Goal: Task Accomplishment & Management: Manage account settings

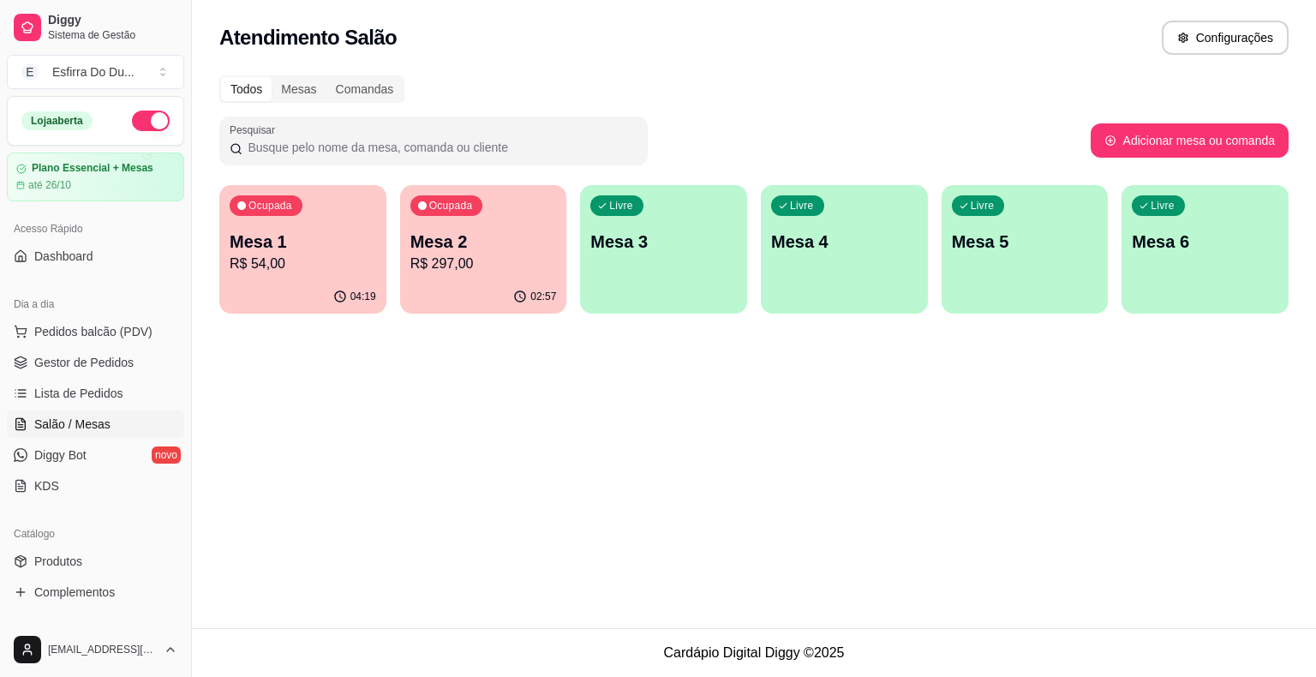
click at [292, 279] on div "Ocupada Mesa 1 R$ 54,00" at bounding box center [302, 232] width 167 height 95
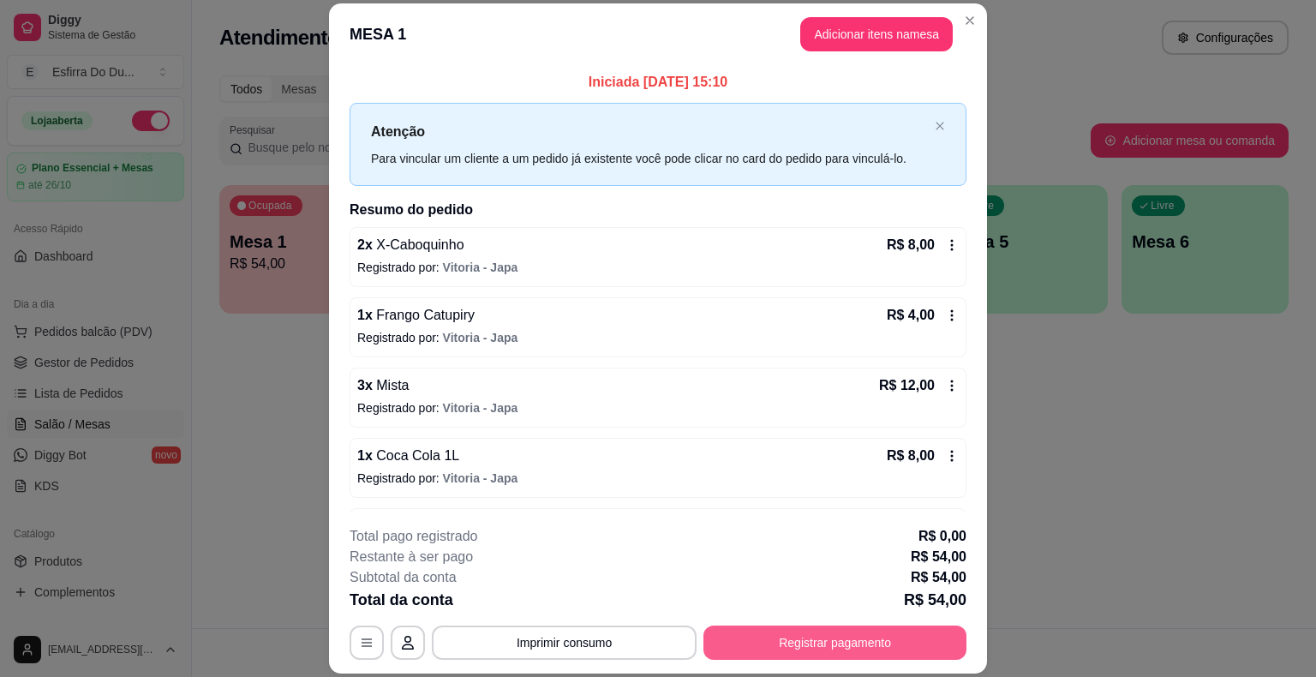
click at [740, 643] on button "Registrar pagamento" at bounding box center [835, 643] width 263 height 34
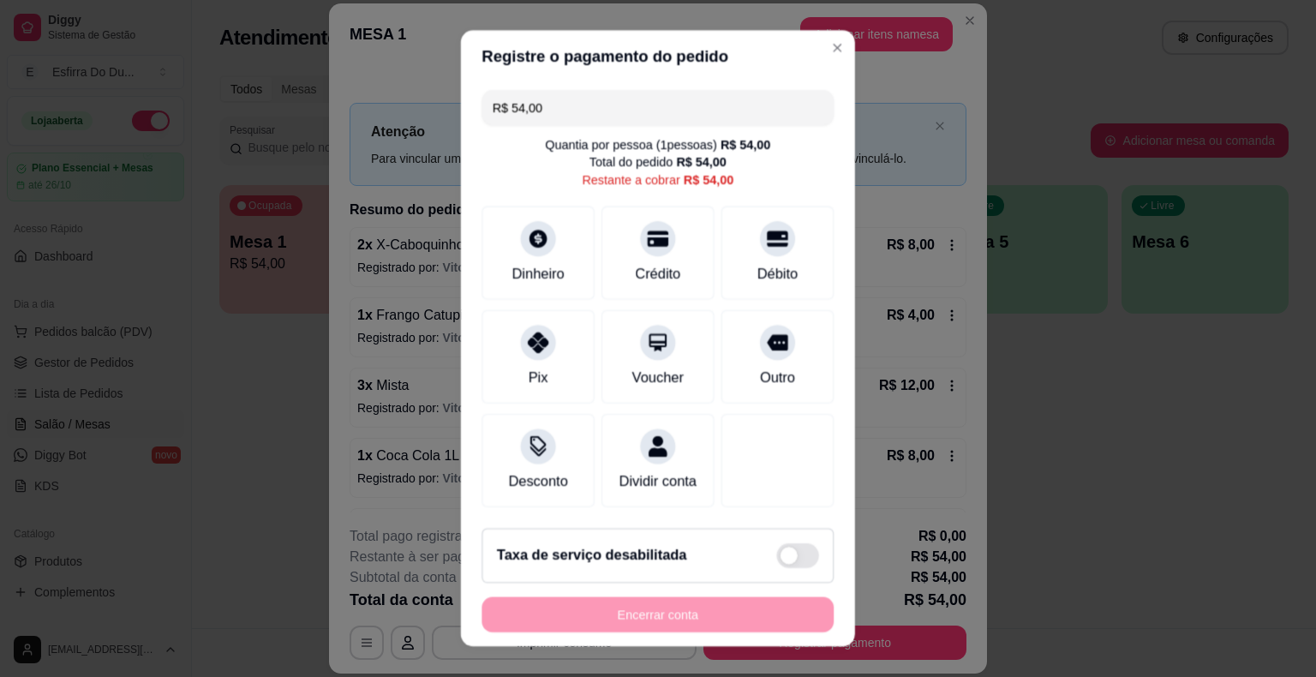
click at [740, 643] on div "Registre o pagamento do pedido R$ 54,00 Quantia por pessoa ( 1 pessoas) R$ 54,0…" at bounding box center [658, 338] width 1352 height 695
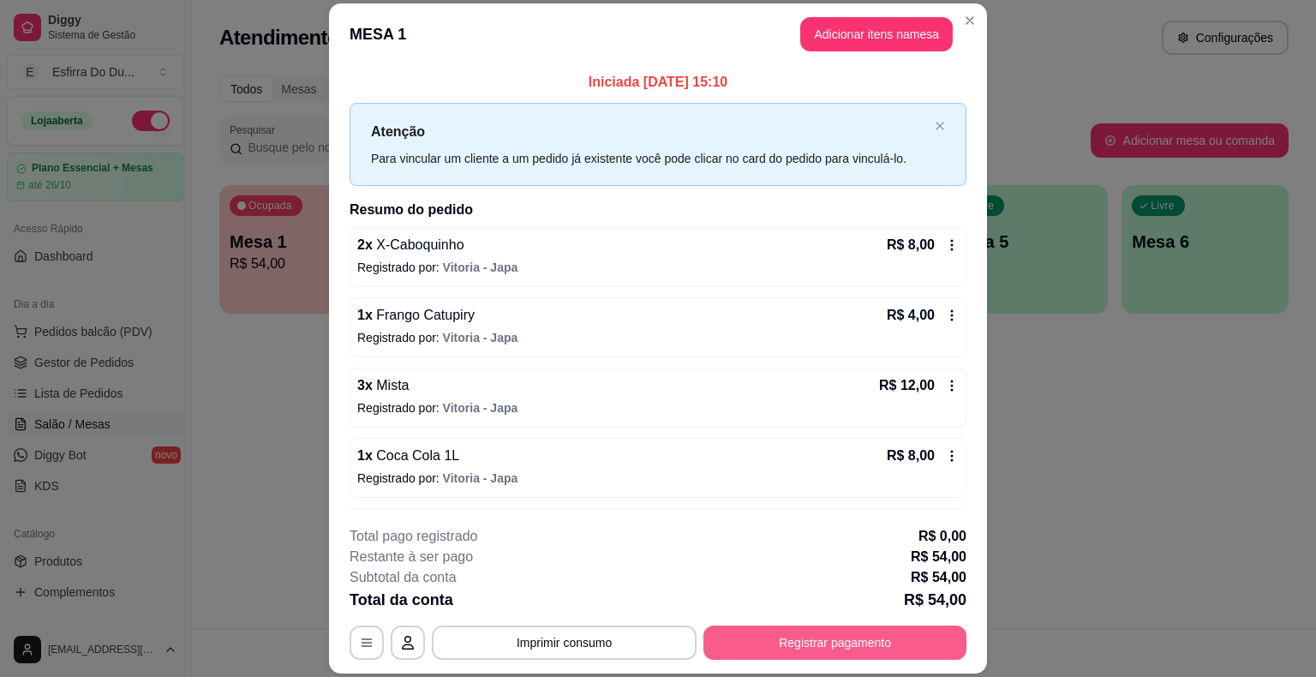
click at [726, 650] on button "Registrar pagamento" at bounding box center [835, 643] width 263 height 34
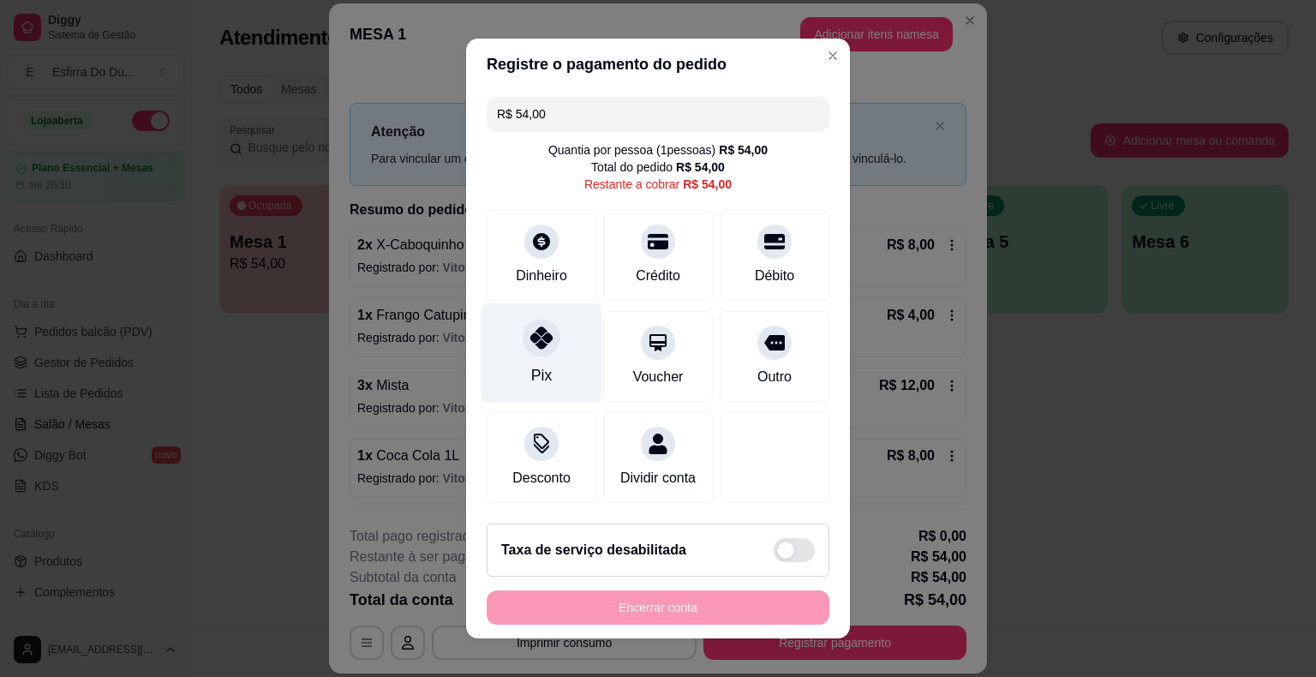
click at [497, 331] on div "Pix" at bounding box center [542, 353] width 121 height 100
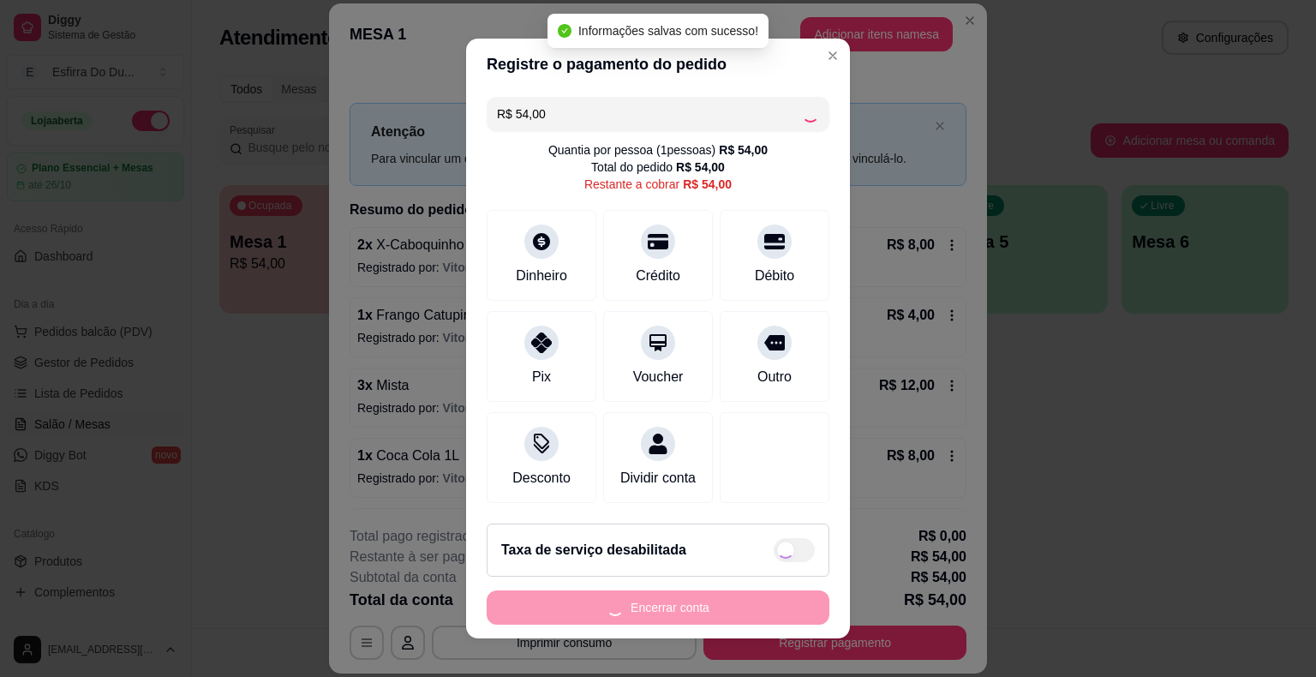
type input "R$ 0,00"
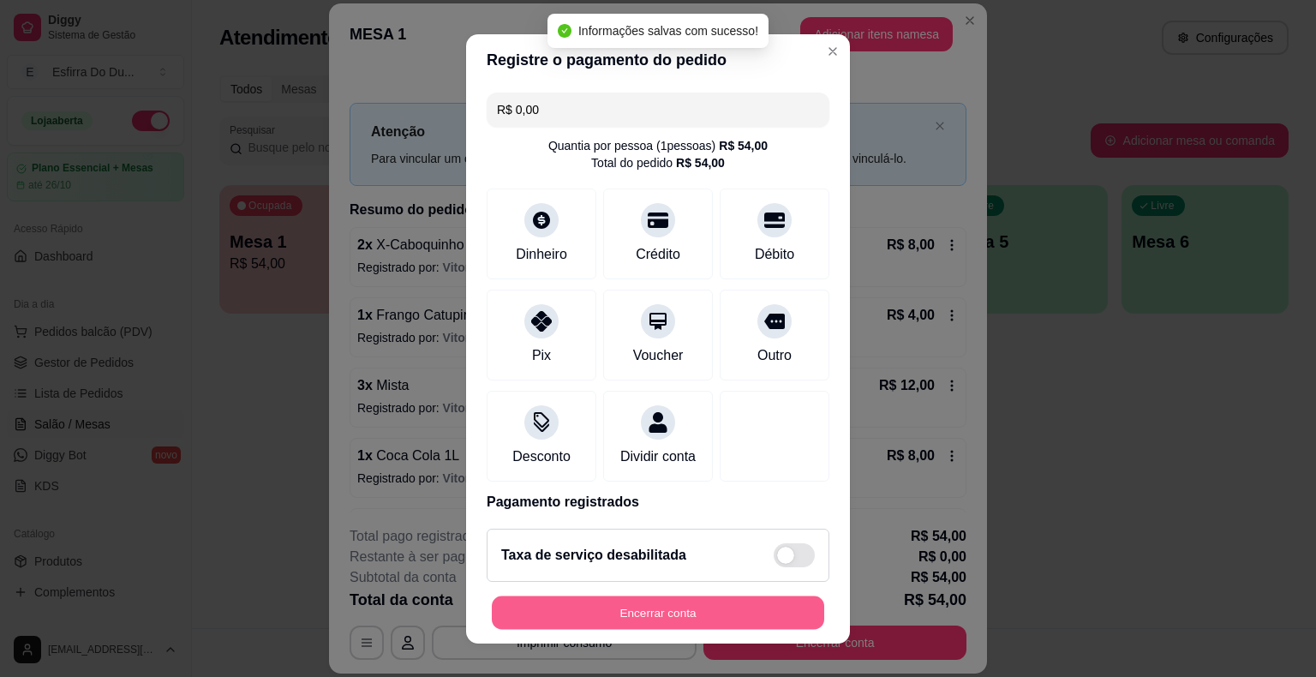
click at [645, 606] on button "Encerrar conta" at bounding box center [658, 612] width 332 height 33
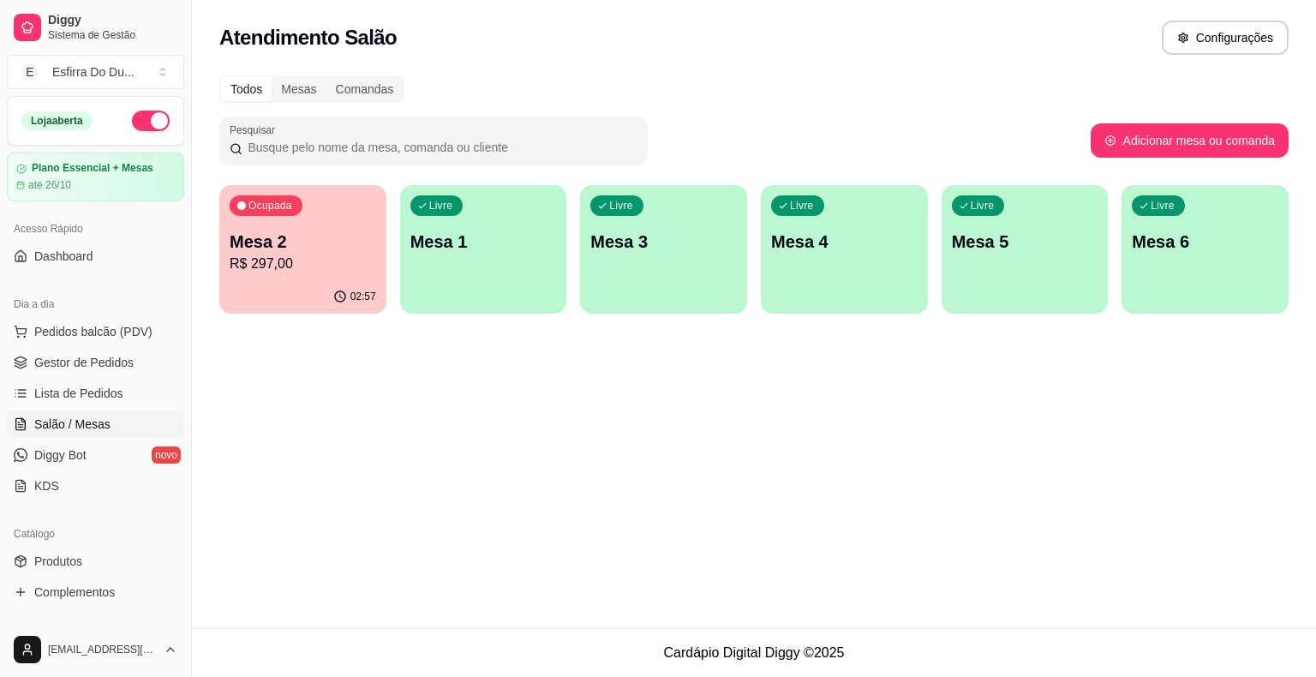
click at [277, 266] on p "R$ 297,00" at bounding box center [303, 264] width 147 height 21
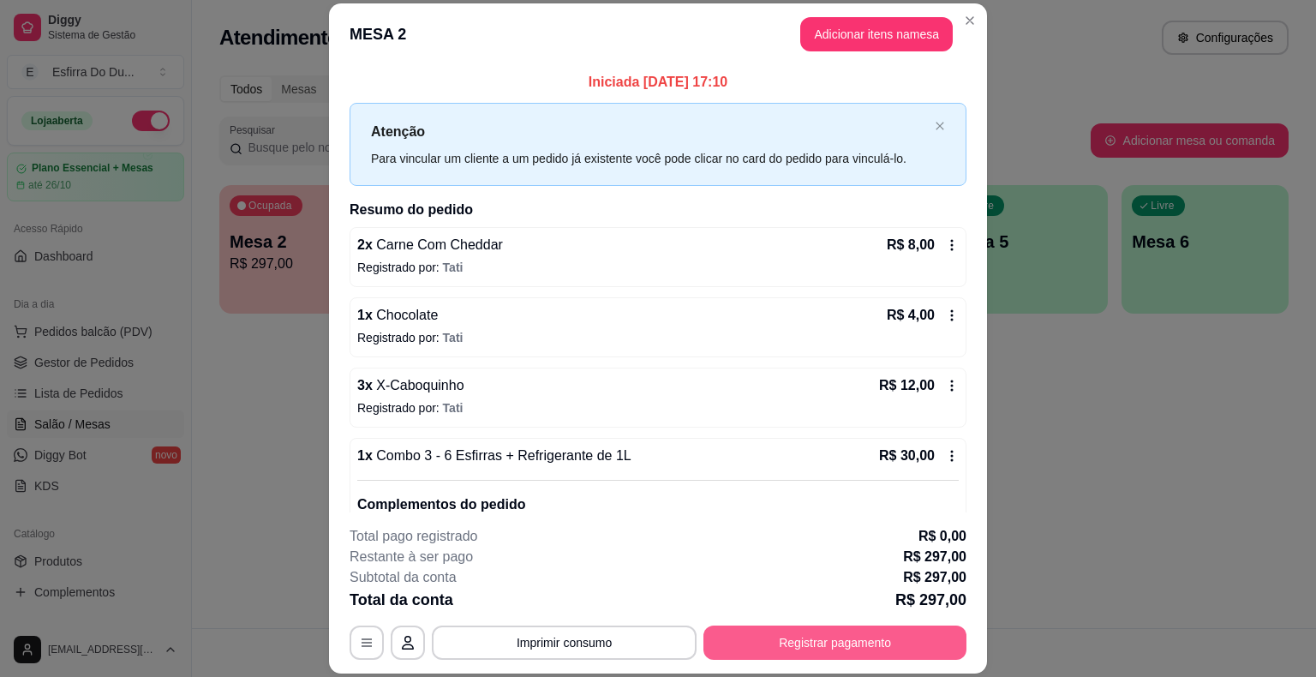
click at [882, 638] on button "Registrar pagamento" at bounding box center [835, 643] width 263 height 34
click at [882, 638] on button "Registrar pagamento" at bounding box center [835, 642] width 255 height 33
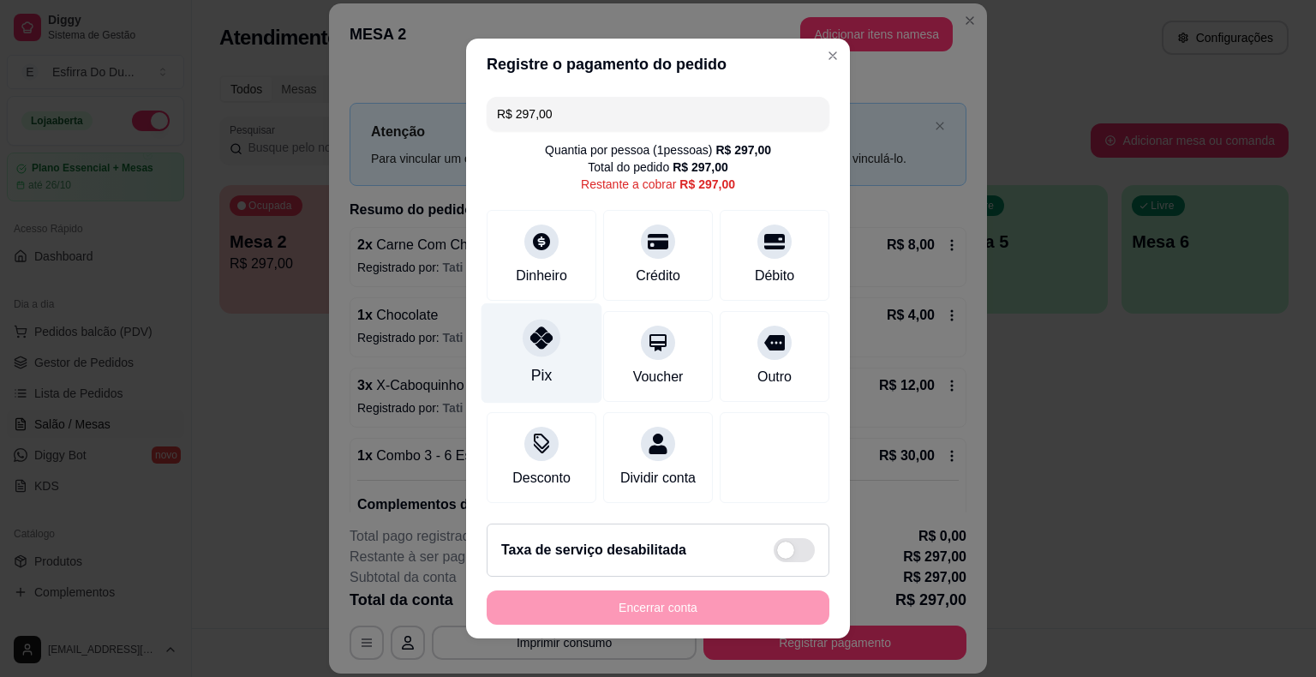
click at [523, 351] on div at bounding box center [542, 338] width 38 height 38
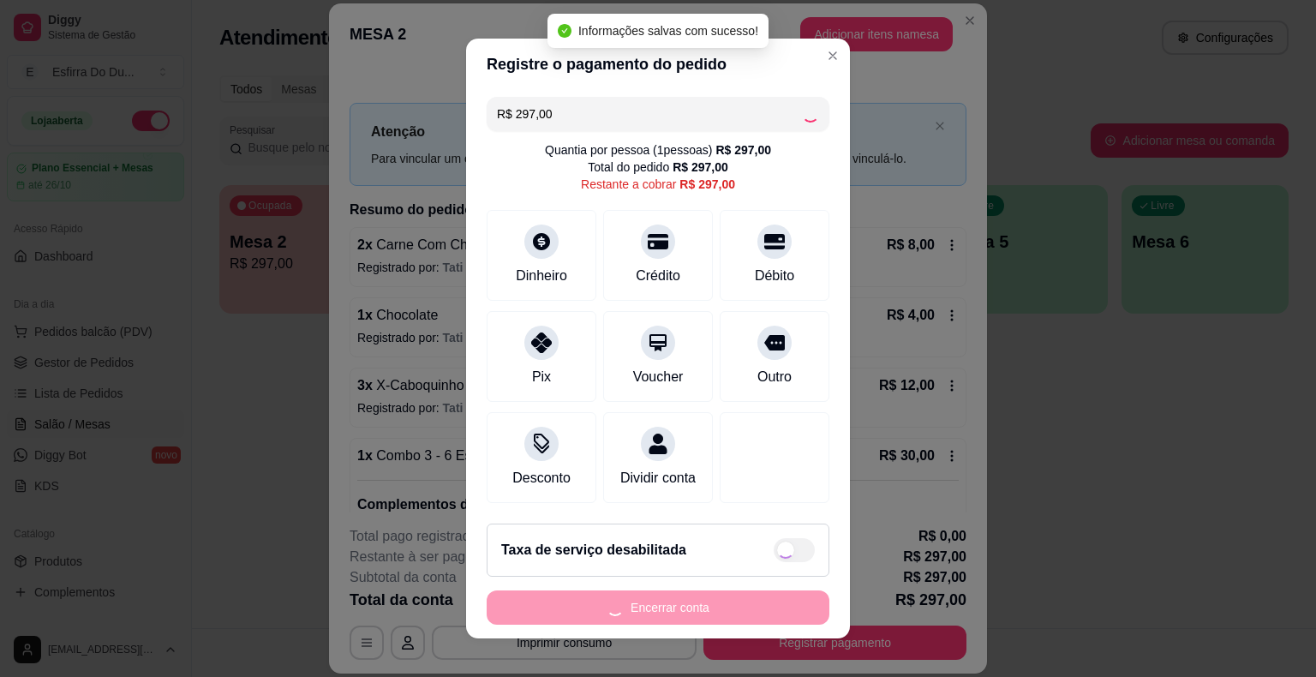
type input "R$ 0,00"
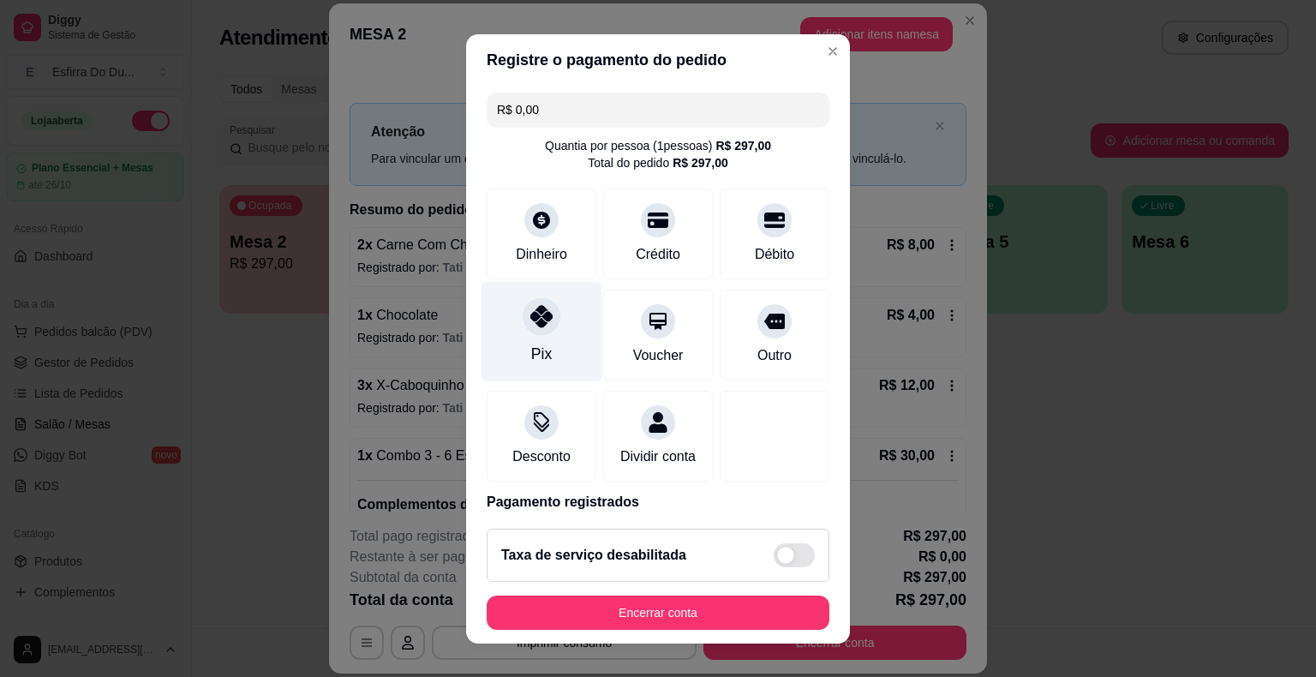
click at [530, 370] on div "Pix" at bounding box center [542, 331] width 121 height 100
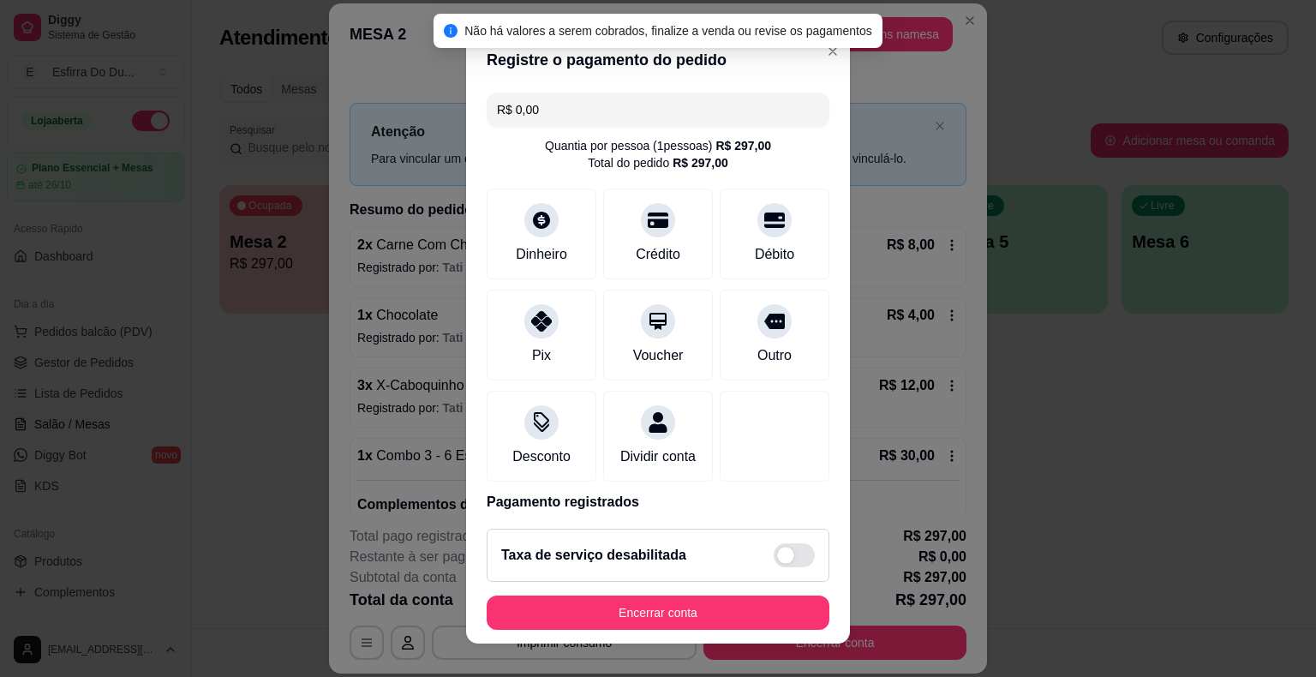
click at [586, 590] on footer "Taxa de serviço desabilitada Encerrar conta" at bounding box center [658, 579] width 384 height 129
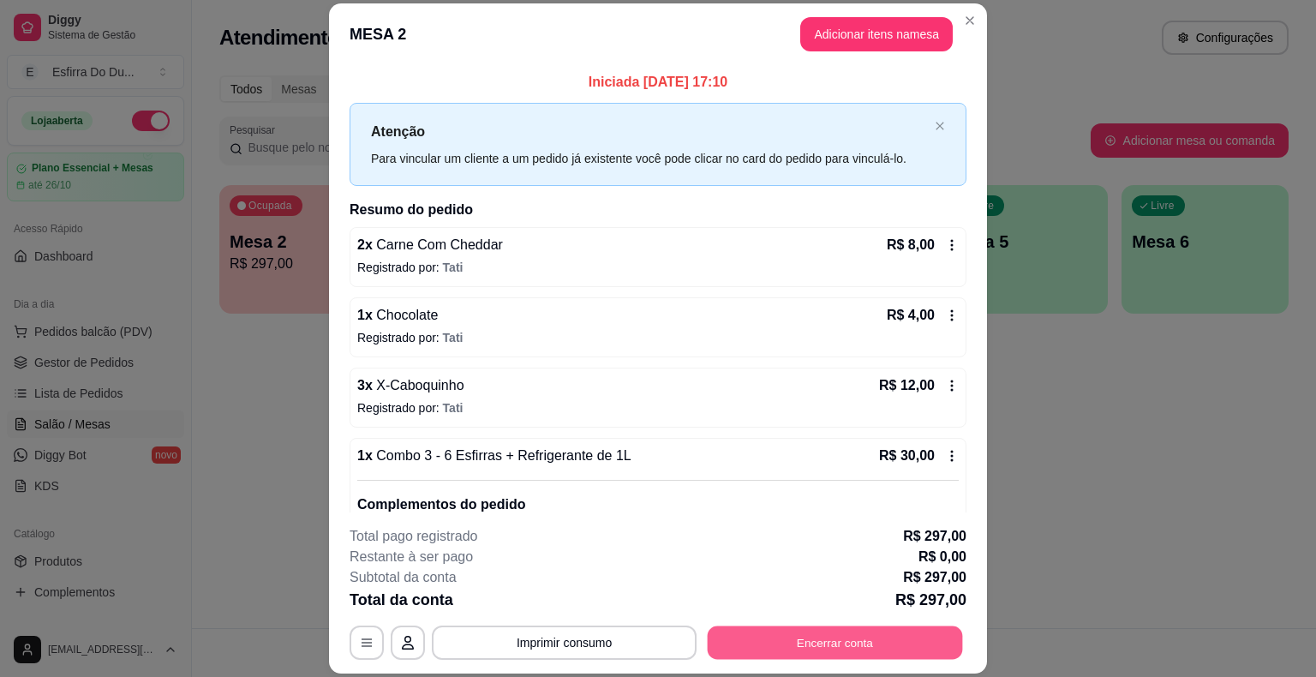
click at [864, 646] on button "Encerrar conta" at bounding box center [835, 642] width 255 height 33
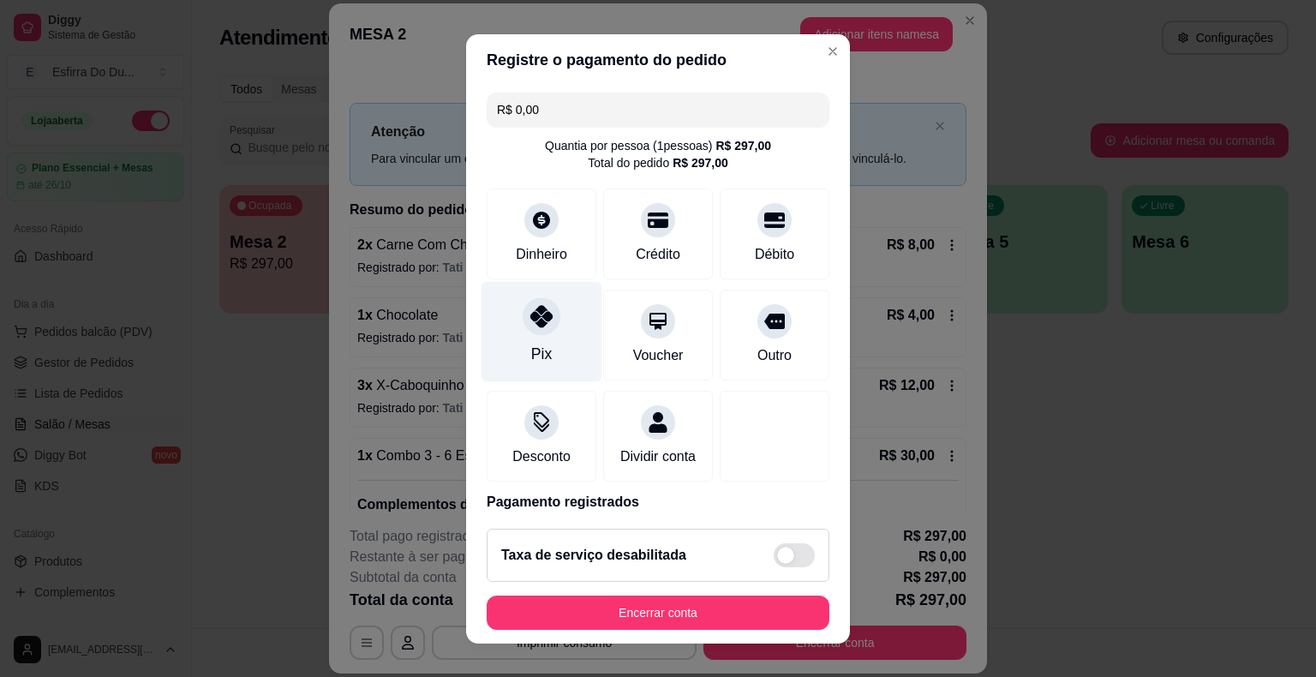
click at [534, 334] on div "Pix" at bounding box center [542, 331] width 121 height 100
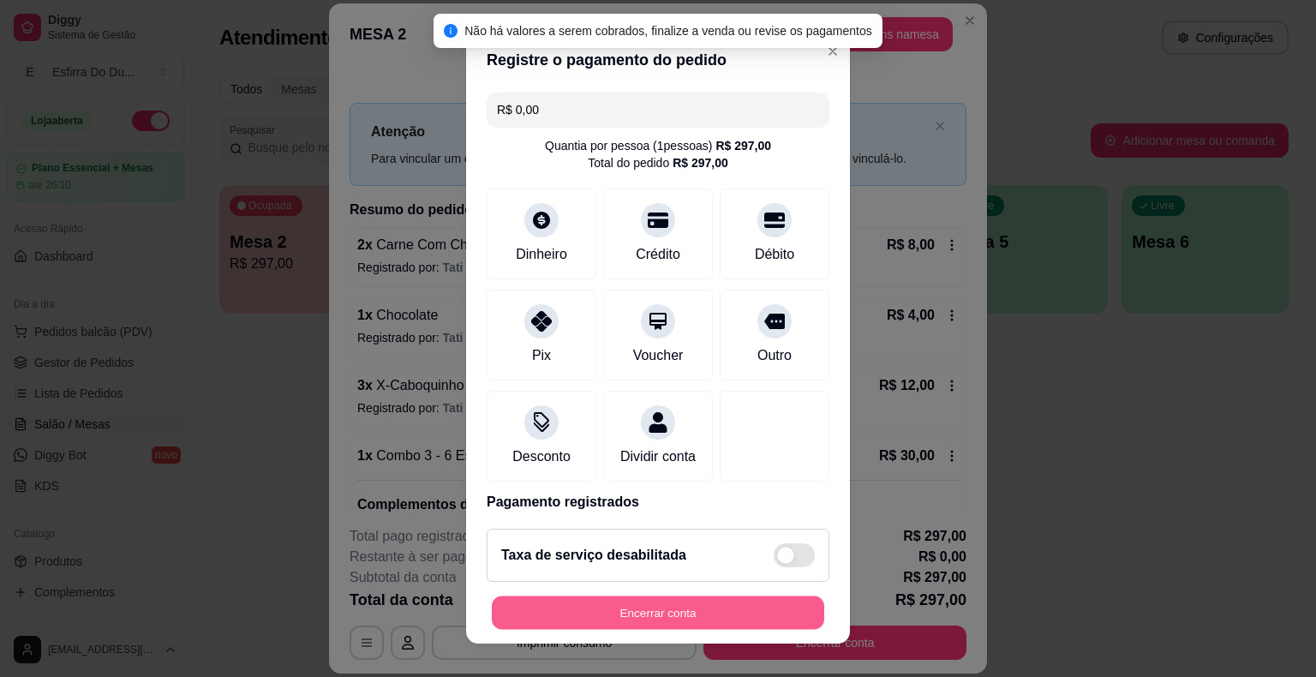
click at [603, 608] on button "Encerrar conta" at bounding box center [658, 612] width 332 height 33
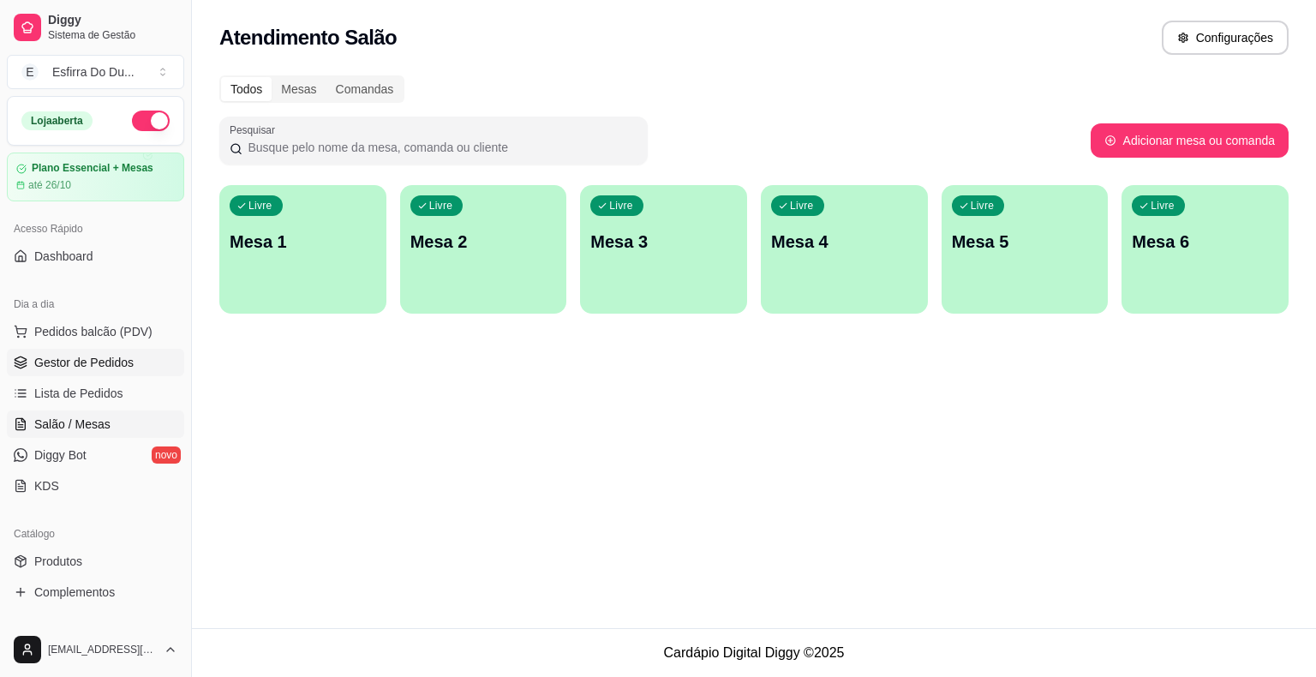
click at [104, 358] on span "Gestor de Pedidos" at bounding box center [83, 362] width 99 height 17
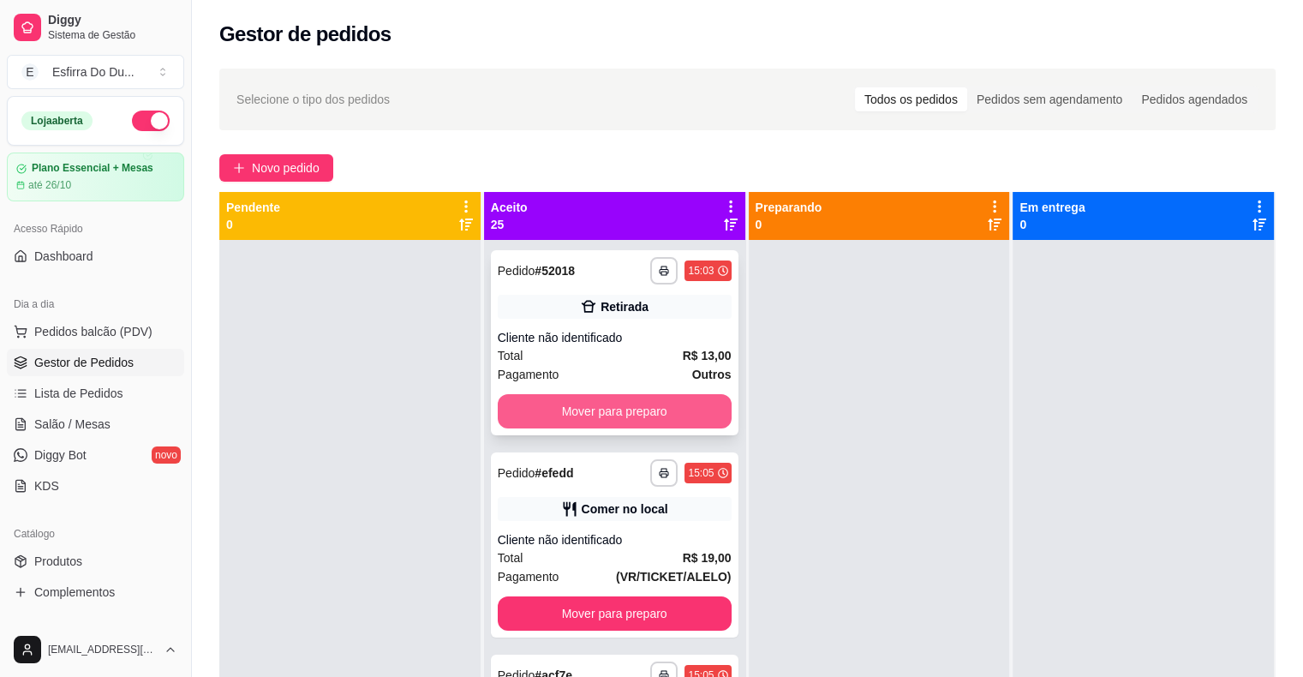
click at [619, 410] on button "Mover para preparo" at bounding box center [615, 411] width 234 height 34
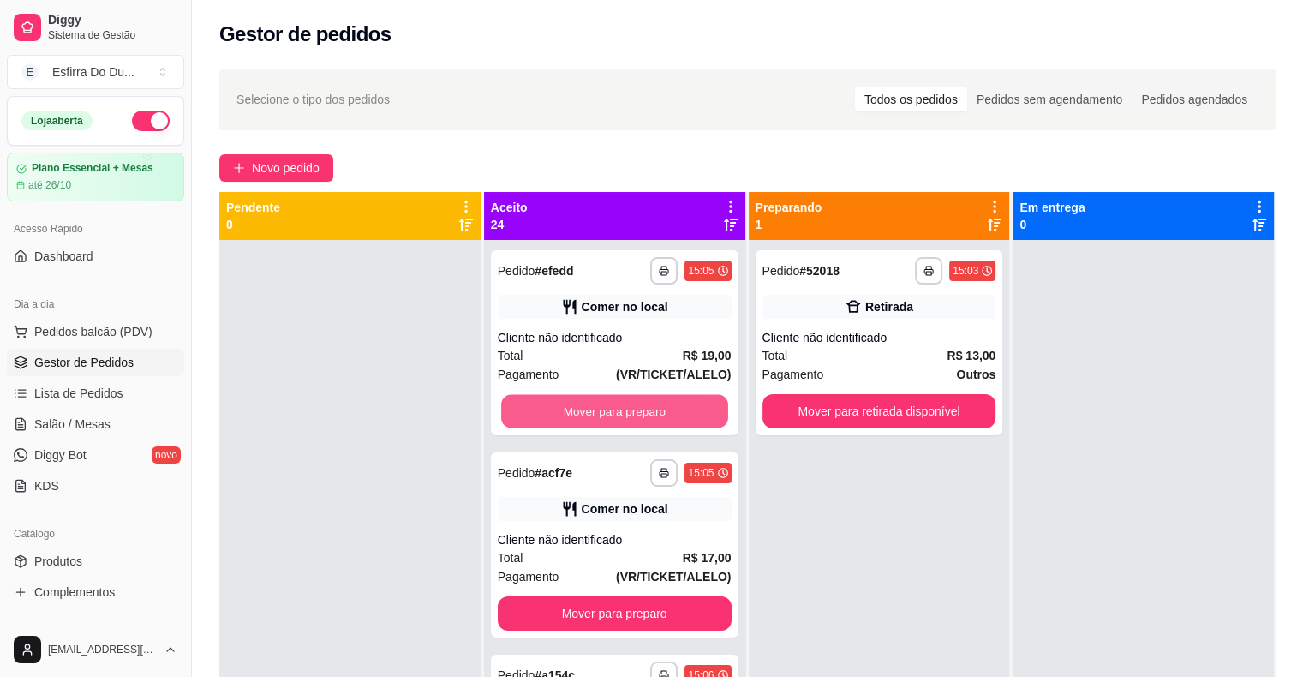
click at [619, 410] on button "Mover para preparo" at bounding box center [614, 411] width 227 height 33
click at [619, 596] on button "Mover para preparo" at bounding box center [615, 613] width 234 height 34
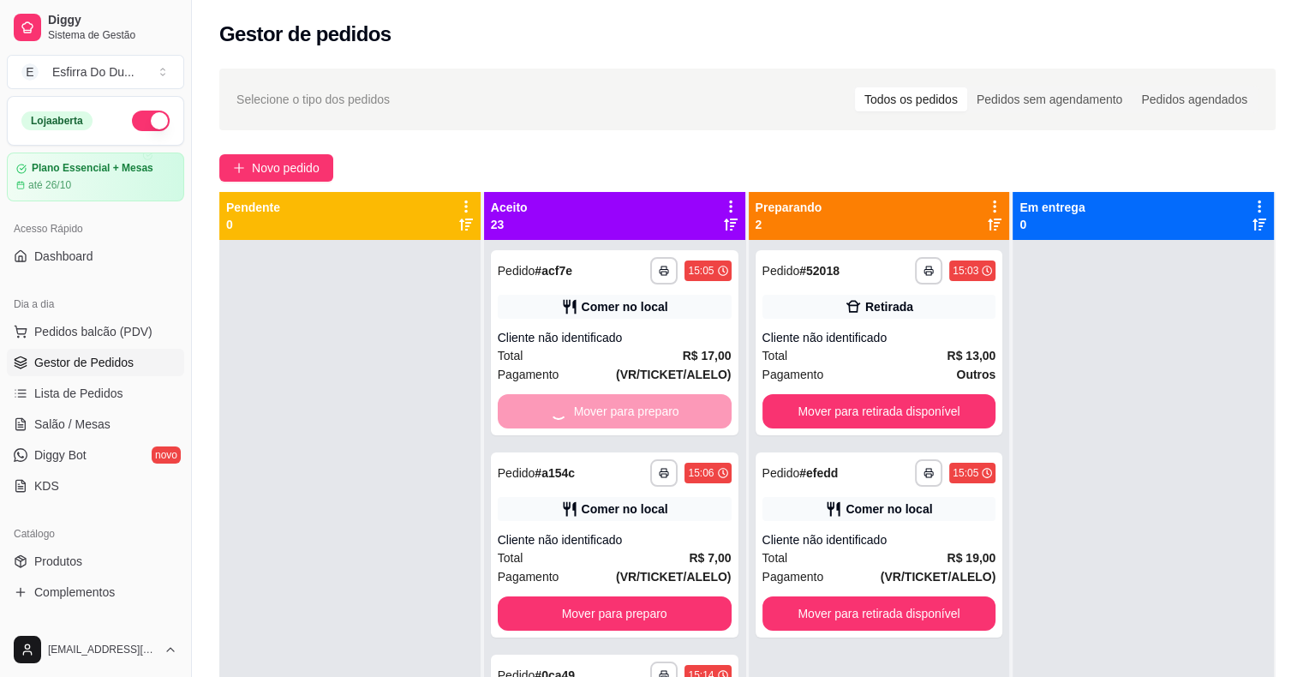
click at [619, 410] on div "Mover para preparo" at bounding box center [615, 411] width 234 height 34
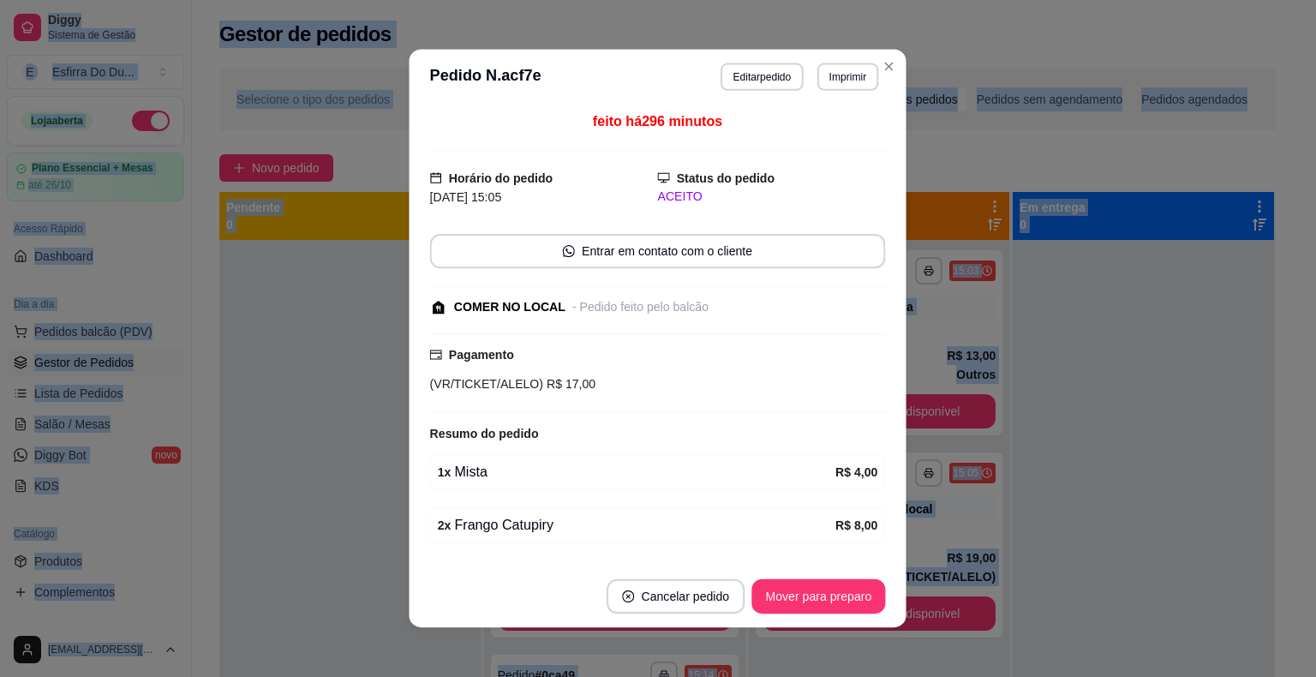
click at [619, 411] on div at bounding box center [658, 412] width 456 height 2
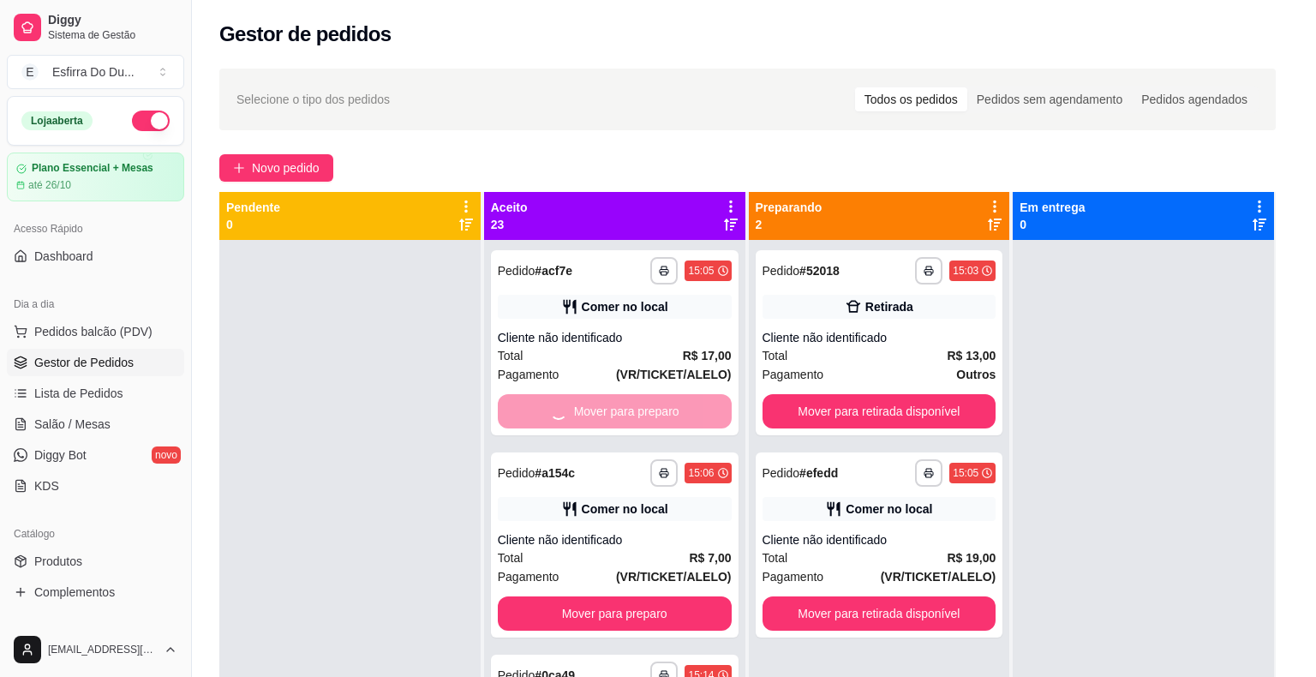
click at [619, 410] on div at bounding box center [658, 411] width 452 height 2
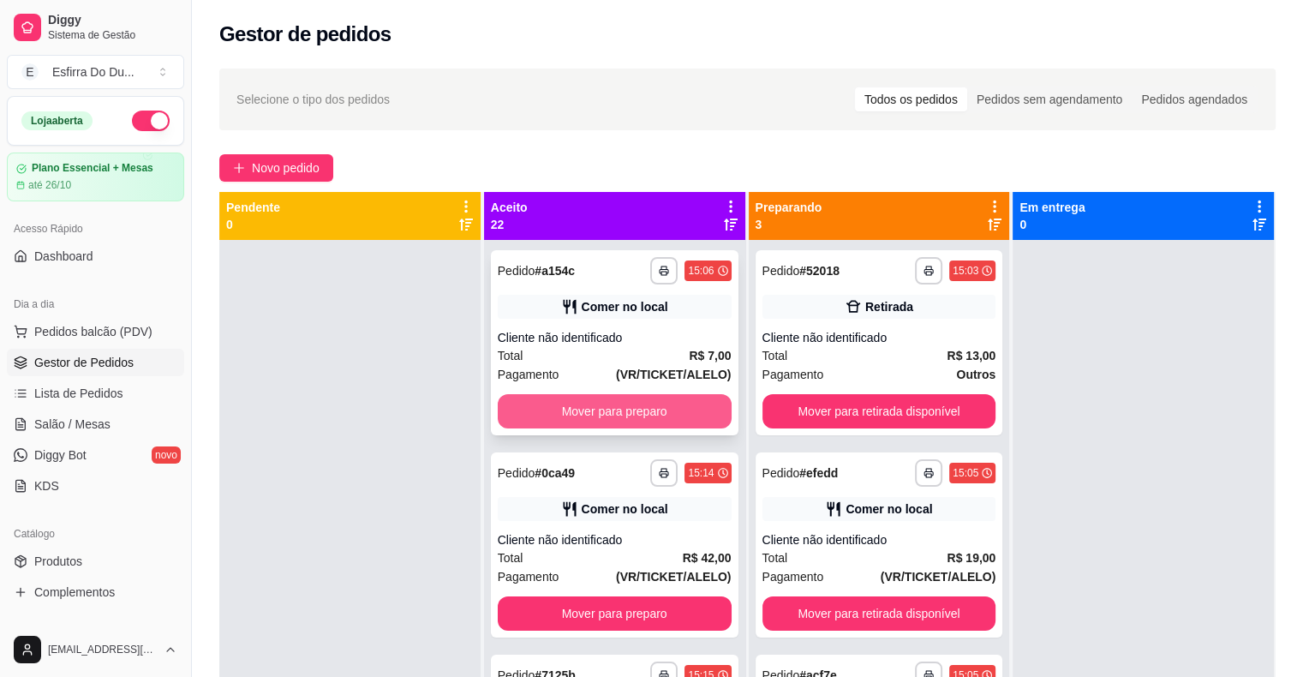
click at [647, 402] on button "Mover para preparo" at bounding box center [615, 411] width 234 height 34
click at [647, 402] on button "Mover para preparo" at bounding box center [614, 411] width 227 height 33
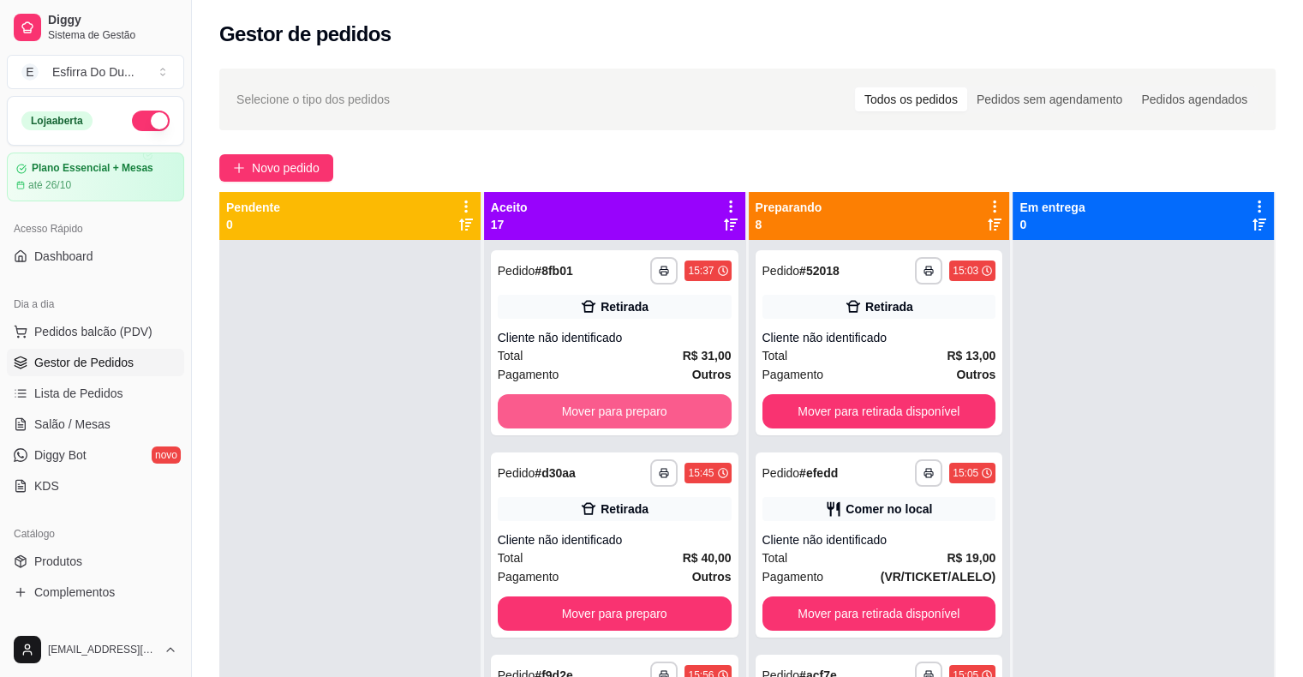
click at [647, 402] on button "Mover para preparo" at bounding box center [615, 411] width 234 height 34
click at [647, 402] on div "Mover para preparo" at bounding box center [615, 411] width 234 height 34
click at [654, 394] on div "Mover para preparo" at bounding box center [615, 411] width 234 height 34
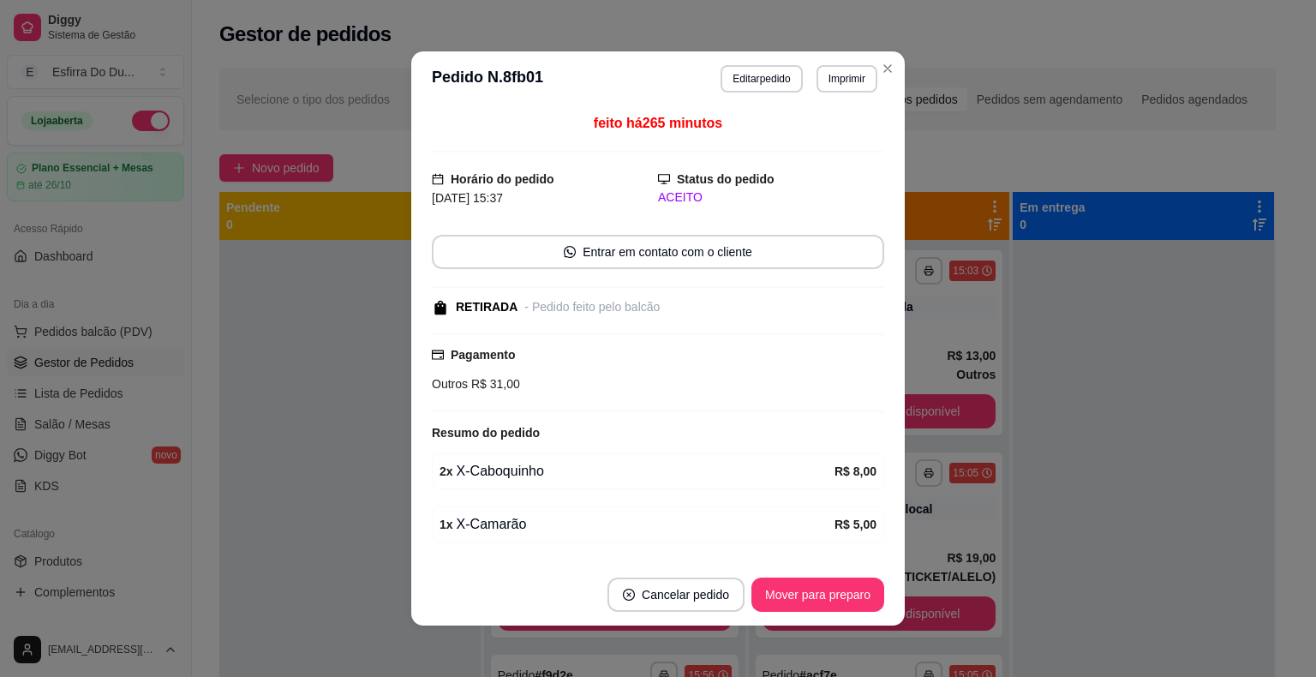
click at [806, 613] on footer "Cancelar pedido Mover para preparo" at bounding box center [658, 595] width 494 height 62
click at [805, 595] on button "Mover para preparo" at bounding box center [817, 594] width 129 height 33
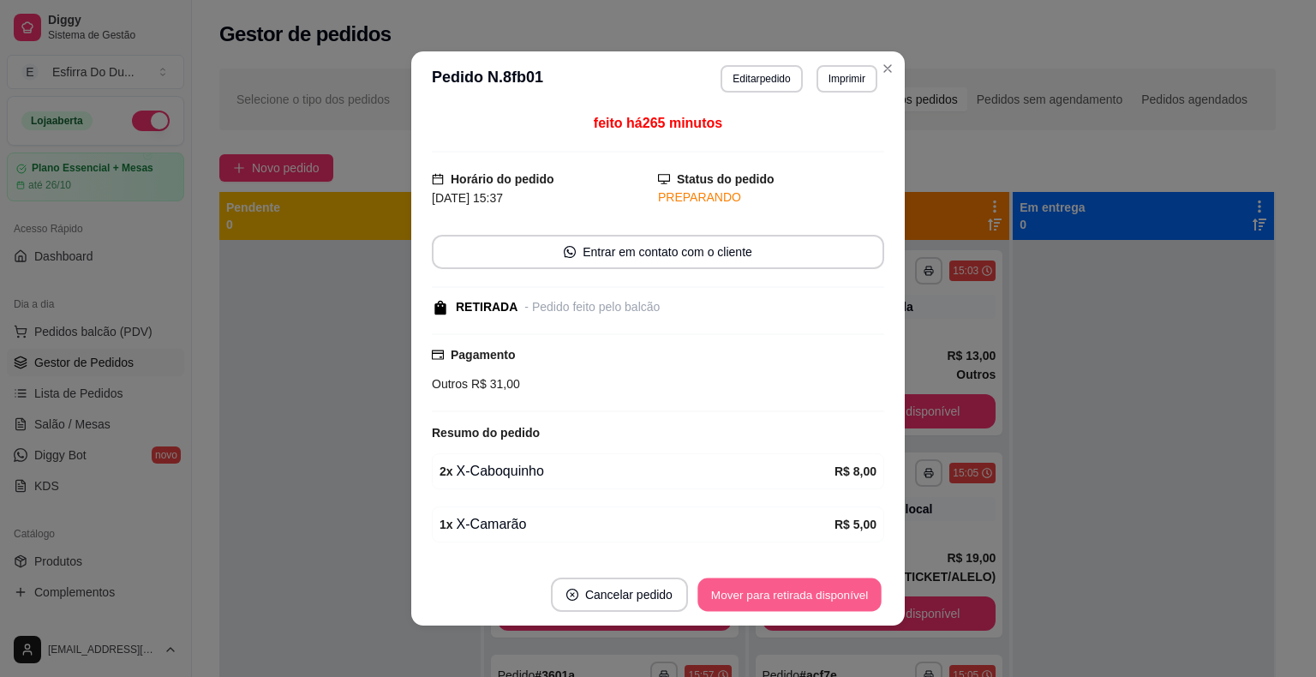
click at [826, 580] on button "Mover para retirada disponível" at bounding box center [789, 594] width 183 height 33
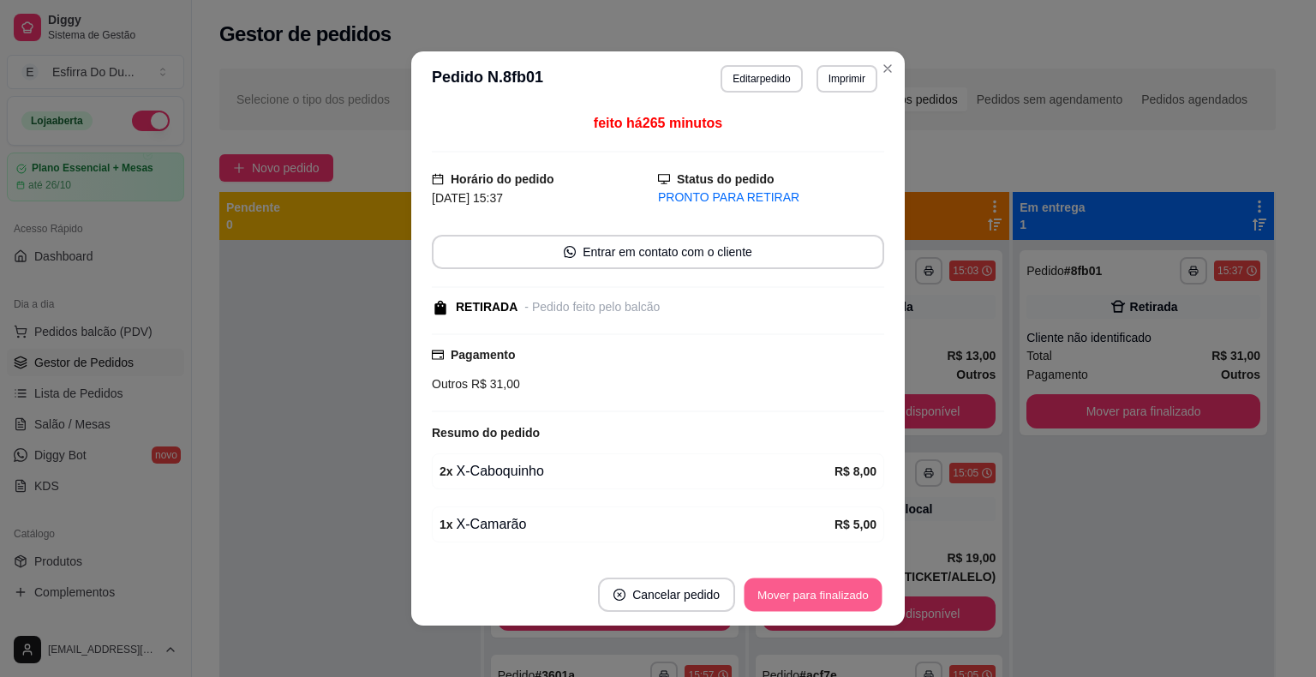
click at [813, 609] on button "Mover para finalizado" at bounding box center [814, 594] width 138 height 33
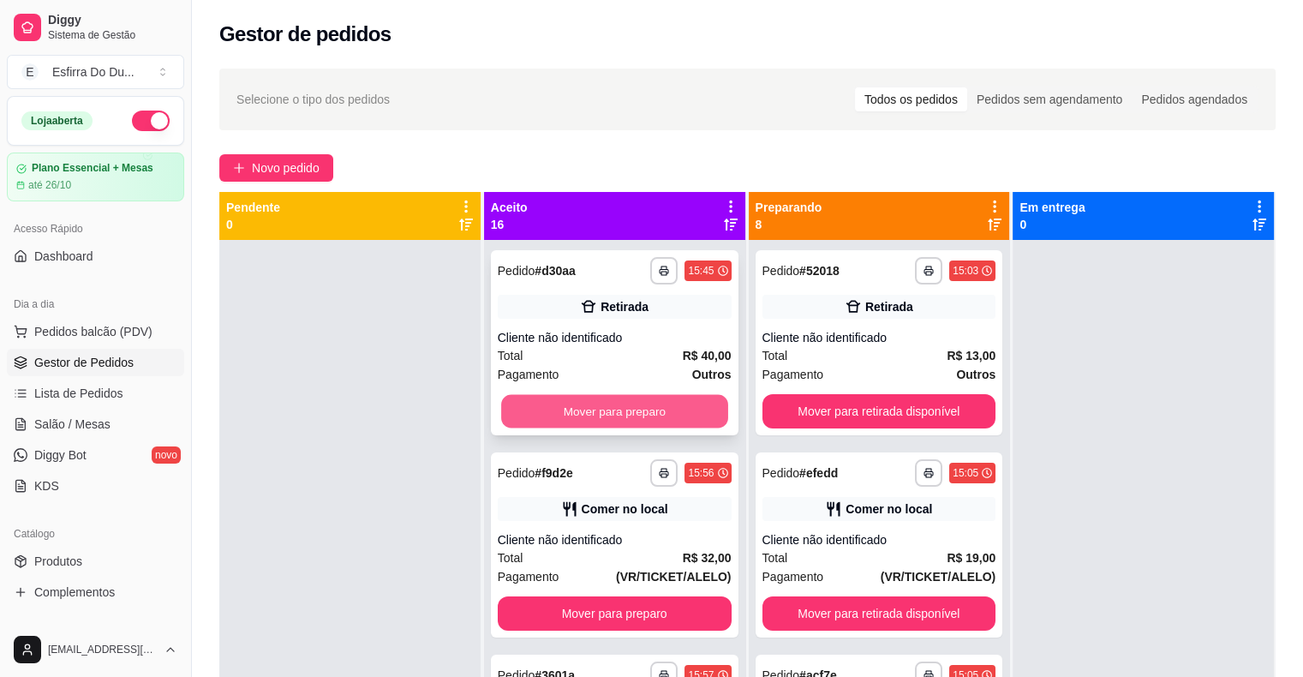
click at [659, 400] on button "Mover para preparo" at bounding box center [614, 411] width 227 height 33
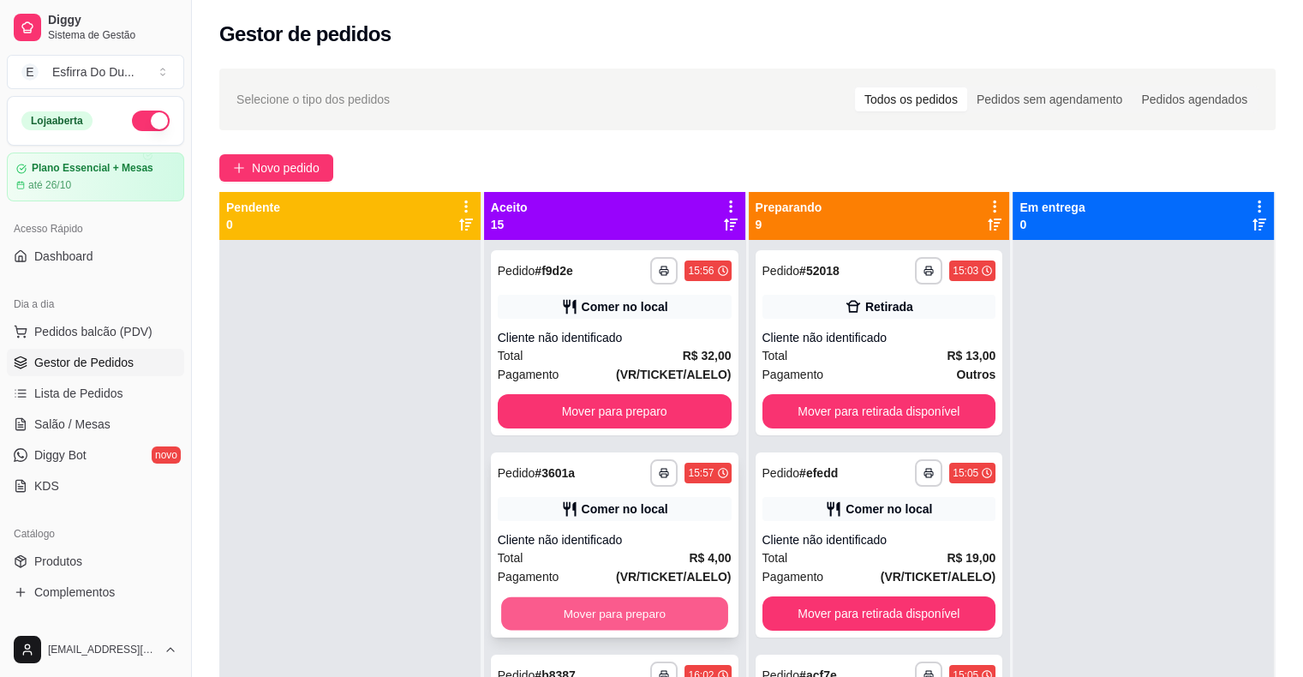
click at [659, 605] on button "Mover para preparo" at bounding box center [614, 613] width 227 height 33
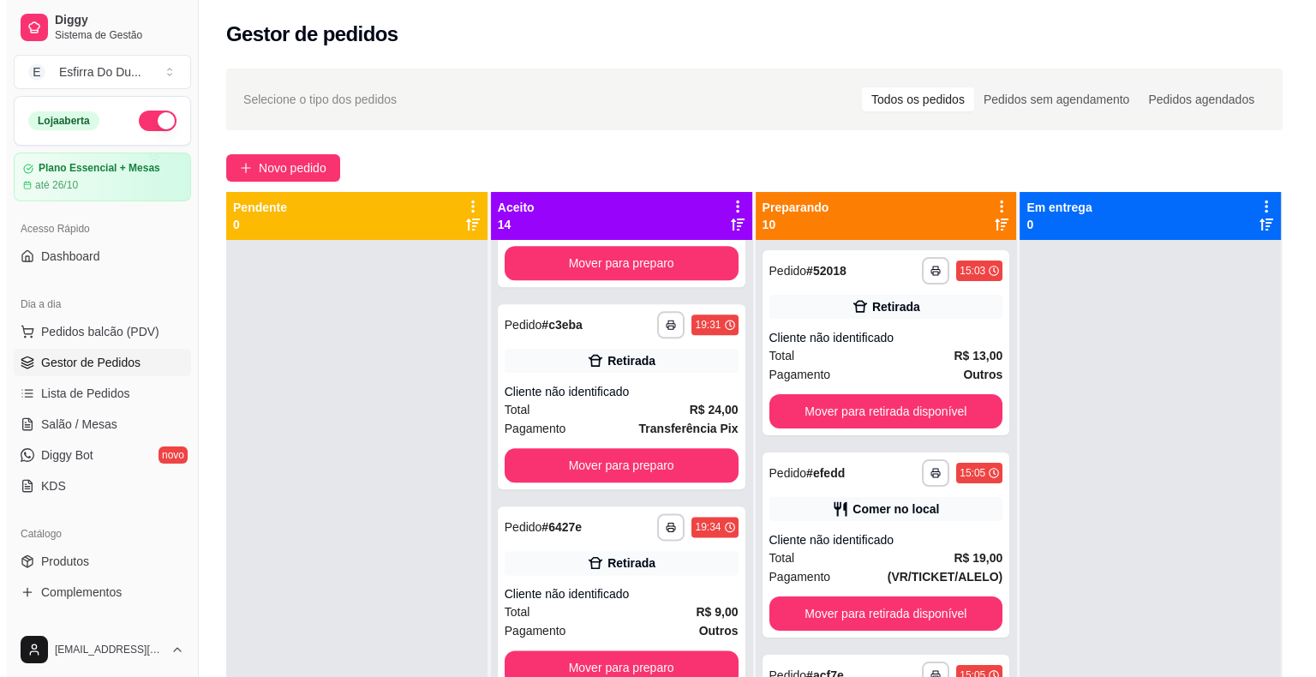
scroll to position [2575, 0]
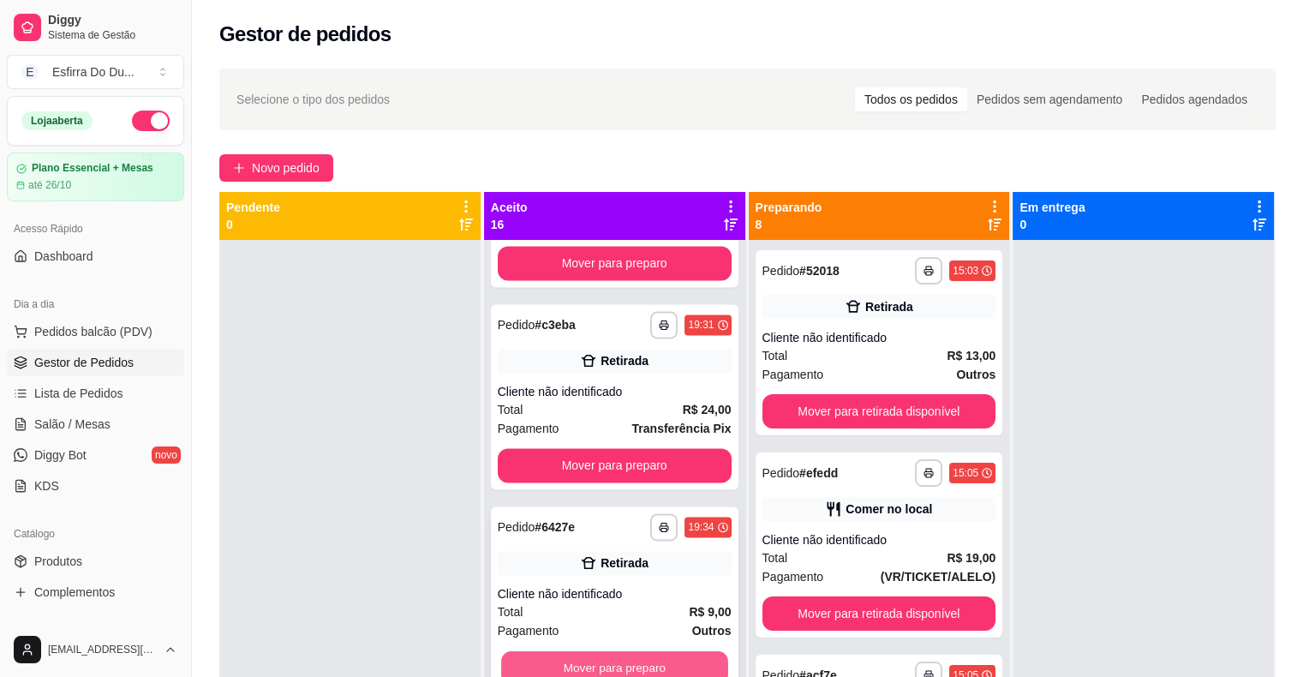
click at [648, 650] on div "Mover para preparo" at bounding box center [615, 667] width 234 height 34
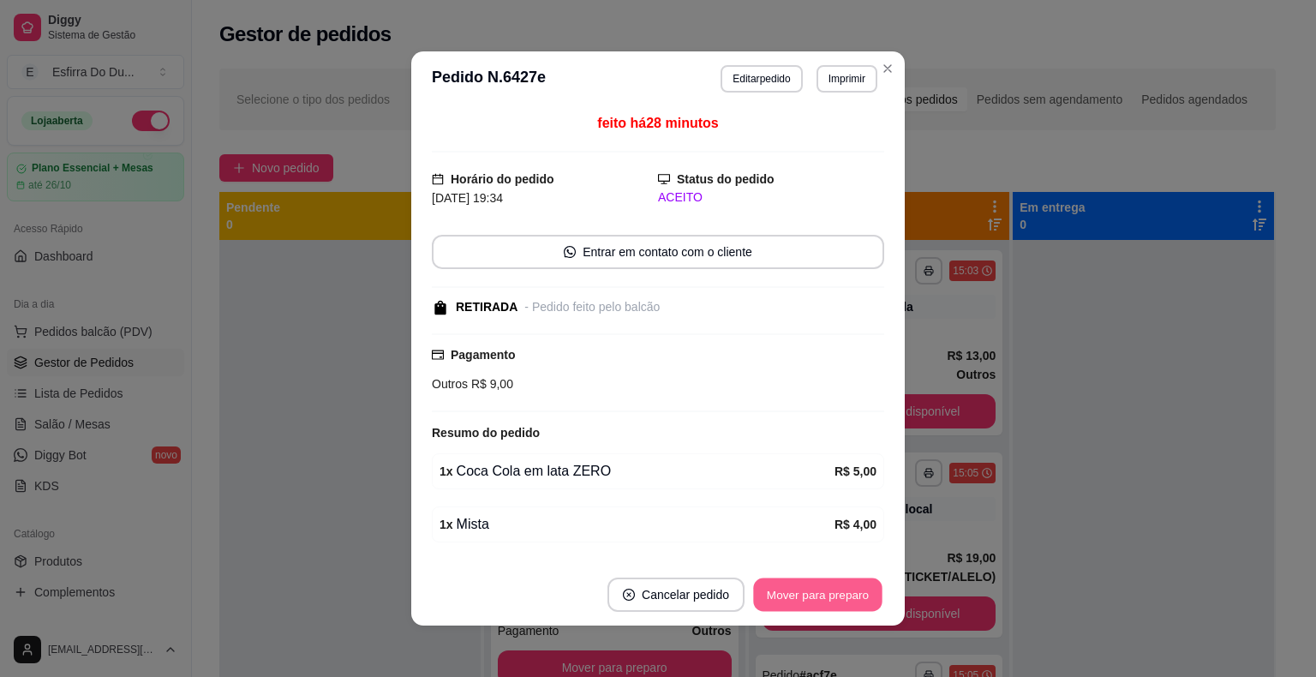
click at [803, 606] on button "Mover para preparo" at bounding box center [817, 594] width 129 height 33
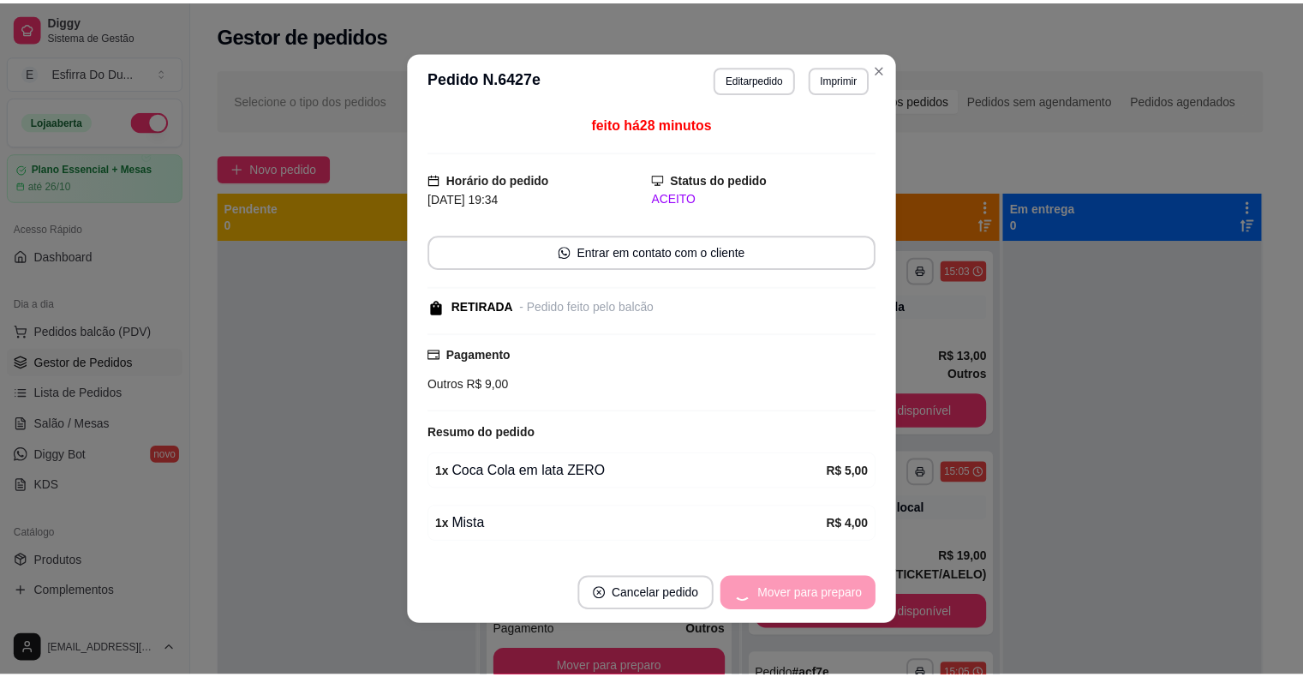
scroll to position [2373, 0]
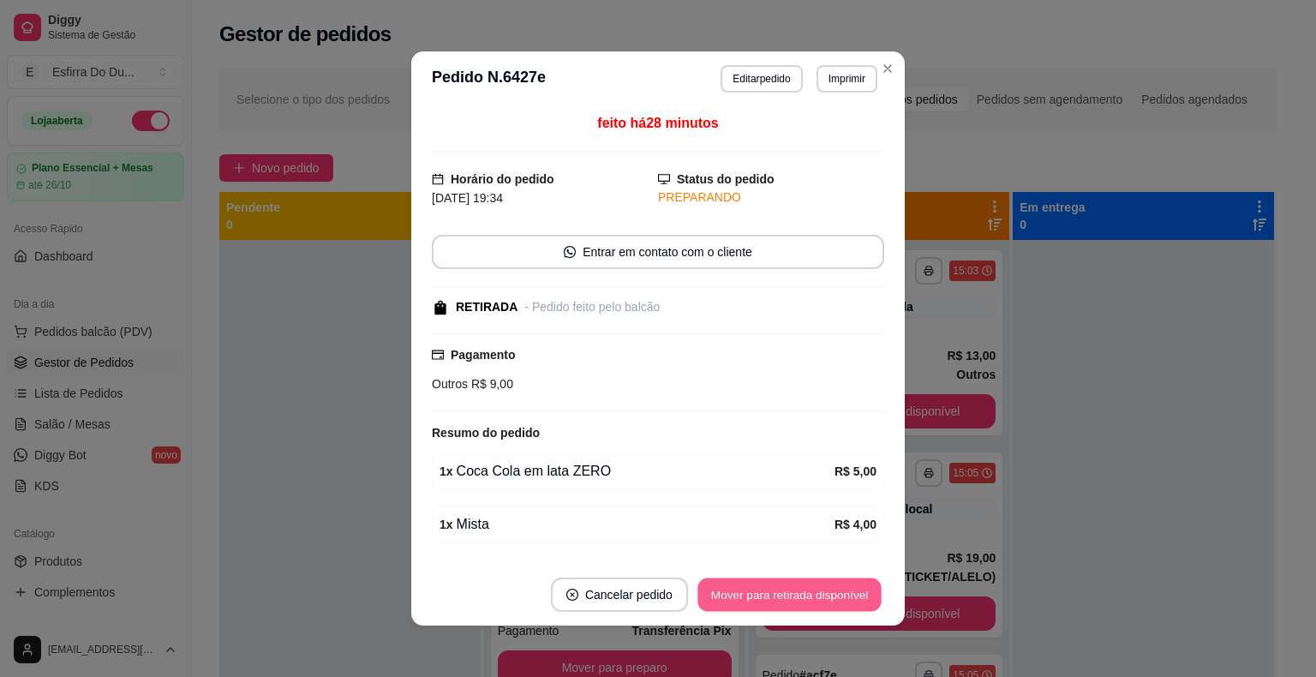
click at [804, 579] on button "Mover para retirada disponível" at bounding box center [789, 594] width 183 height 33
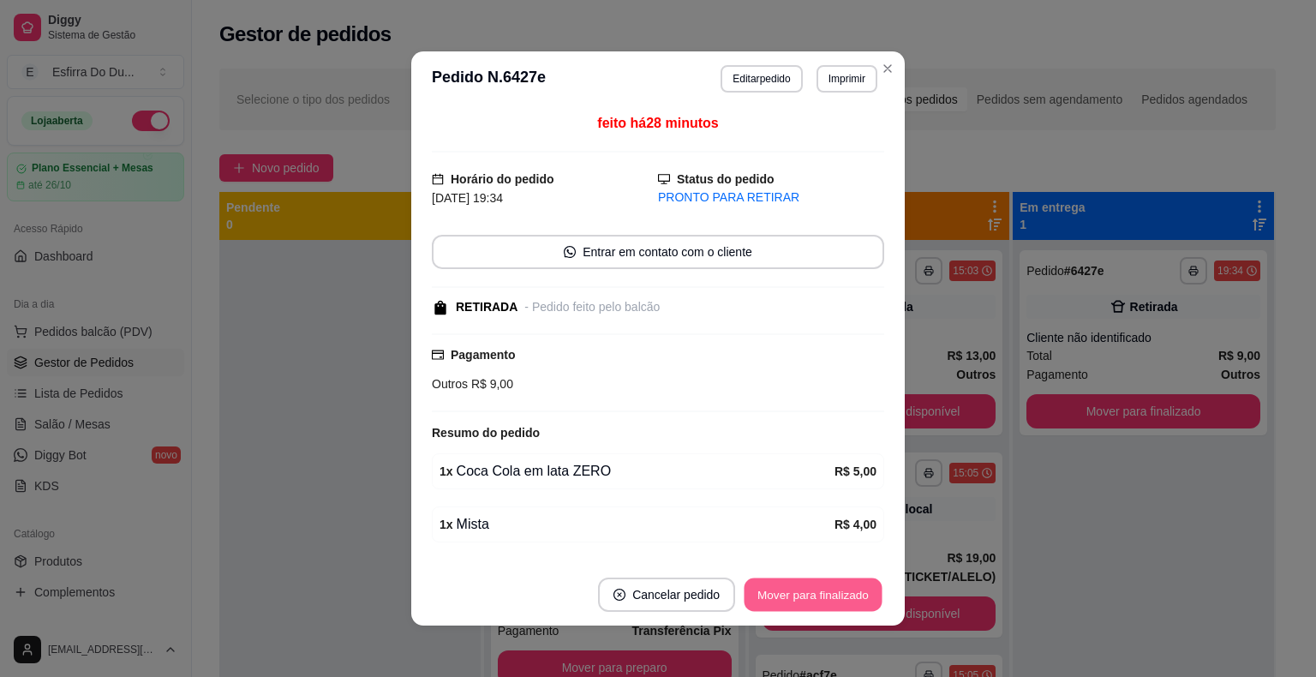
click at [804, 586] on button "Mover para finalizado" at bounding box center [814, 594] width 138 height 33
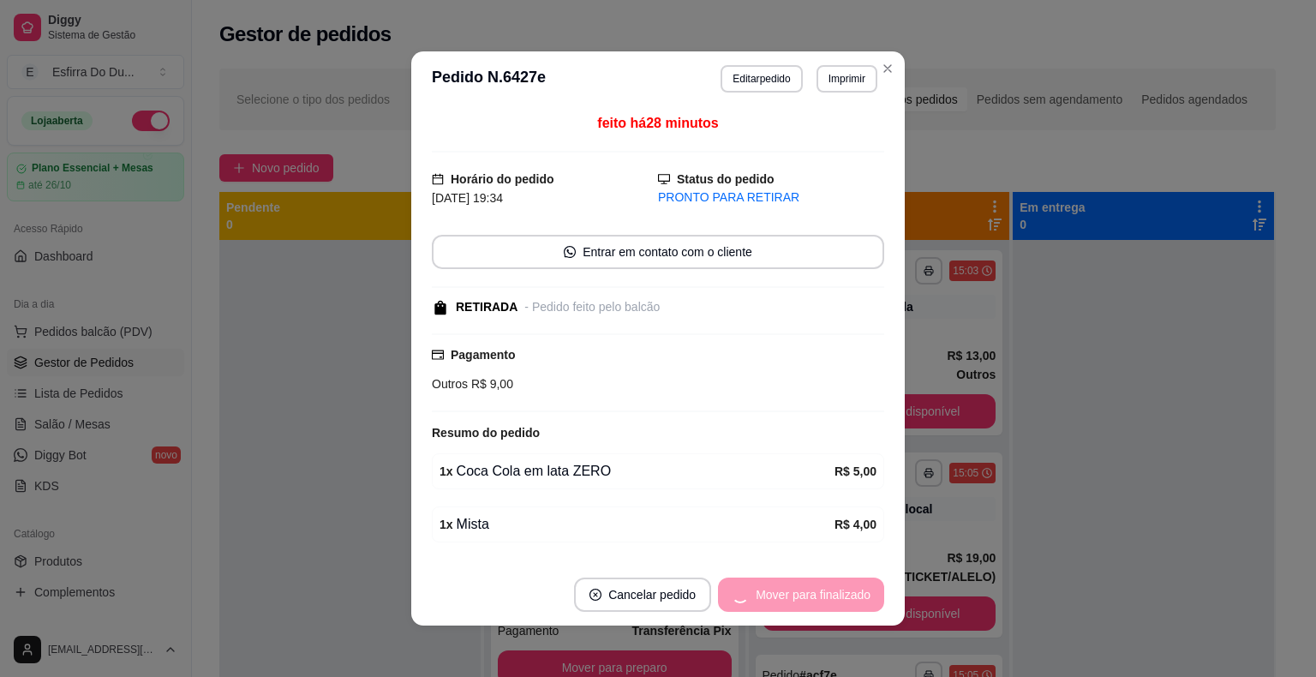
click at [804, 586] on div "Mover para finalizado" at bounding box center [801, 595] width 166 height 34
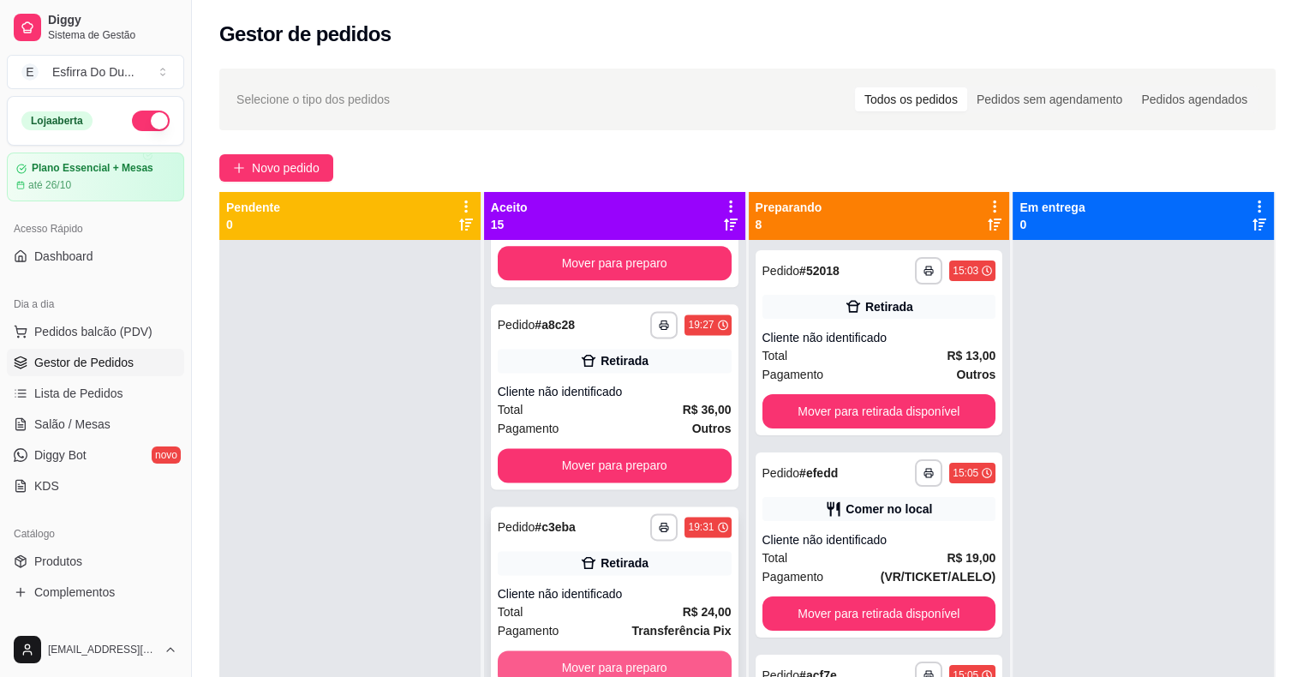
click at [695, 661] on button "Mover para preparo" at bounding box center [615, 667] width 234 height 34
click at [680, 653] on button "Mover para preparo" at bounding box center [615, 667] width 234 height 34
click at [680, 653] on button "Mover para preparo" at bounding box center [614, 667] width 227 height 33
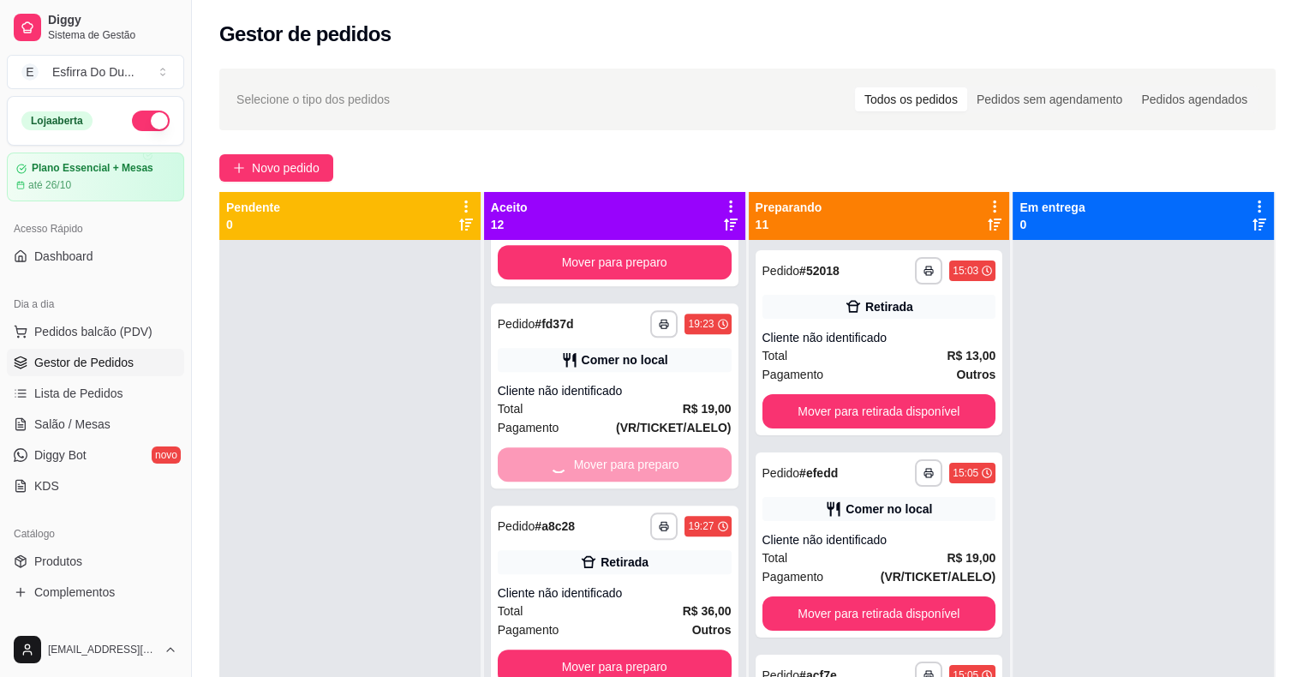
scroll to position [1564, 0]
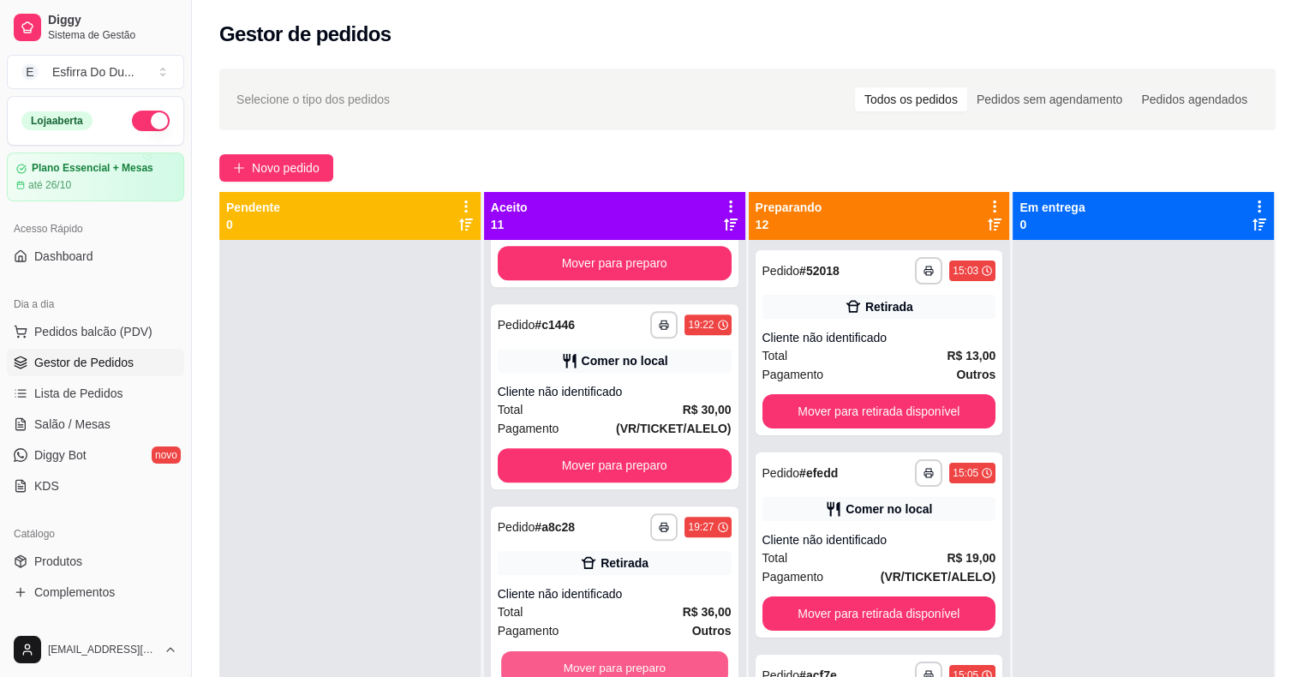
click at [680, 653] on button "Mover para preparo" at bounding box center [614, 667] width 227 height 33
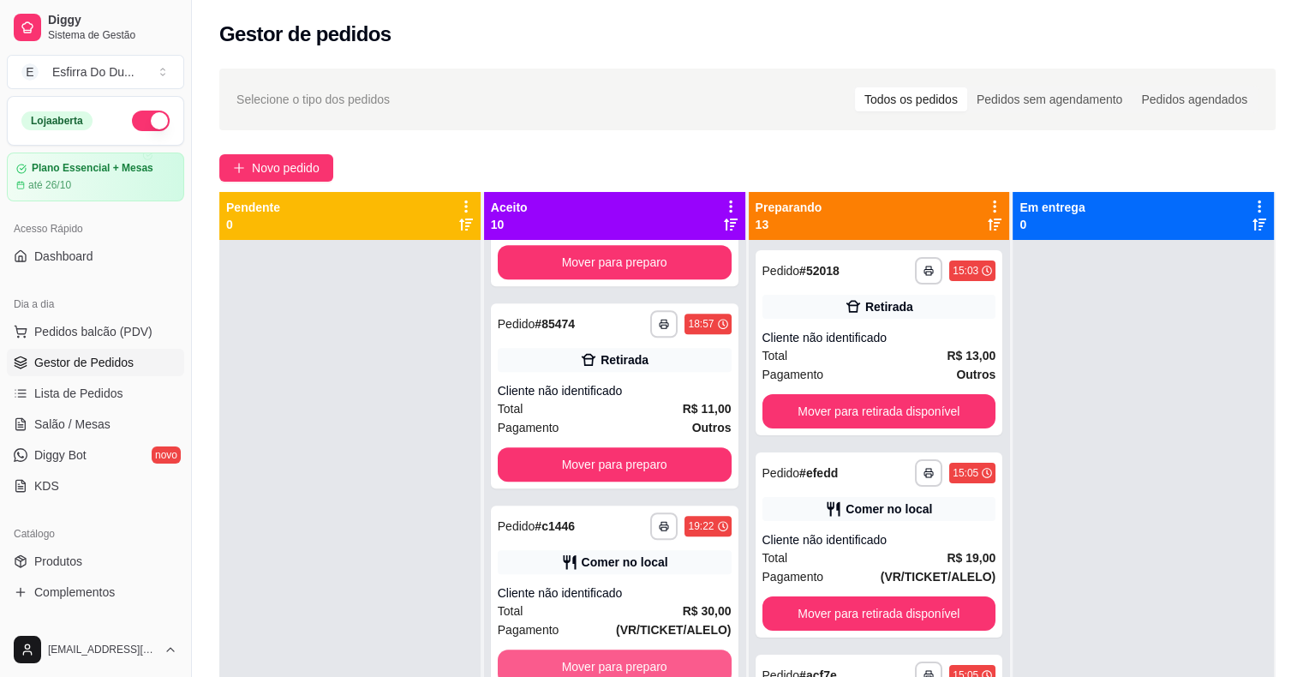
scroll to position [1362, 0]
click at [680, 653] on button "Mover para preparo" at bounding box center [614, 667] width 227 height 33
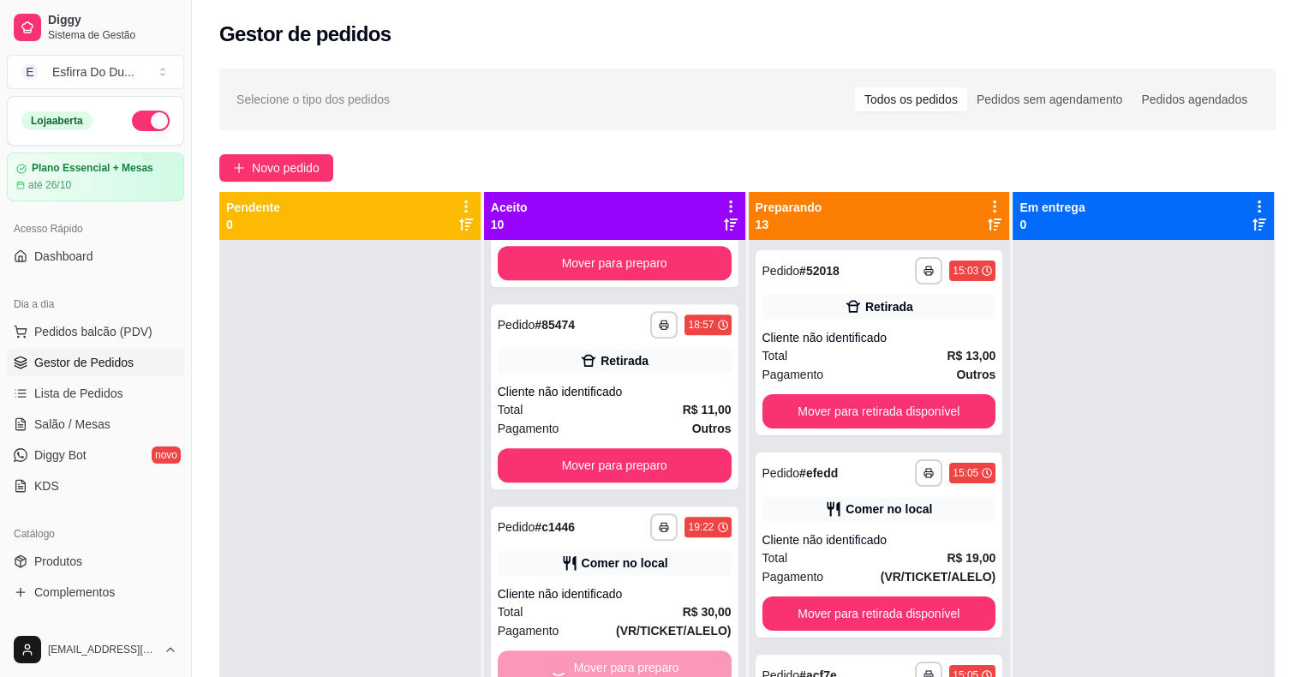
scroll to position [1159, 0]
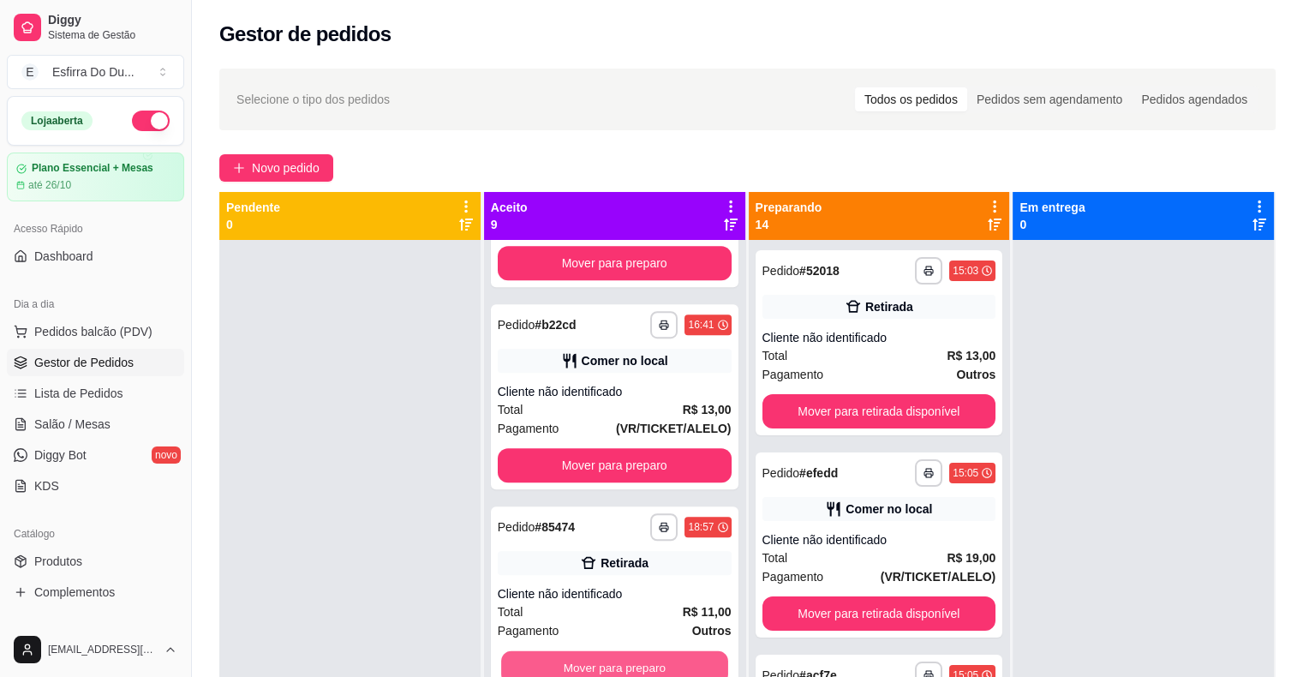
click at [680, 653] on button "Mover para preparo" at bounding box center [614, 667] width 227 height 33
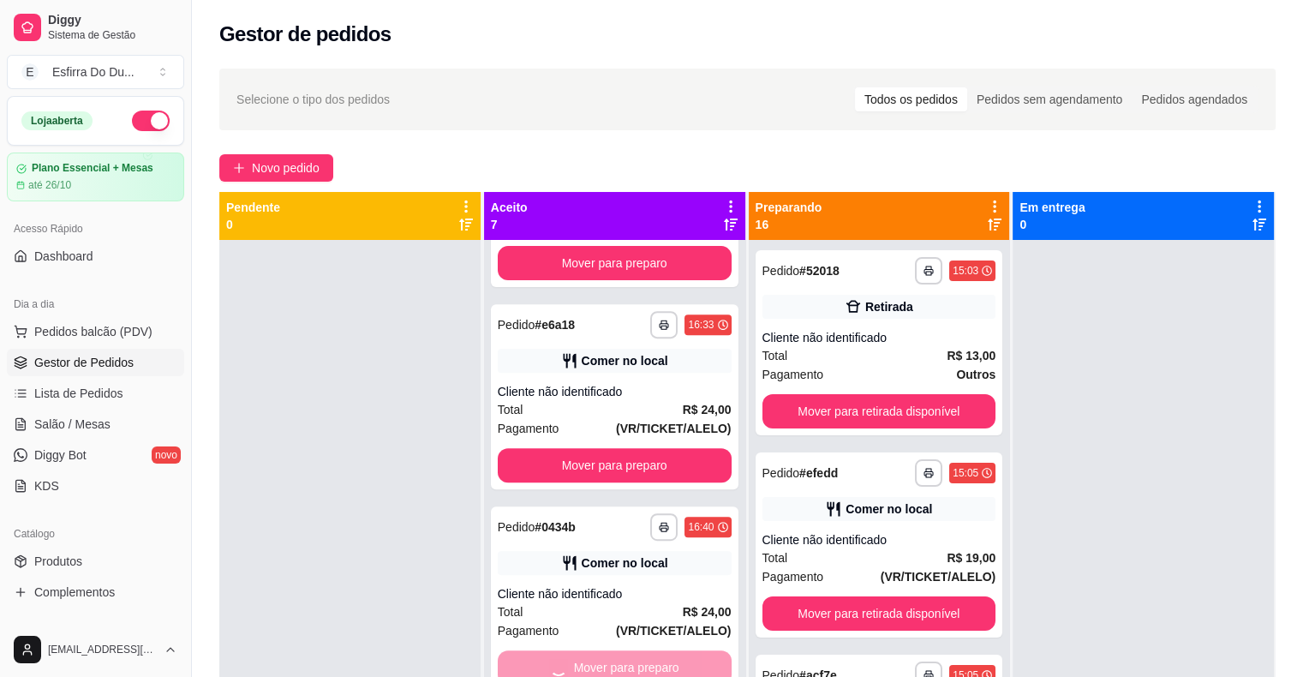
scroll to position [553, 0]
click at [680, 653] on button "Mover para preparo" at bounding box center [614, 667] width 227 height 33
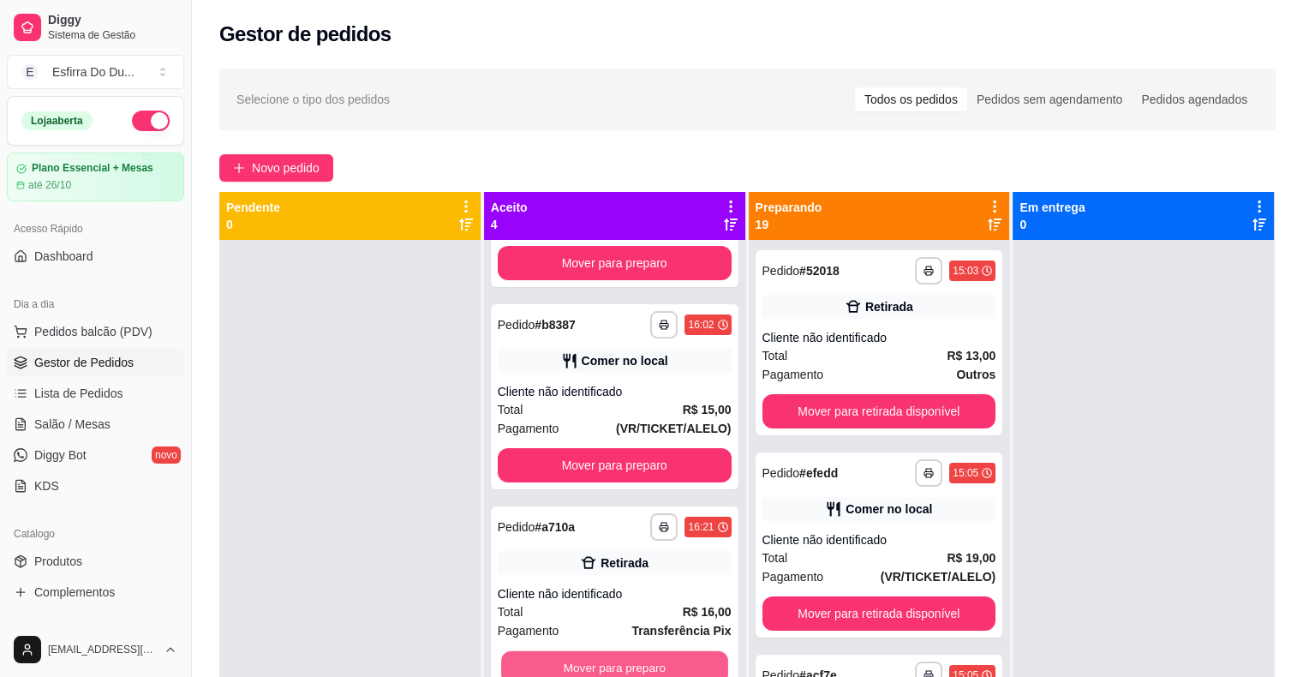
click at [680, 653] on button "Mover para preparo" at bounding box center [614, 667] width 227 height 33
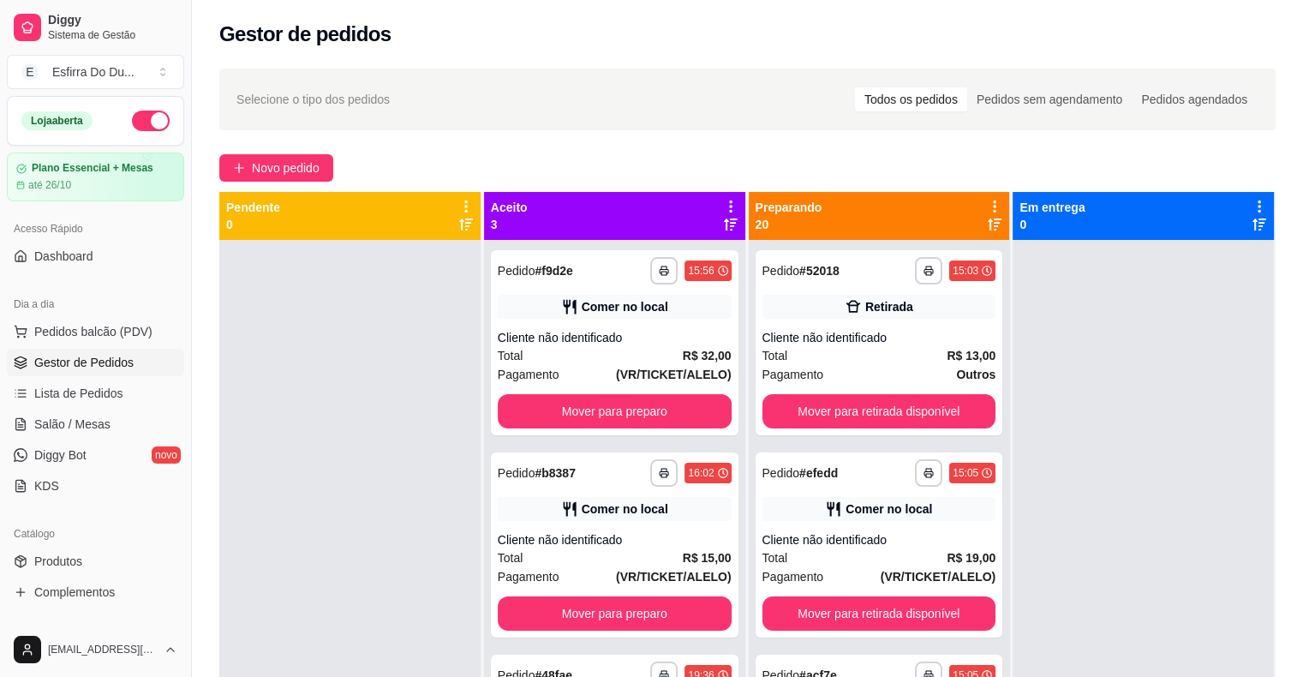
click at [680, 653] on div "**********" at bounding box center [614, 578] width 261 height 677
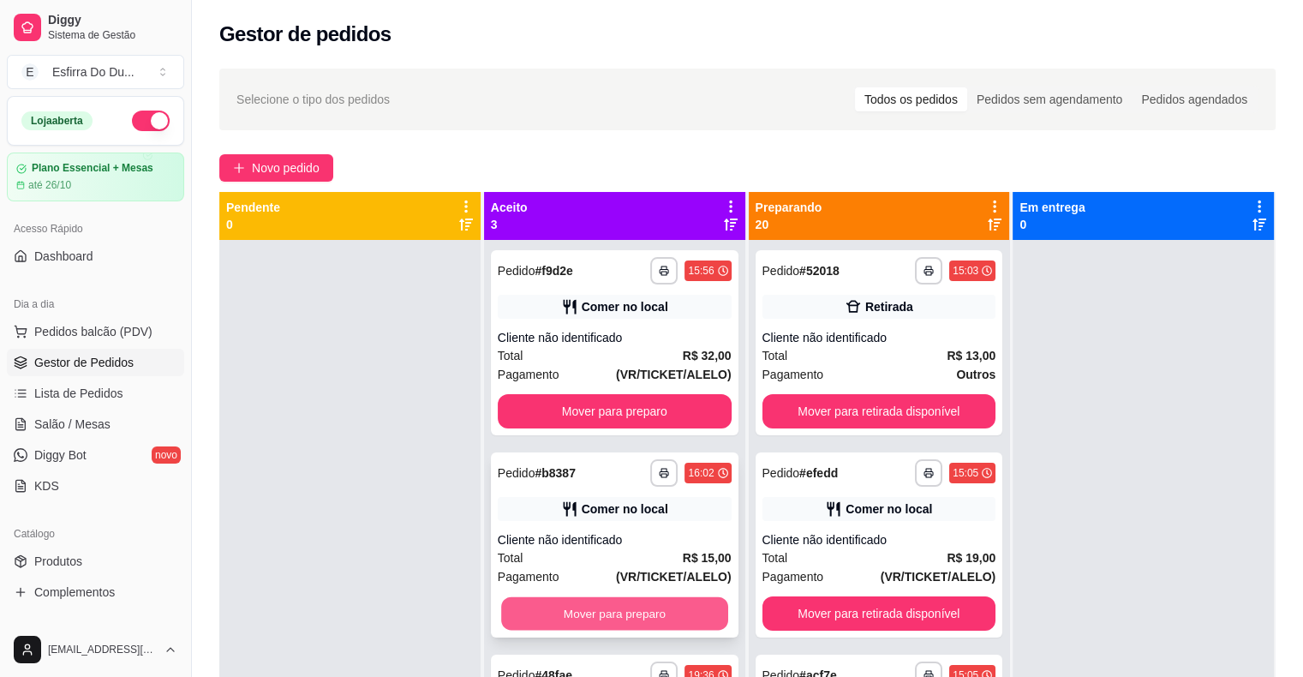
click at [651, 618] on button "Mover para preparo" at bounding box center [614, 613] width 227 height 33
click at [651, 618] on button "Mover para preparo" at bounding box center [615, 613] width 234 height 34
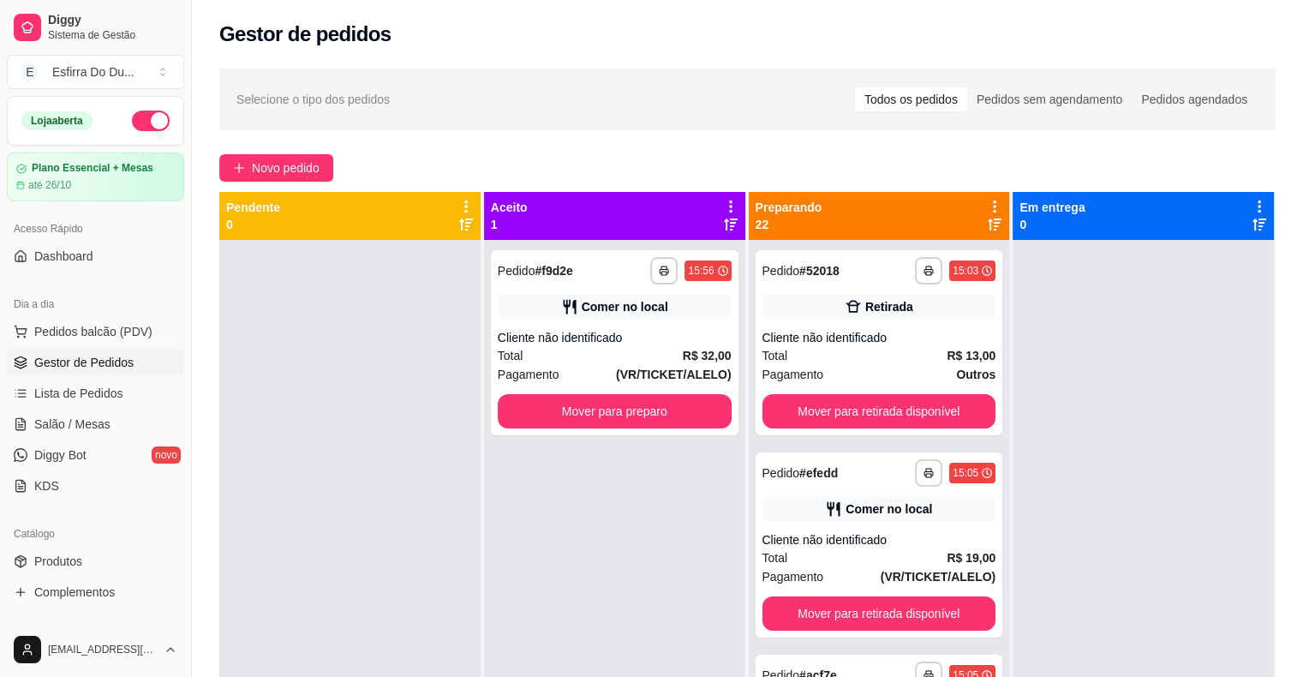
click at [651, 618] on div "**********" at bounding box center [614, 578] width 261 height 677
click at [578, 409] on button "Mover para preparo" at bounding box center [615, 411] width 234 height 34
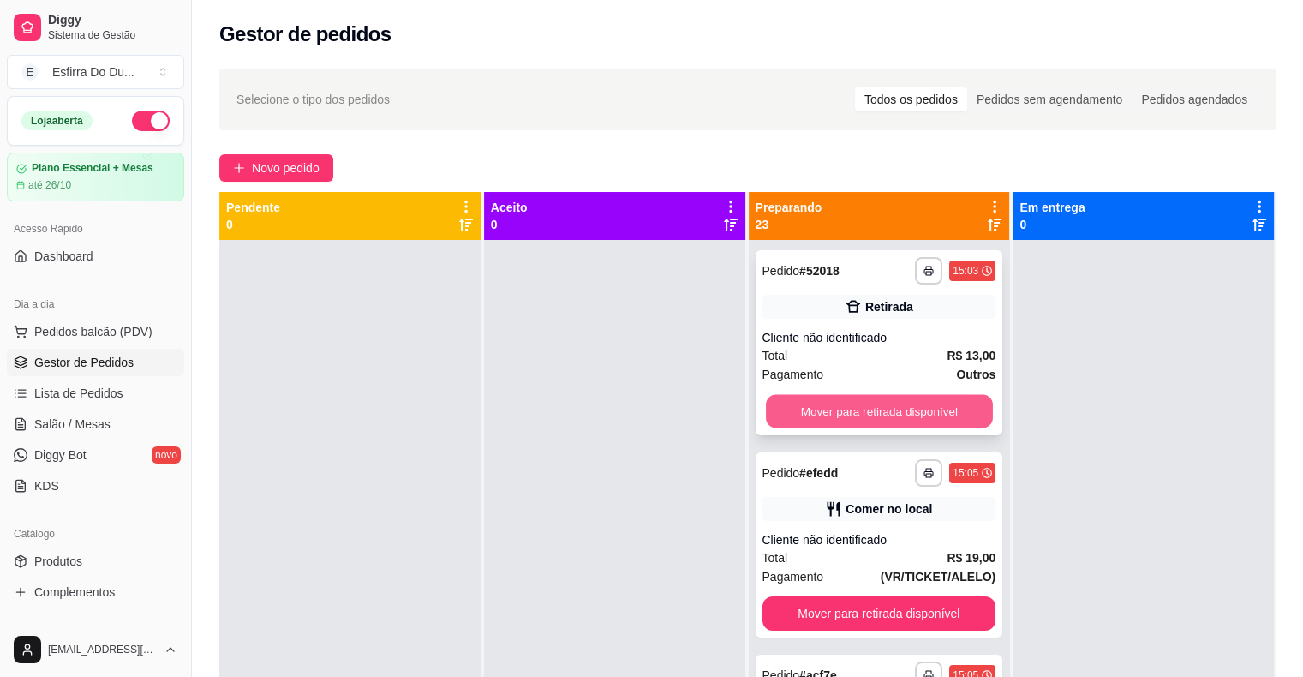
click at [785, 418] on button "Mover para retirada disponível" at bounding box center [879, 411] width 227 height 33
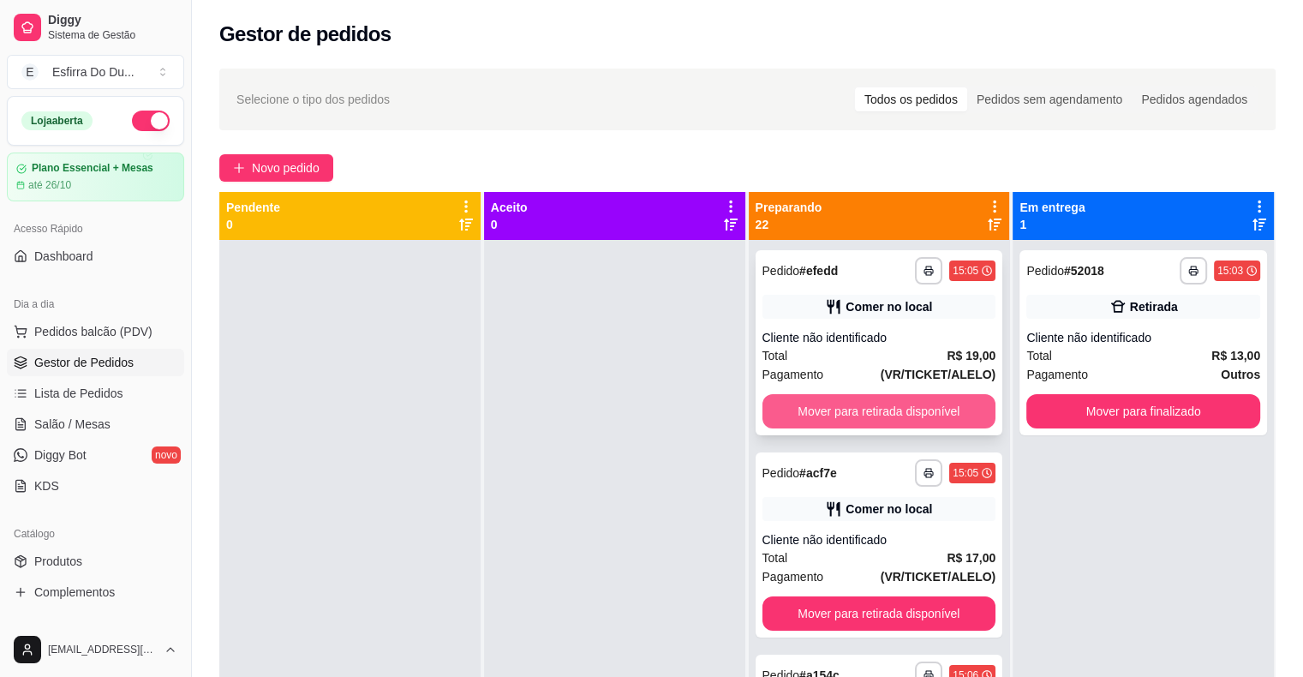
click at [799, 411] on button "Mover para retirada disponível" at bounding box center [880, 411] width 234 height 34
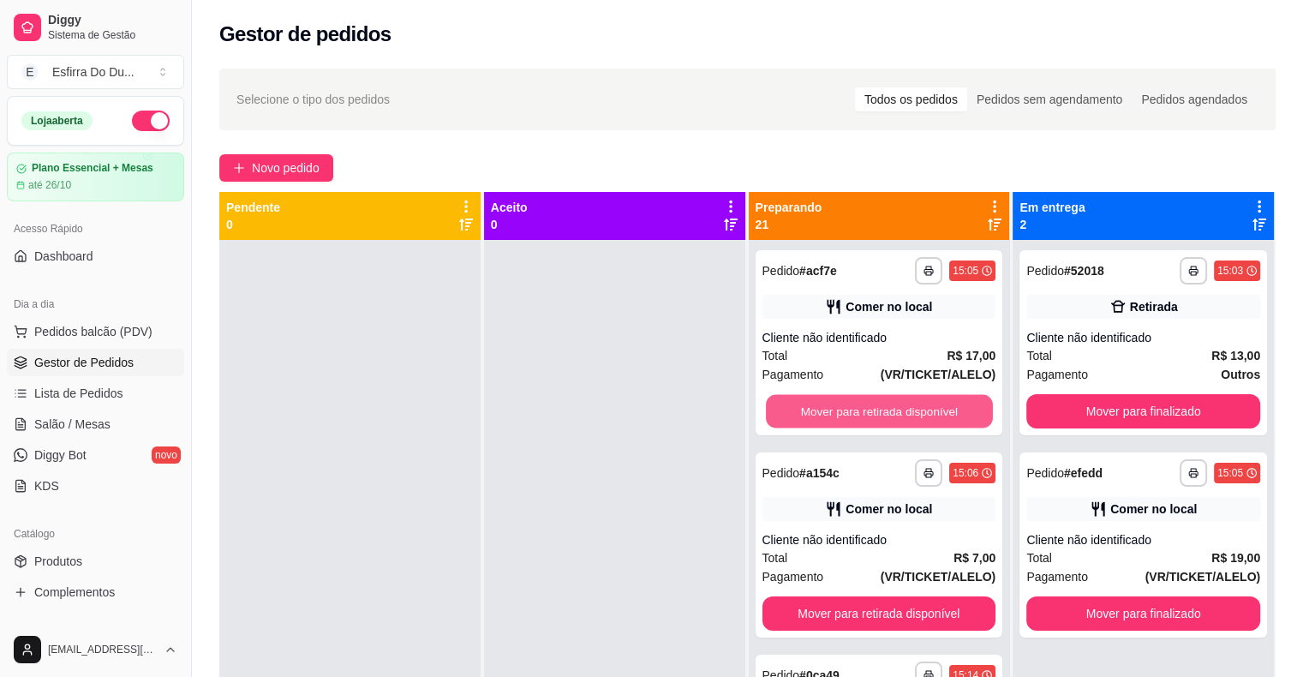
click at [799, 411] on button "Mover para retirada disponível" at bounding box center [879, 411] width 227 height 33
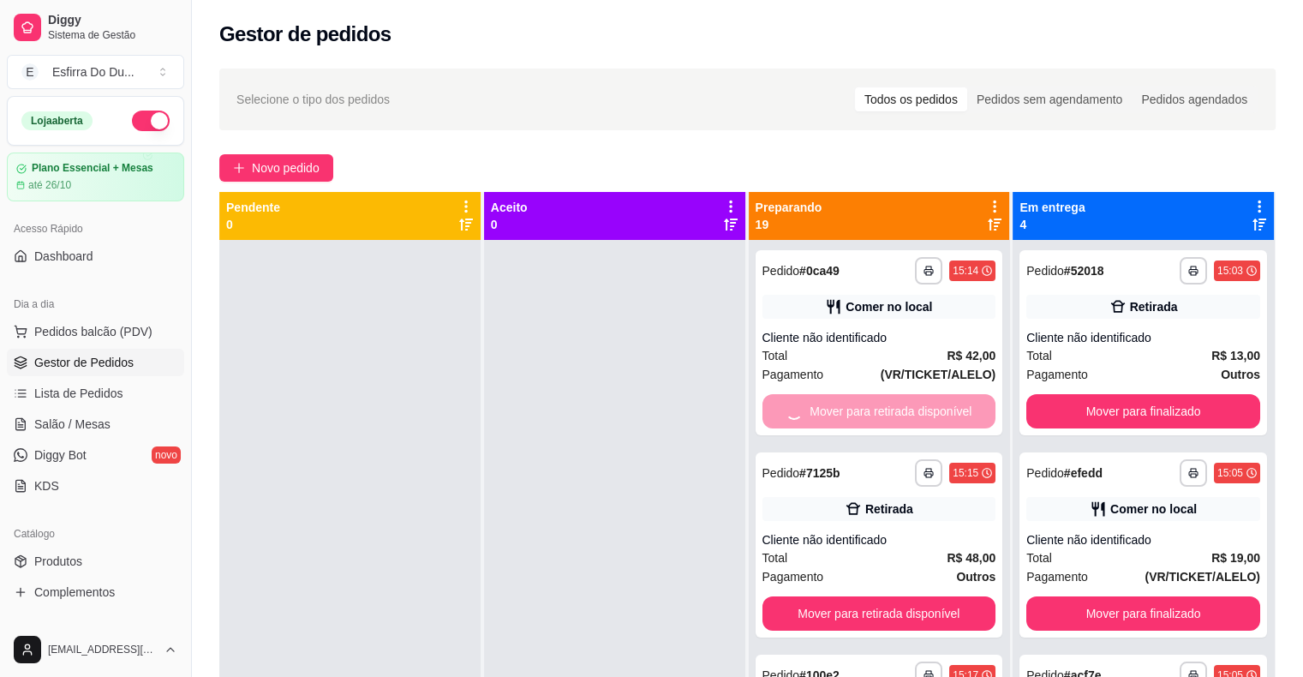
click at [799, 411] on div "Mover para retirada disponível" at bounding box center [880, 411] width 234 height 34
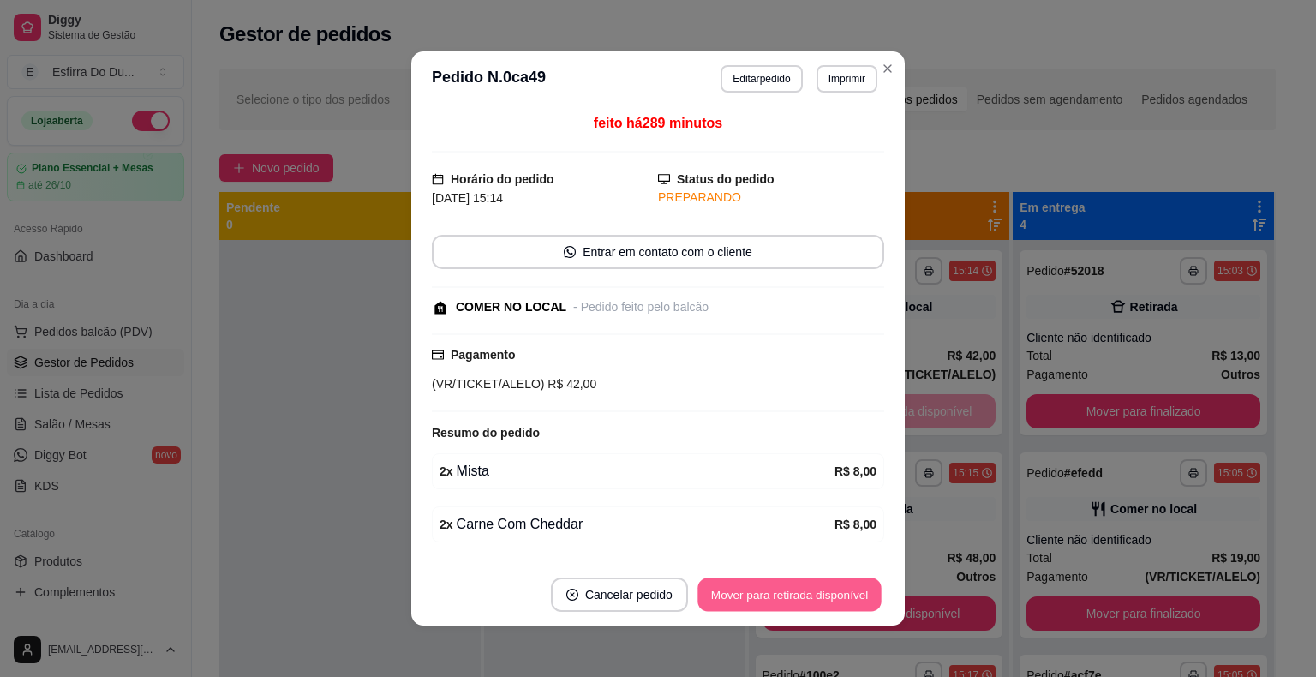
click at [829, 580] on button "Mover para retirada disponível" at bounding box center [789, 594] width 183 height 33
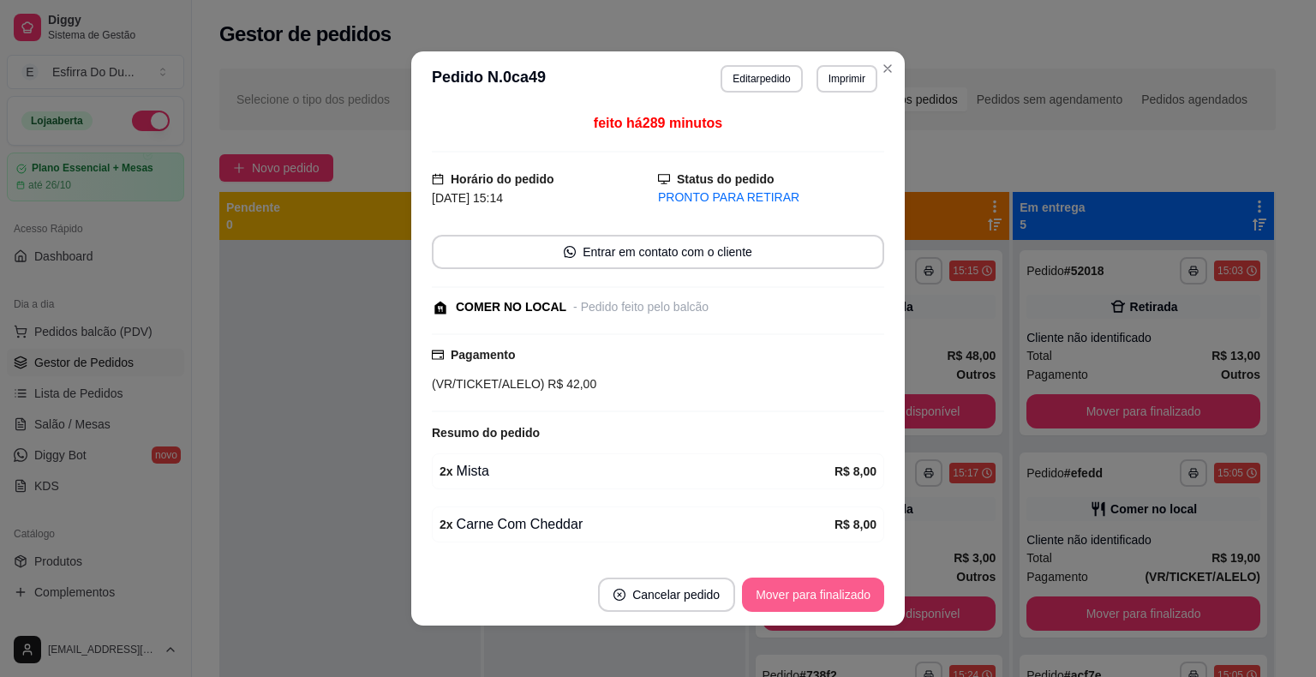
click at [809, 607] on button "Mover para finalizado" at bounding box center [813, 595] width 142 height 34
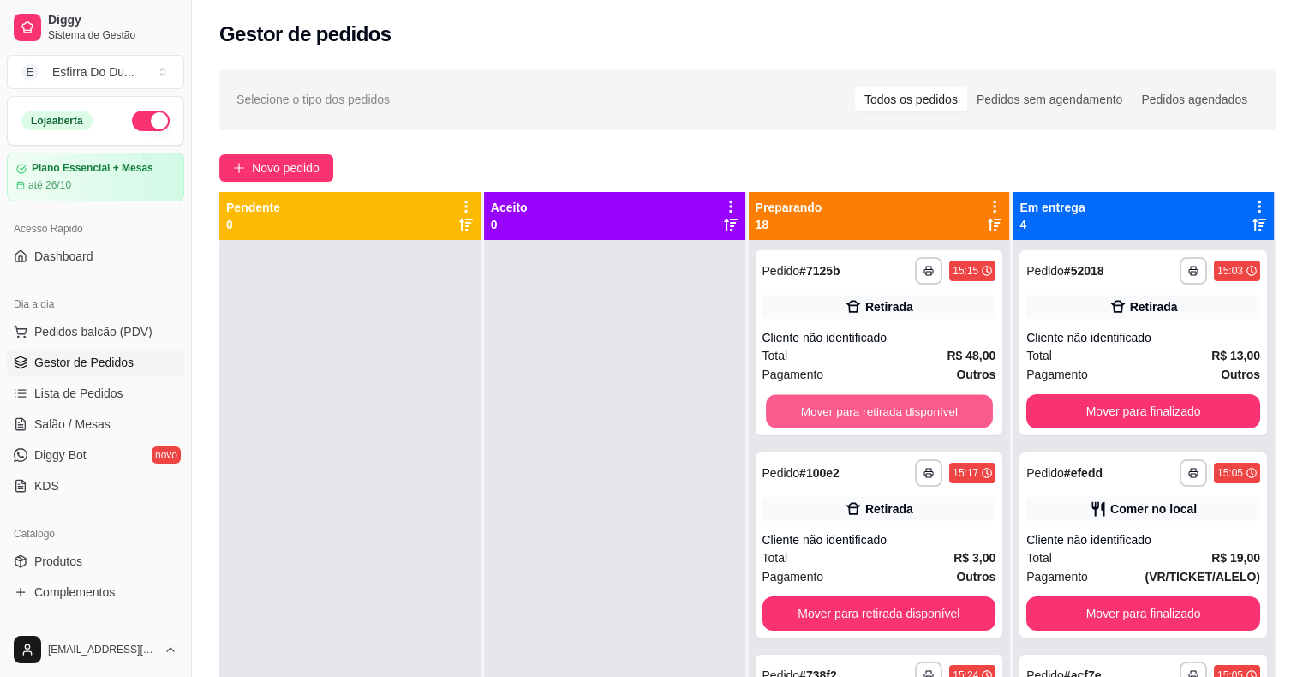
click at [926, 415] on button "Mover para retirada disponível" at bounding box center [879, 411] width 227 height 33
click at [926, 415] on button "Mover para retirada disponível" at bounding box center [880, 411] width 234 height 34
click at [926, 415] on button "Mover para retirada disponível" at bounding box center [879, 411] width 227 height 33
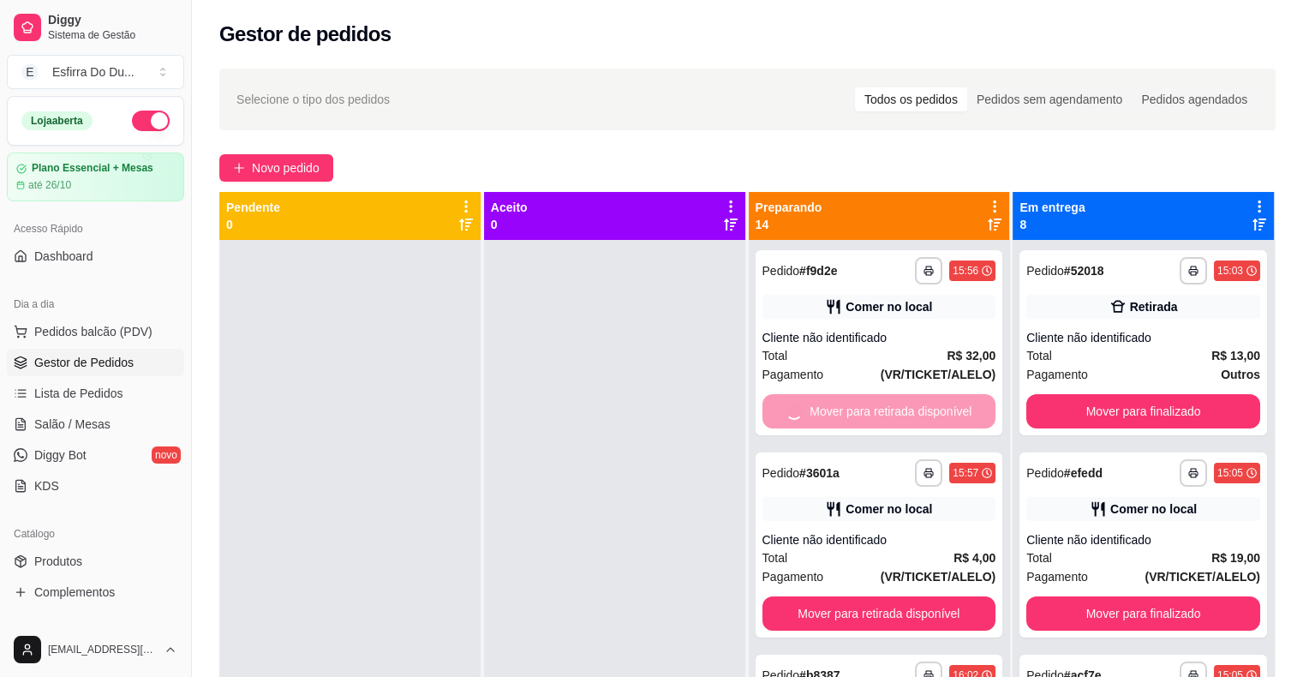
click at [926, 415] on div "Mover para retirada disponível" at bounding box center [880, 411] width 234 height 34
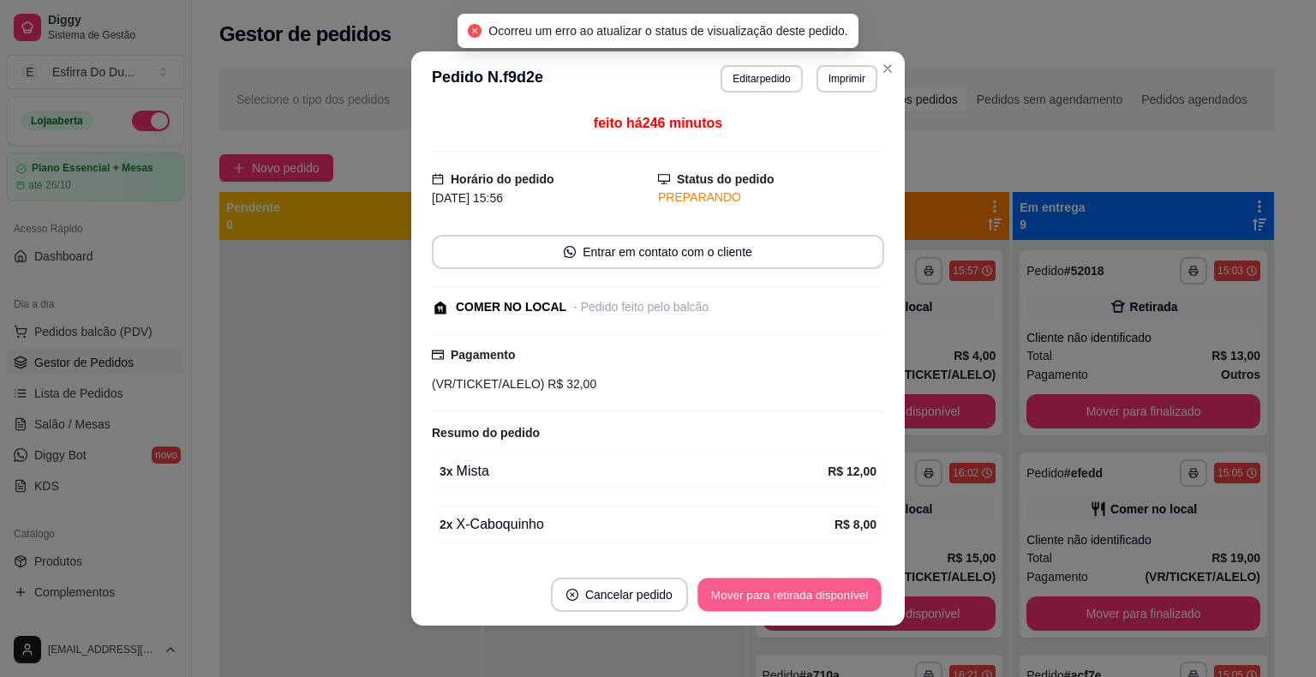
click at [811, 589] on button "Mover para retirada disponível" at bounding box center [789, 594] width 183 height 33
click at [811, 589] on button "Mover para finalizado" at bounding box center [814, 594] width 138 height 33
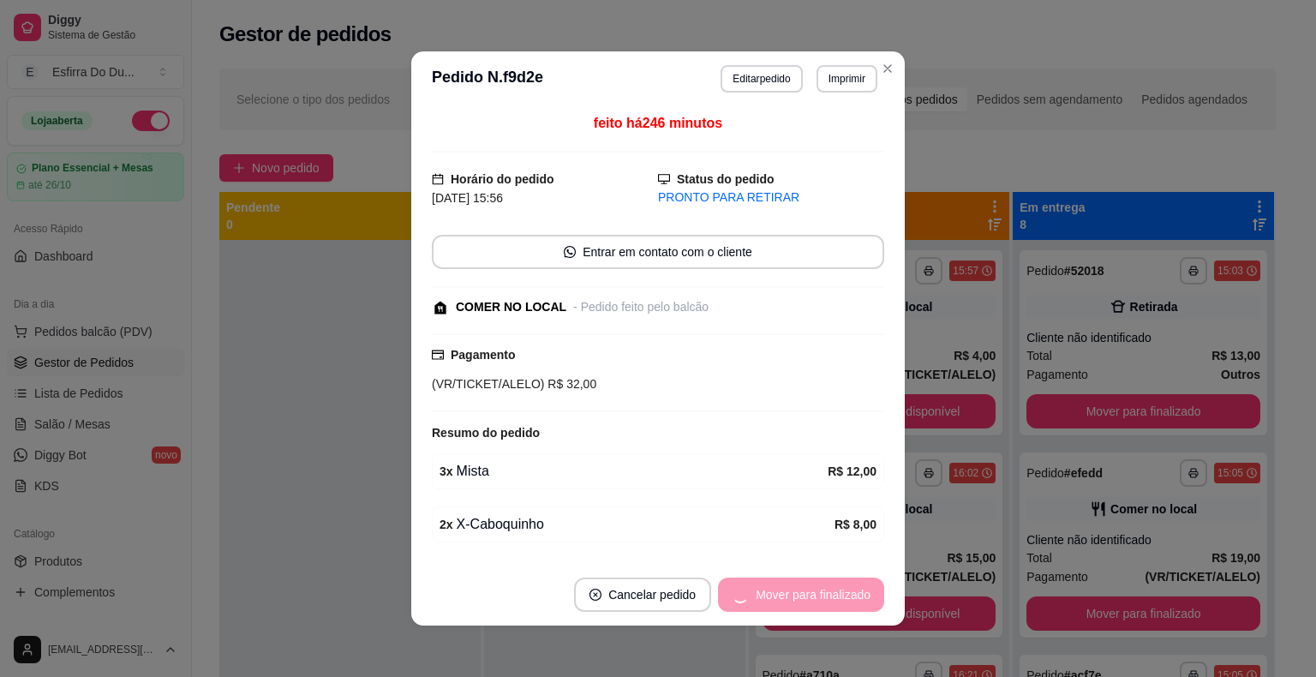
click at [811, 589] on div "Mover para finalizado" at bounding box center [801, 595] width 166 height 34
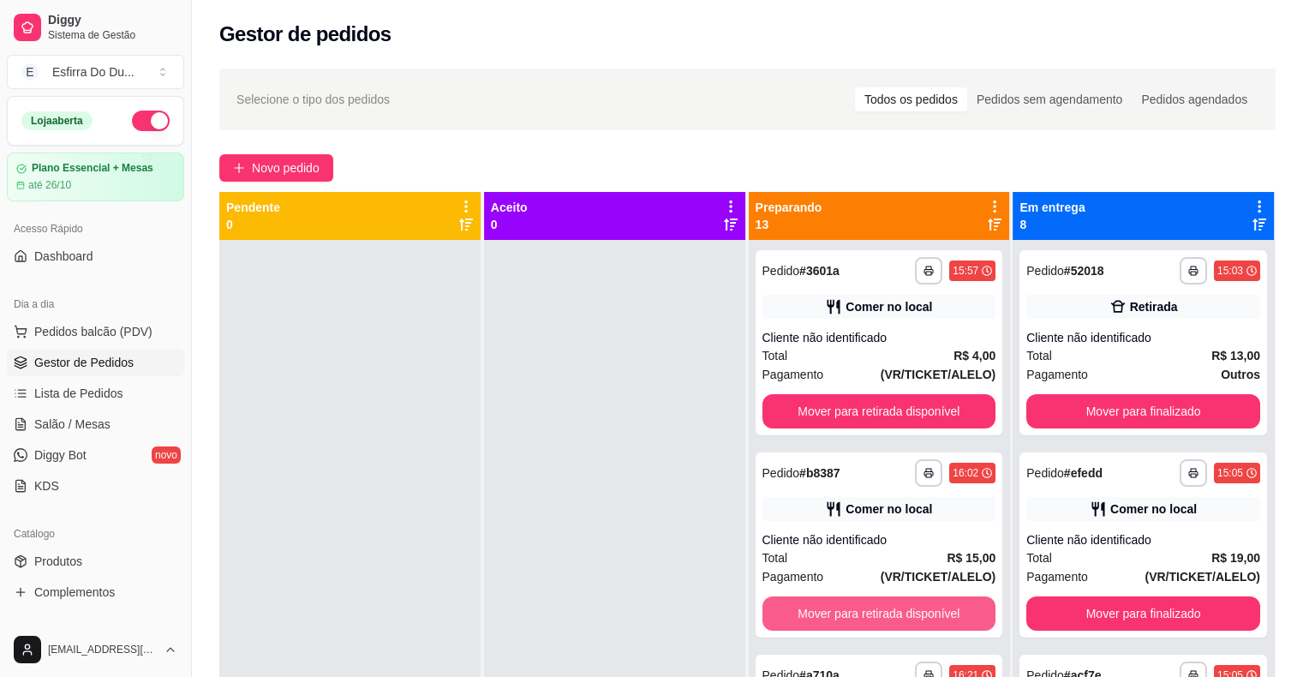
click at [932, 624] on button "Mover para retirada disponível" at bounding box center [880, 613] width 234 height 34
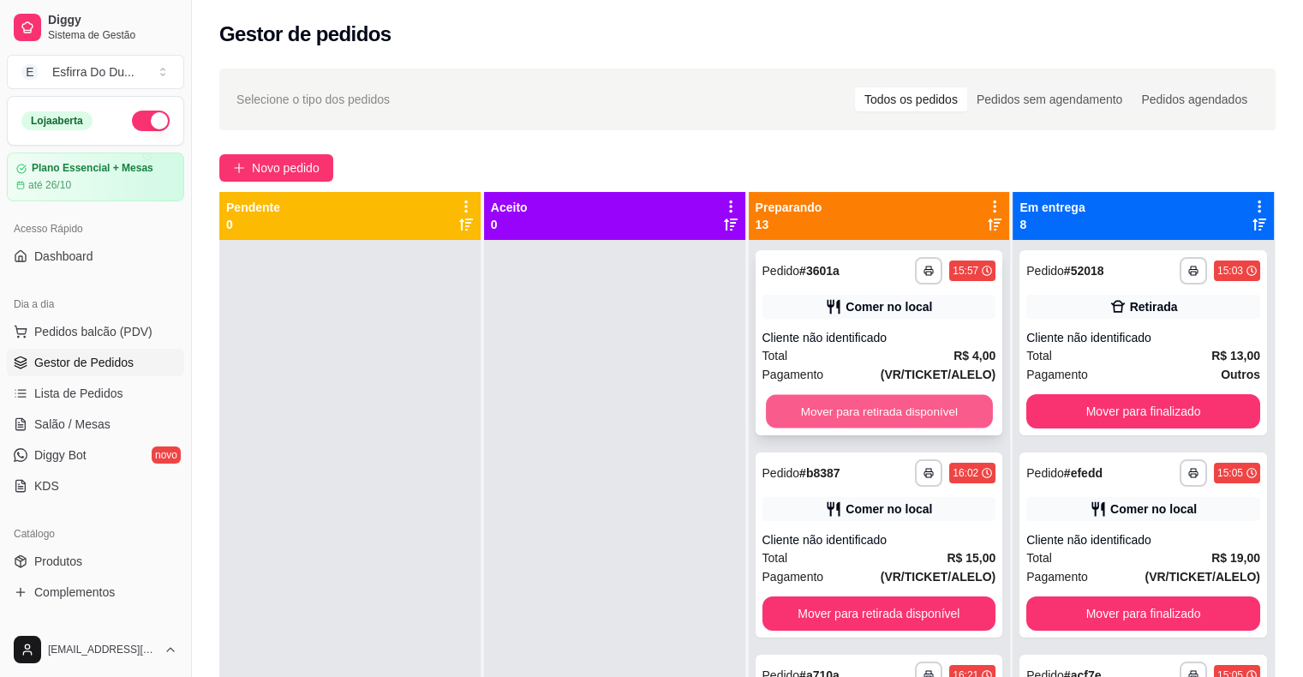
click at [865, 416] on button "Mover para retirada disponível" at bounding box center [879, 411] width 227 height 33
click at [873, 413] on button "Mover para retirada disponível" at bounding box center [880, 411] width 234 height 34
click at [873, 413] on button "Mover para retirada disponível" at bounding box center [879, 411] width 227 height 33
click at [873, 413] on button "Mover para retirada disponível" at bounding box center [880, 411] width 234 height 34
click at [873, 413] on button "Mover para retirada disponível" at bounding box center [879, 411] width 227 height 33
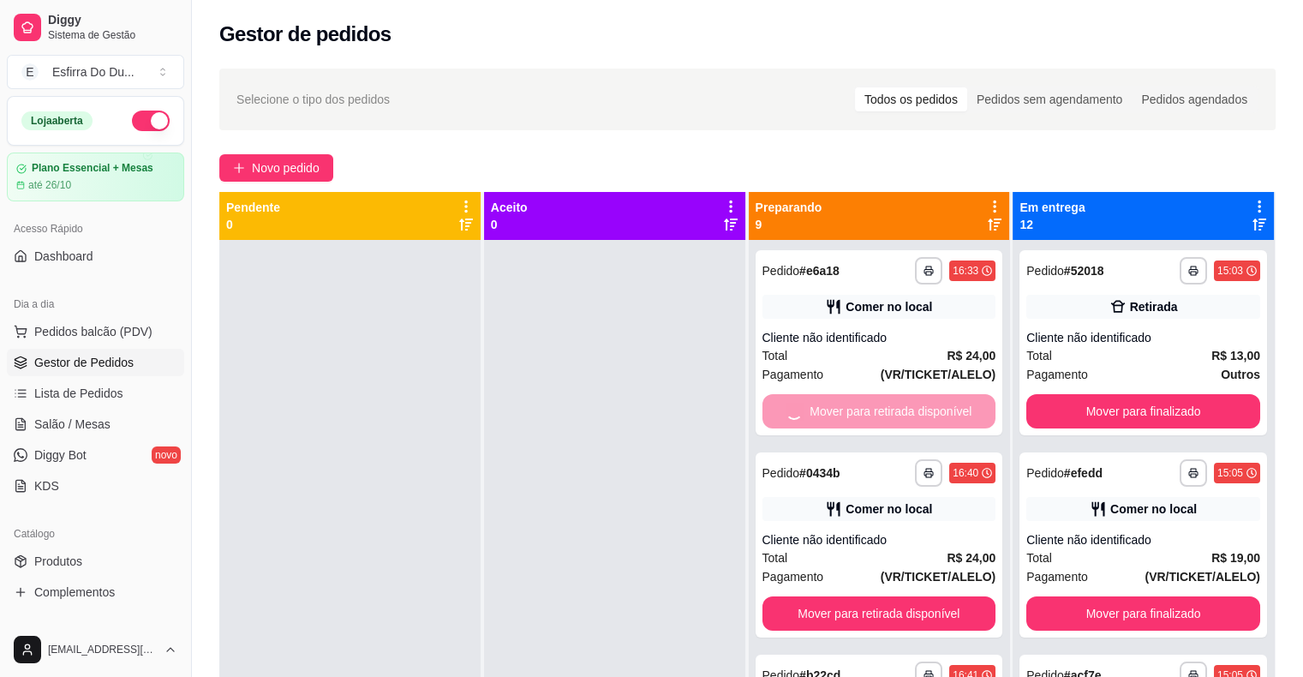
click at [873, 413] on div "Mover para retirada disponível" at bounding box center [880, 411] width 234 height 34
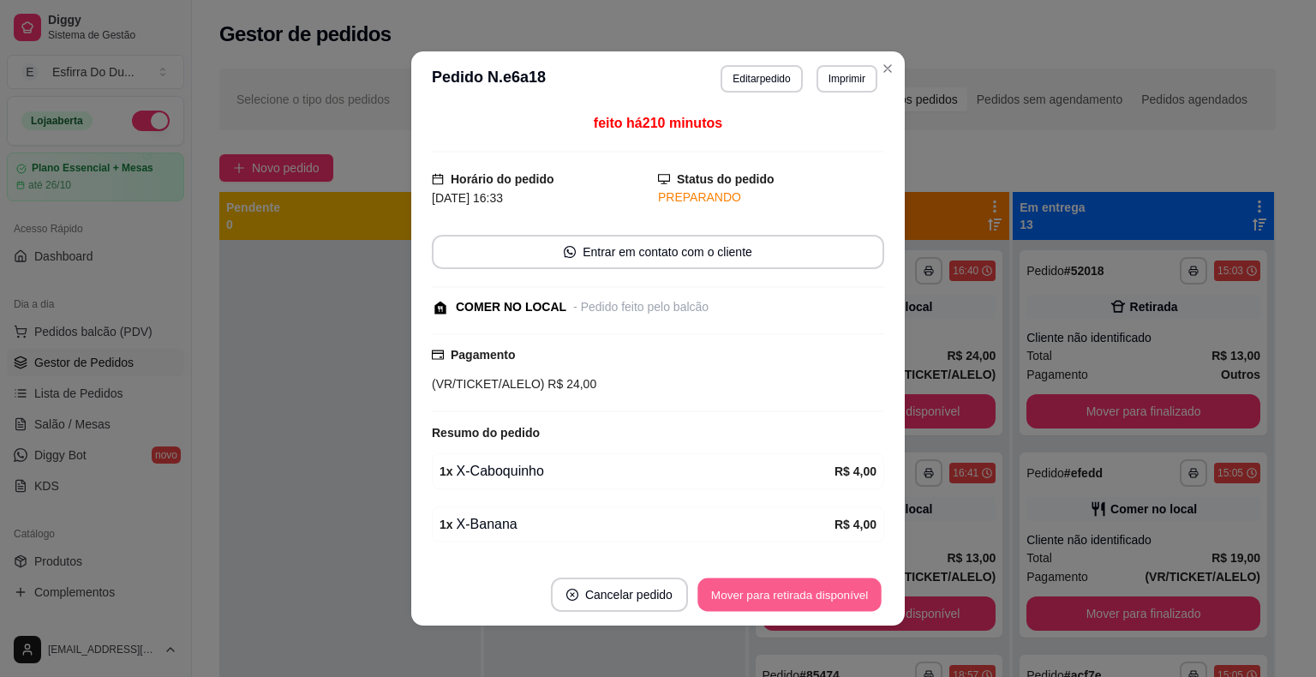
click at [782, 608] on button "Mover para retirada disponível" at bounding box center [789, 594] width 183 height 33
click at [784, 593] on button "Mover para finalizado" at bounding box center [814, 594] width 138 height 33
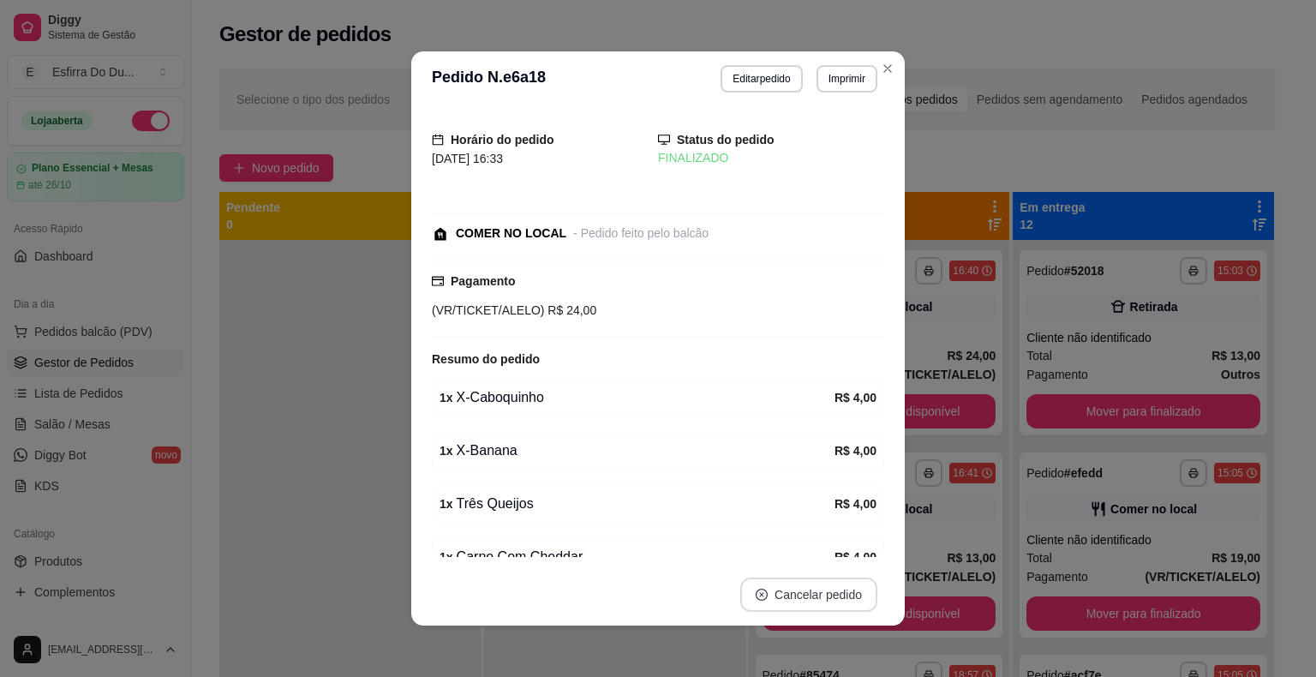
click at [784, 593] on button "Cancelar pedido" at bounding box center [808, 595] width 137 height 34
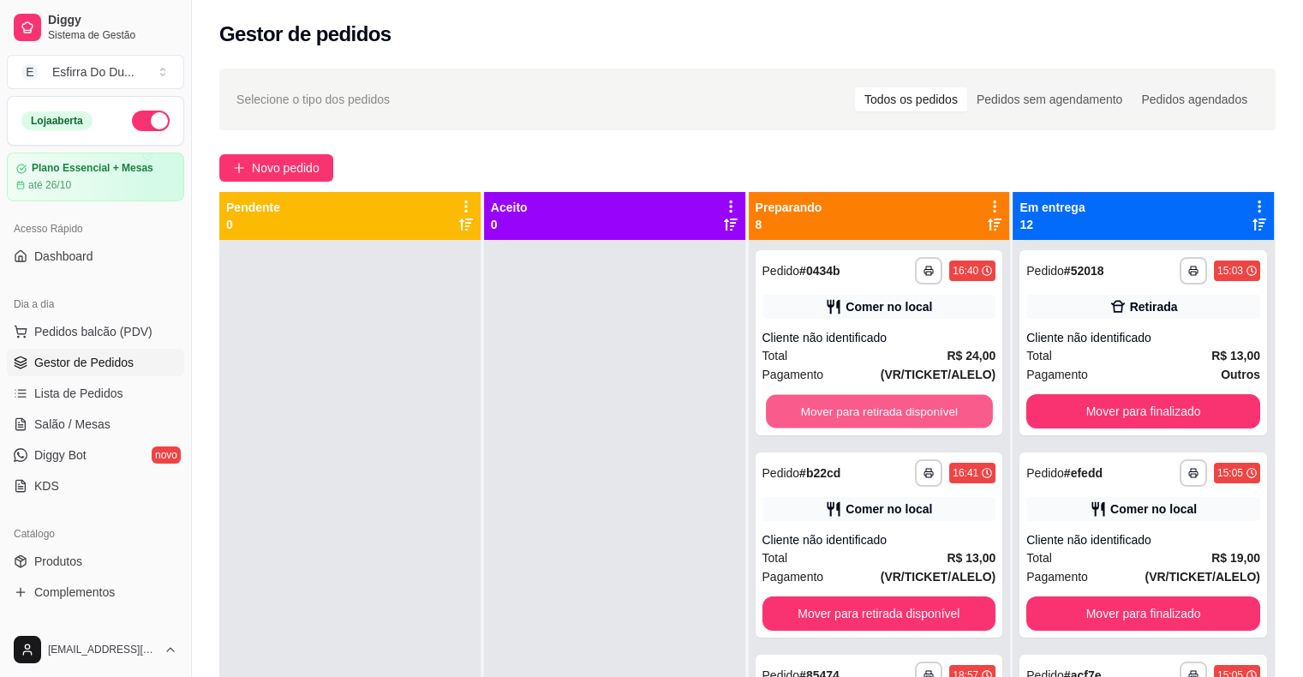
click at [946, 416] on button "Mover para retirada disponível" at bounding box center [879, 411] width 227 height 33
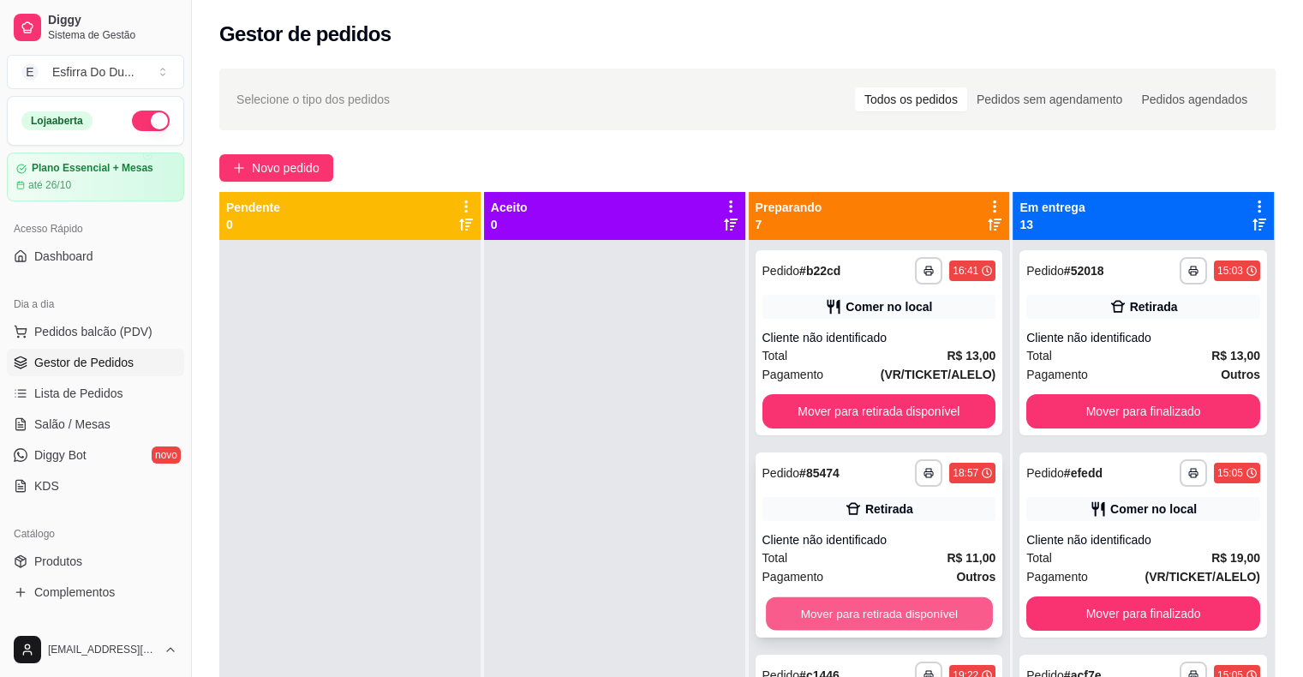
click at [902, 611] on button "Mover para retirada disponível" at bounding box center [879, 613] width 227 height 33
click at [902, 611] on button "Mover para retirada disponível" at bounding box center [880, 613] width 234 height 34
click at [902, 611] on button "Mover para retirada disponível" at bounding box center [879, 613] width 227 height 33
click at [902, 611] on div "Mover para retirada disponível" at bounding box center [880, 613] width 234 height 34
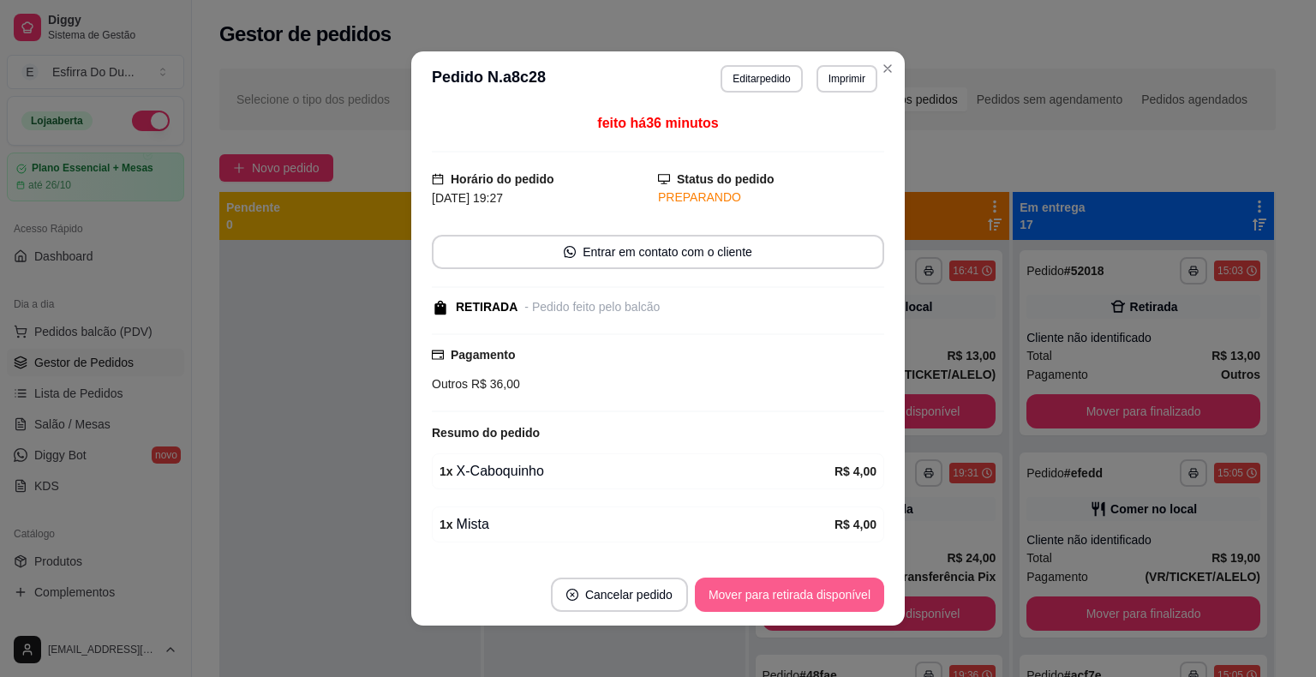
click at [783, 598] on button "Mover para retirada disponível" at bounding box center [789, 595] width 189 height 34
click at [783, 598] on button "Mover para finalizado" at bounding box center [814, 594] width 138 height 33
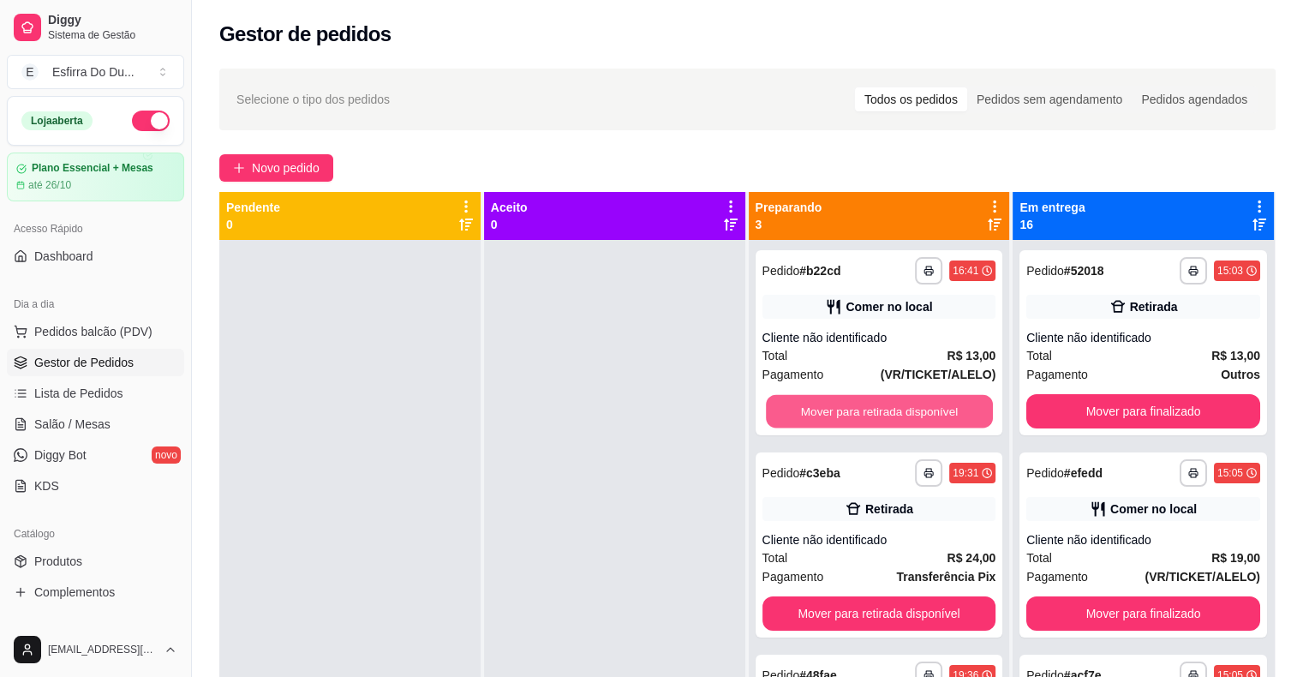
click at [932, 410] on button "Mover para retirada disponível" at bounding box center [879, 411] width 227 height 33
click at [932, 410] on button "Mover para retirada disponível" at bounding box center [880, 411] width 234 height 34
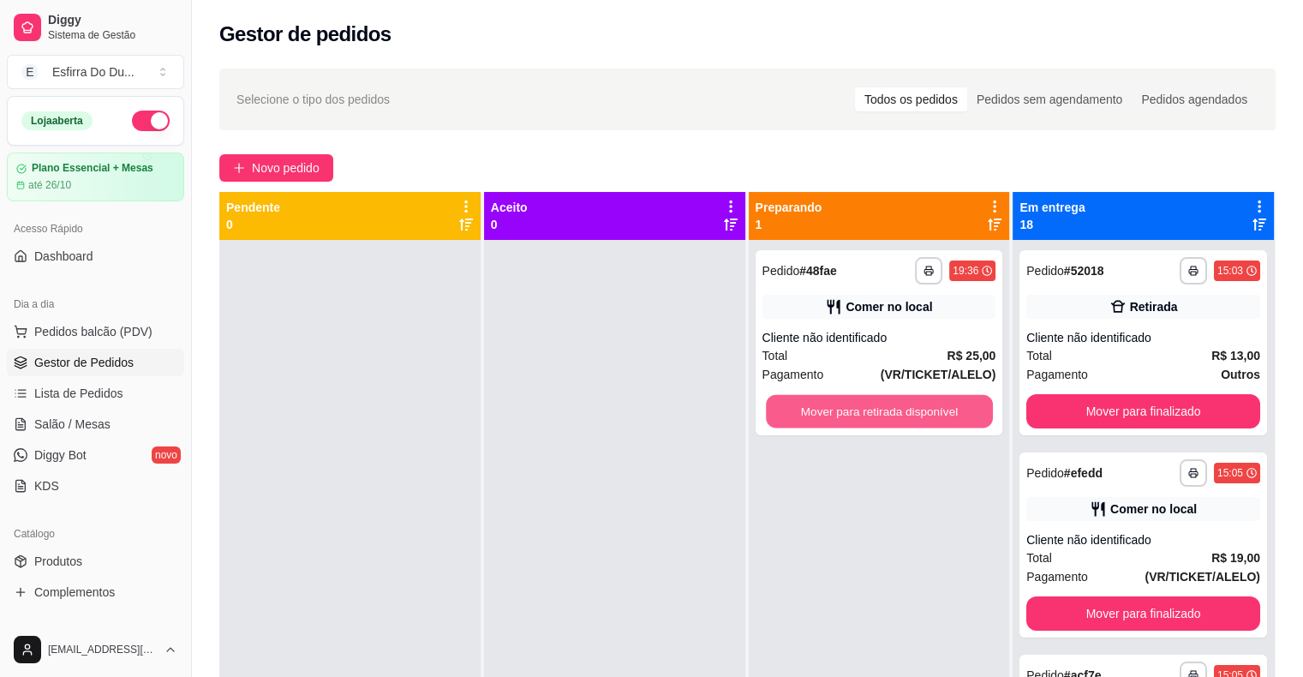
click at [932, 410] on button "Mover para retirada disponível" at bounding box center [879, 411] width 227 height 33
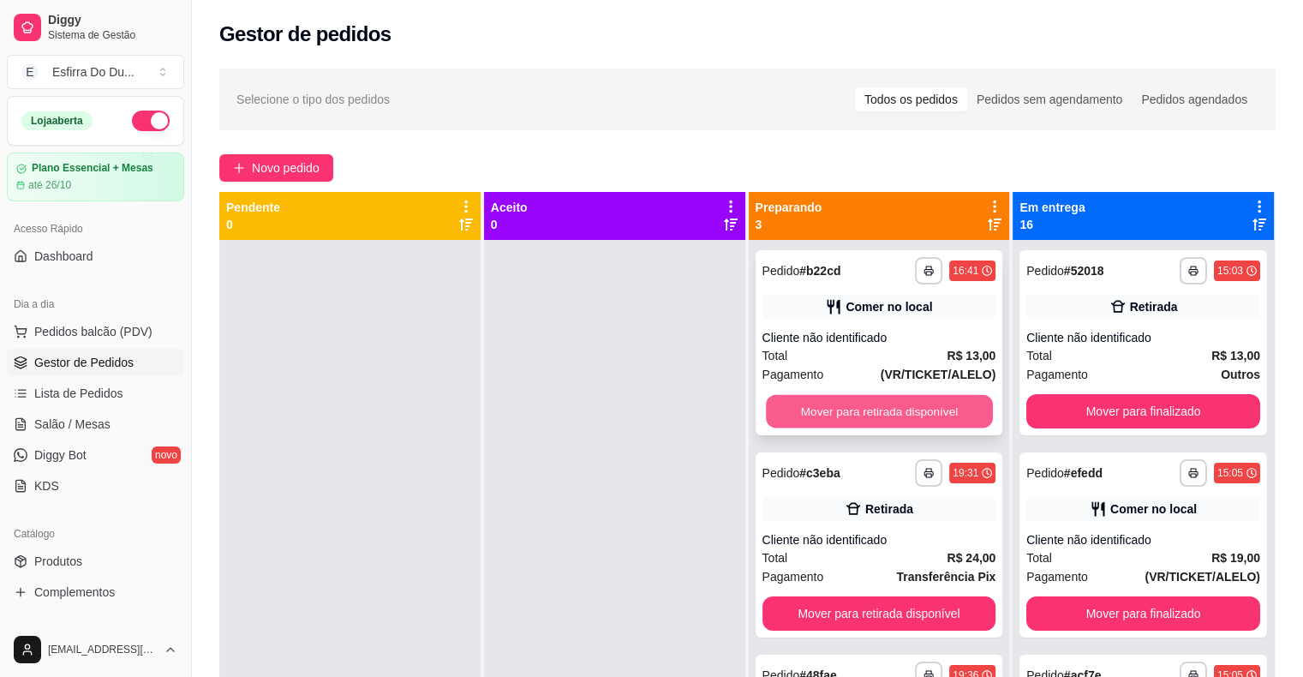
click at [946, 404] on button "Mover para retirada disponível" at bounding box center [879, 411] width 227 height 33
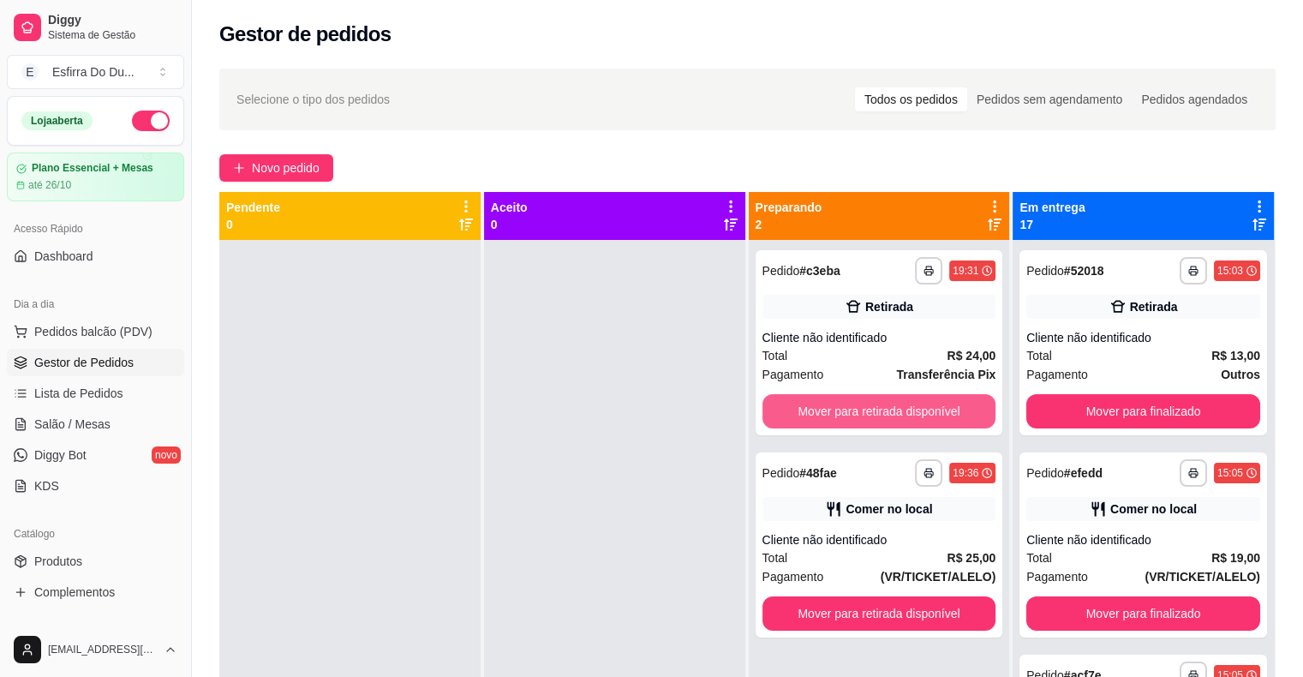
click at [946, 404] on button "Mover para retirada disponível" at bounding box center [880, 411] width 234 height 34
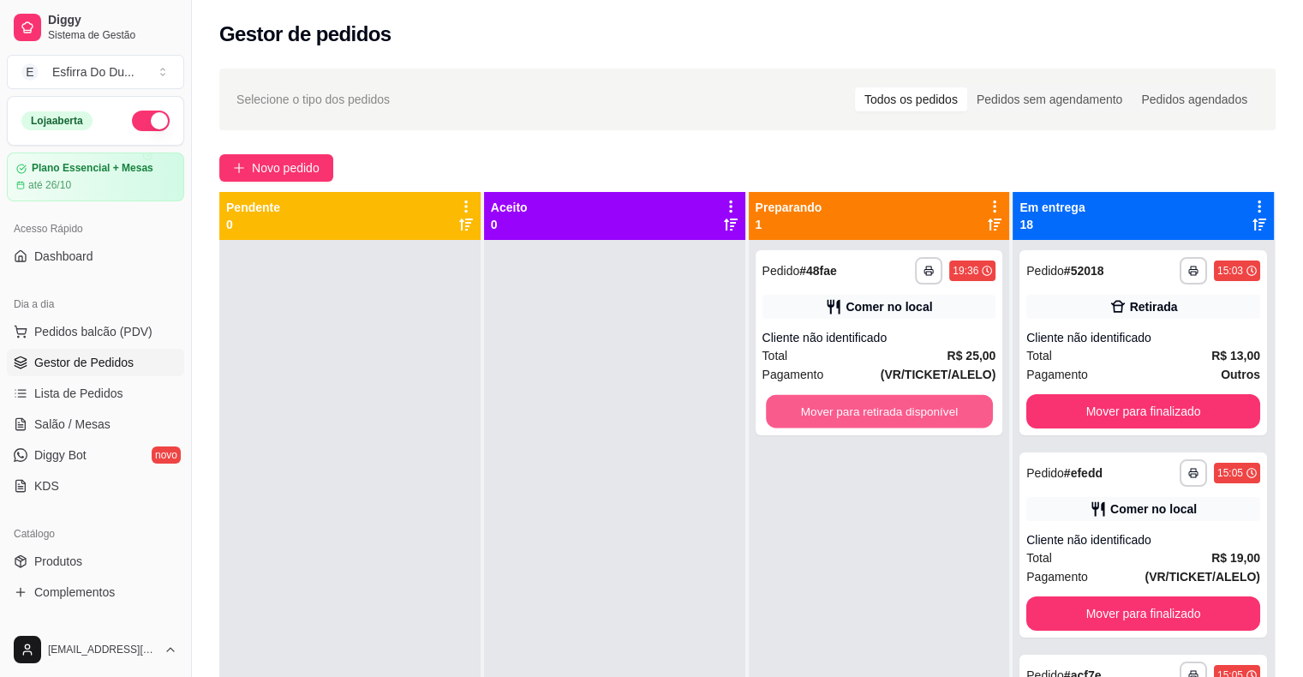
click at [946, 404] on button "Mover para retirada disponível" at bounding box center [879, 411] width 227 height 33
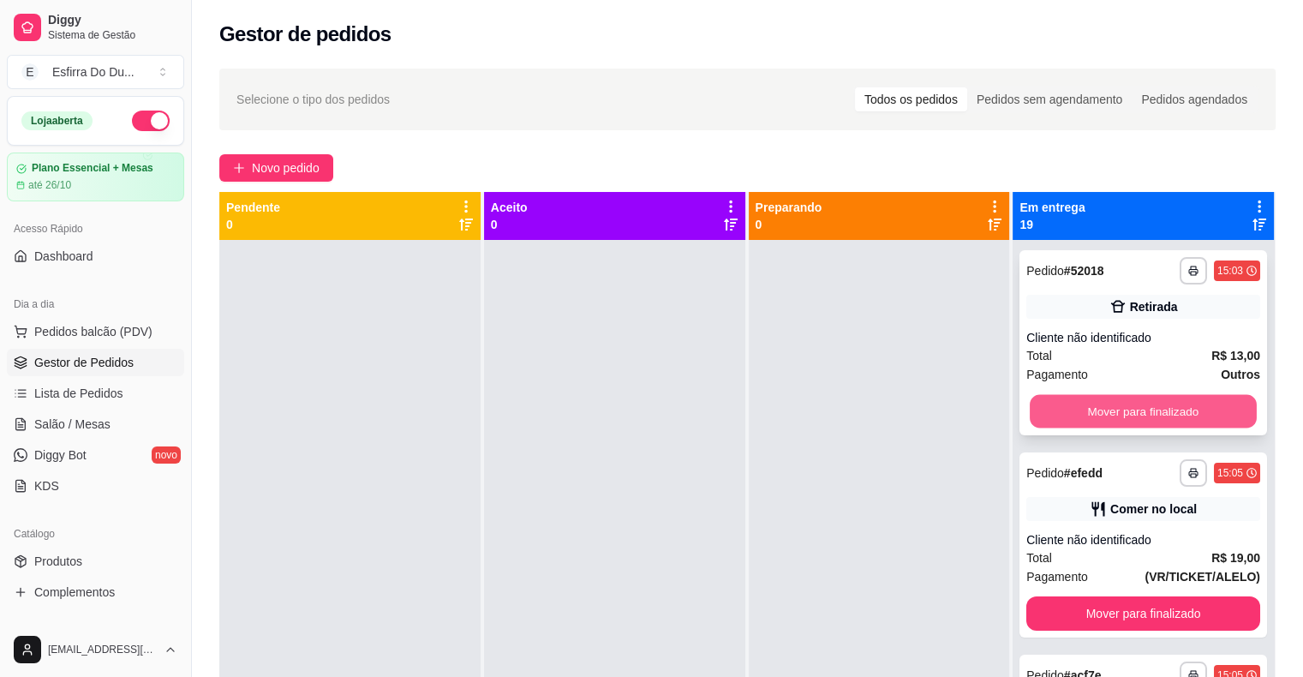
click at [1128, 410] on button "Mover para finalizado" at bounding box center [1143, 411] width 227 height 33
click at [1128, 410] on button "Mover para finalizado" at bounding box center [1144, 411] width 234 height 34
click at [1128, 410] on button "Mover para finalizado" at bounding box center [1143, 411] width 227 height 33
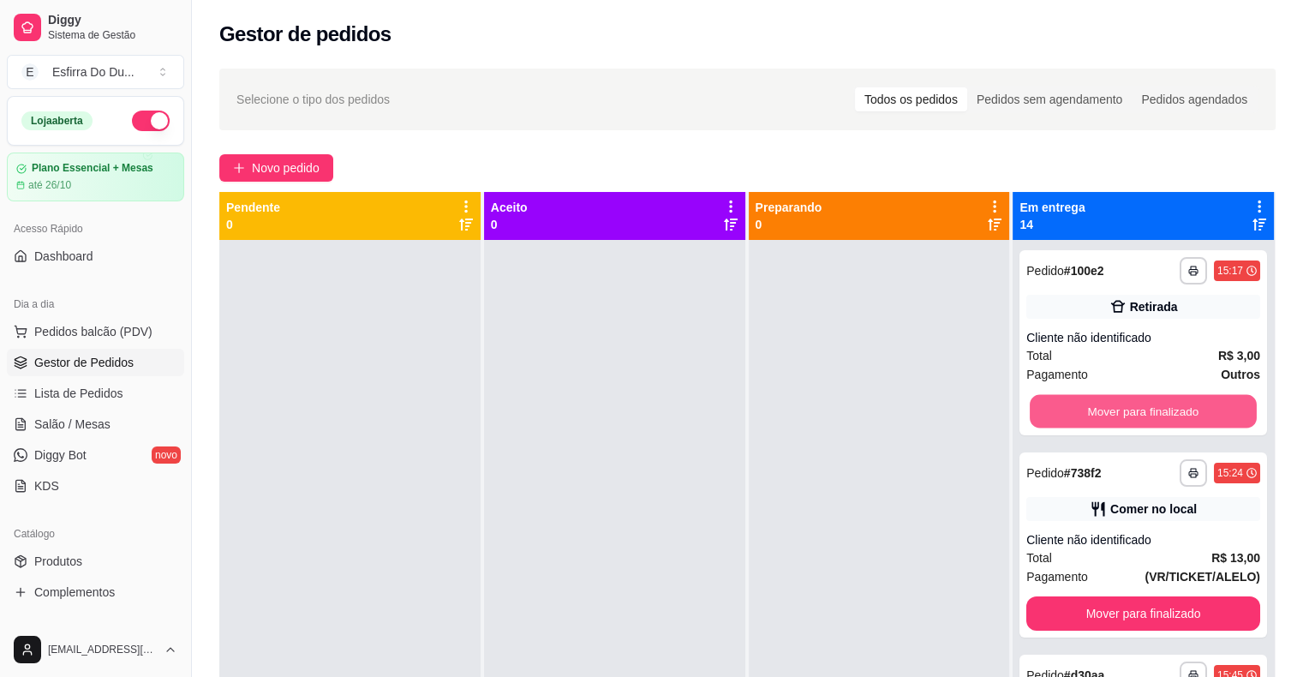
click at [1128, 410] on button "Mover para finalizado" at bounding box center [1143, 411] width 227 height 33
click at [1128, 410] on button "Mover para finalizado" at bounding box center [1144, 411] width 234 height 34
click at [1128, 410] on button "Mover para finalizado" at bounding box center [1143, 411] width 227 height 33
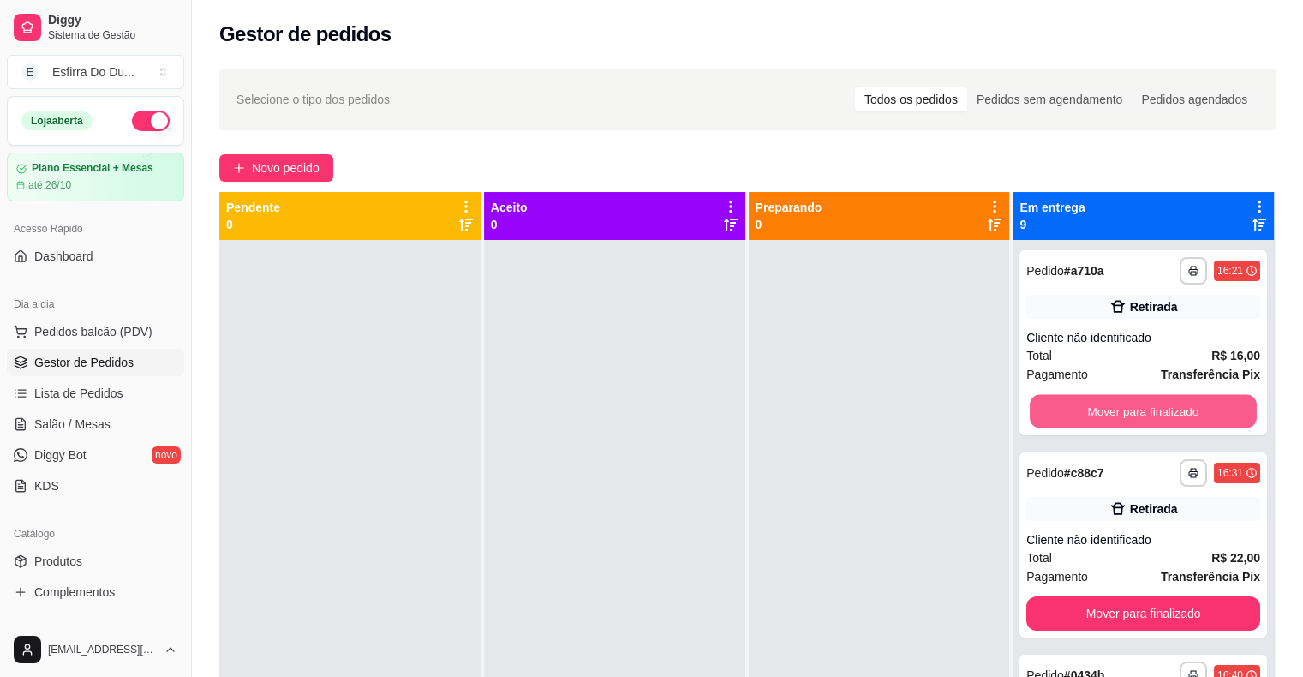
click at [1128, 410] on button "Mover para finalizado" at bounding box center [1143, 411] width 227 height 33
click at [1131, 416] on button "Mover para finalizado" at bounding box center [1143, 411] width 227 height 33
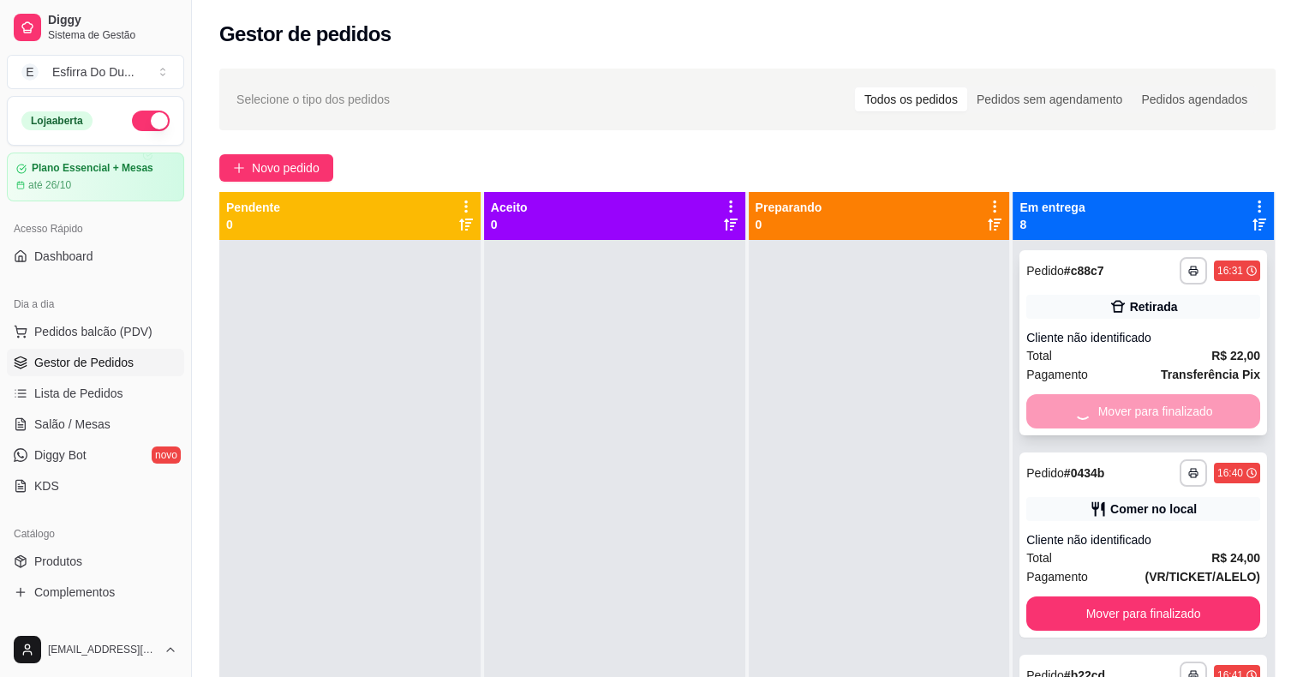
click at [1131, 416] on div "Mover para finalizado" at bounding box center [1144, 411] width 234 height 34
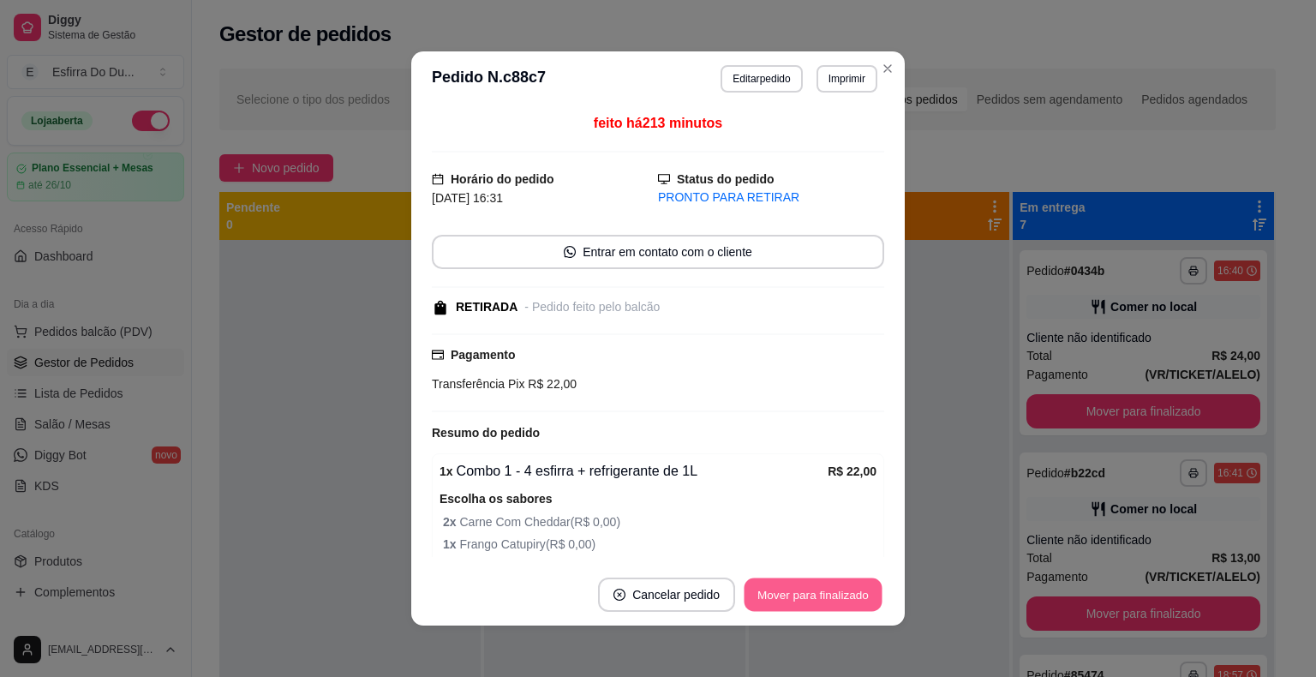
click at [802, 596] on button "Mover para finalizado" at bounding box center [814, 594] width 138 height 33
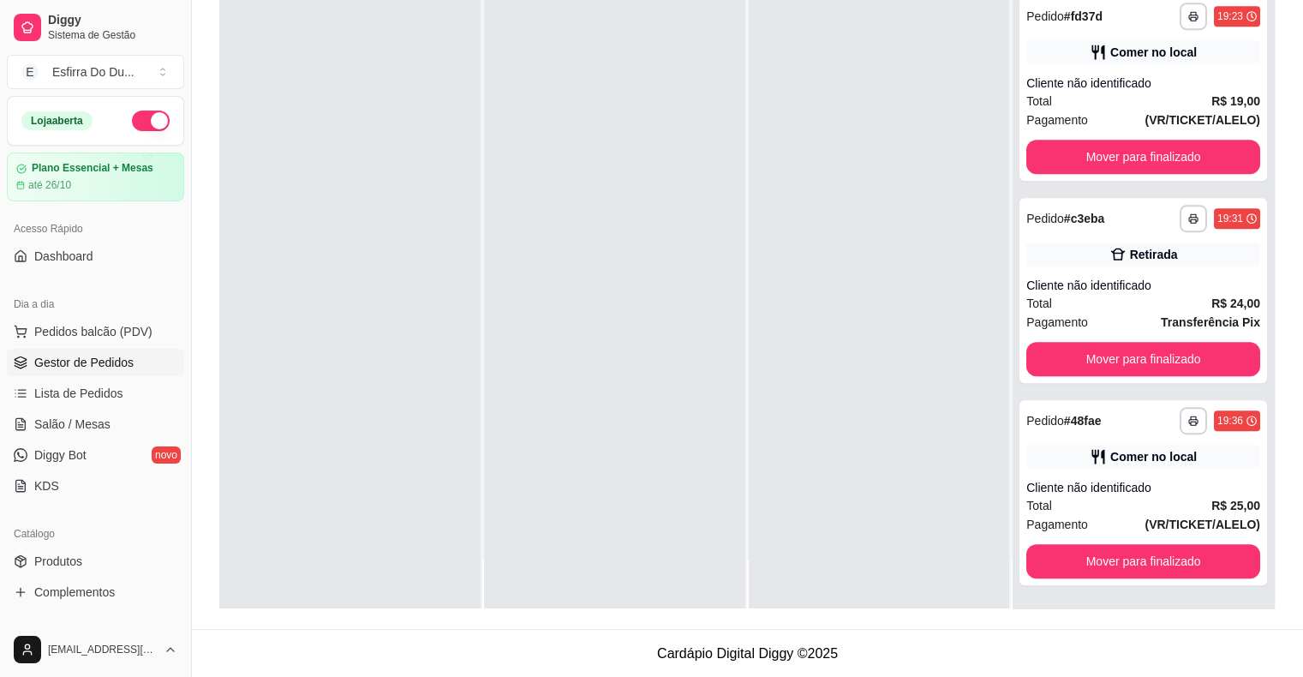
scroll to position [0, 149]
click at [984, 451] on div at bounding box center [879, 269] width 261 height 677
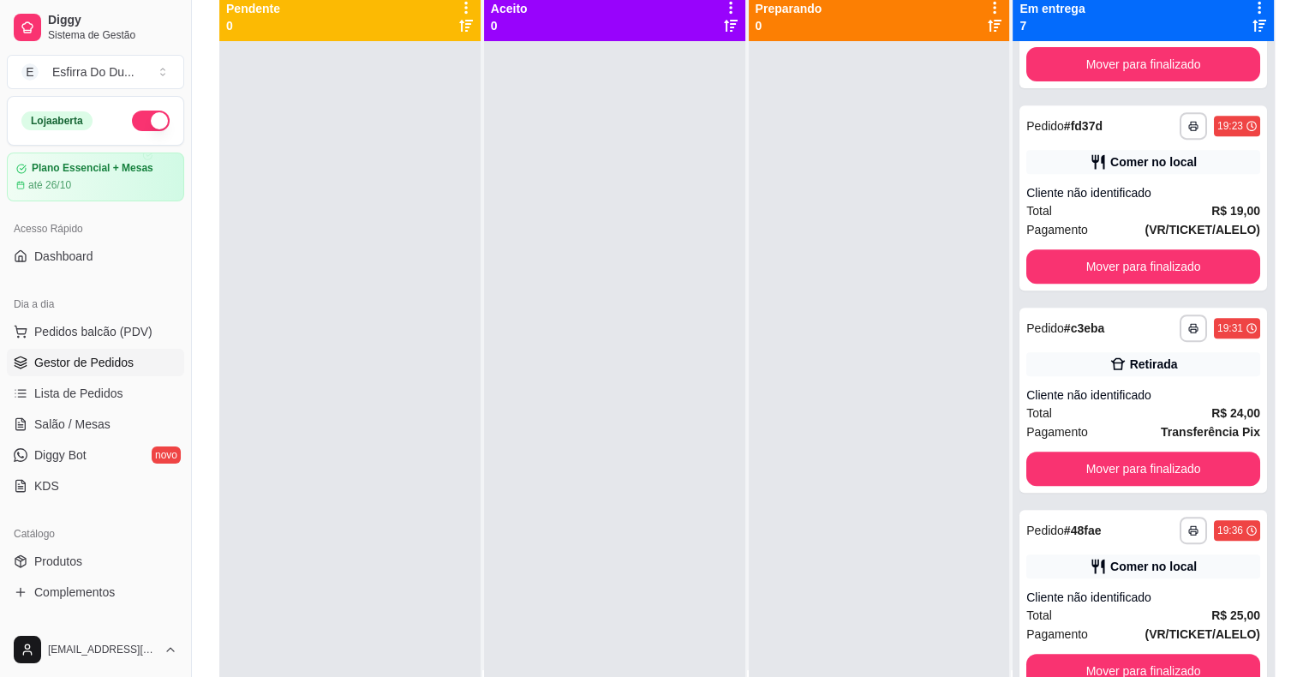
scroll to position [261, 0]
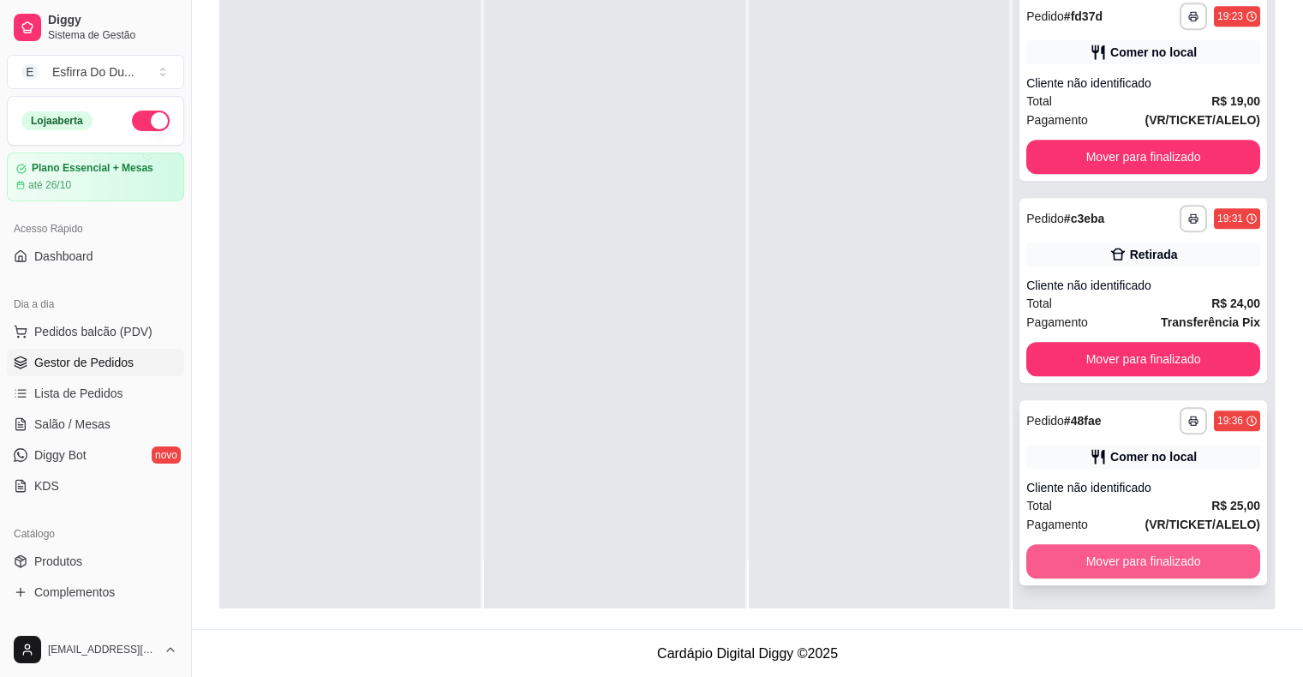
click at [1059, 564] on button "Mover para finalizado" at bounding box center [1144, 561] width 234 height 34
click at [1093, 560] on button "Mover para finalizado" at bounding box center [1144, 561] width 234 height 34
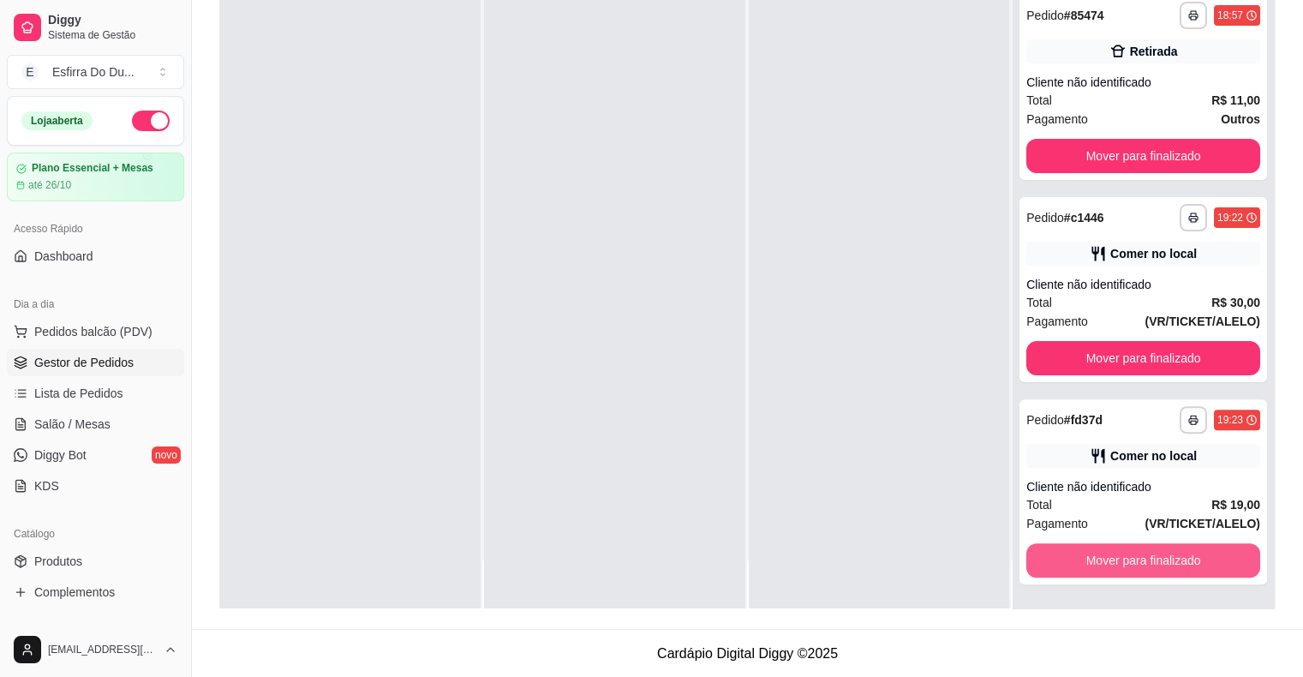
scroll to position [350, 0]
click at [1093, 560] on button "Mover para finalizado" at bounding box center [1144, 561] width 234 height 34
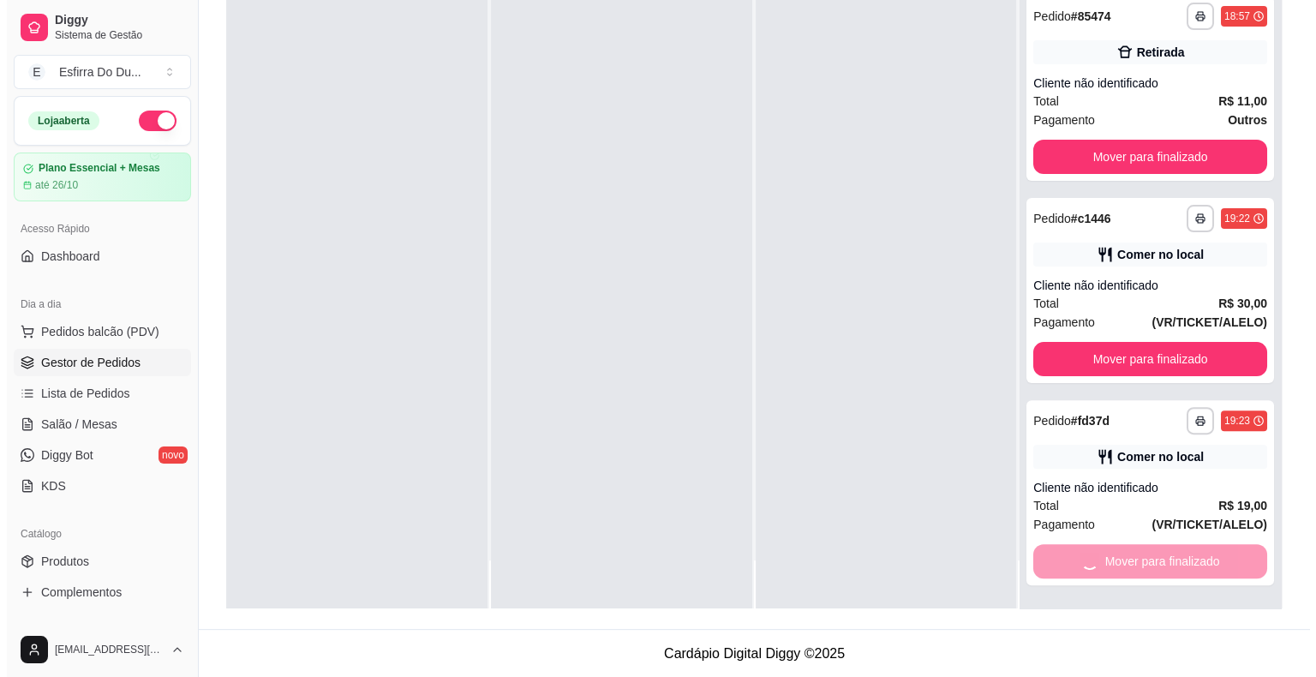
scroll to position [148, 0]
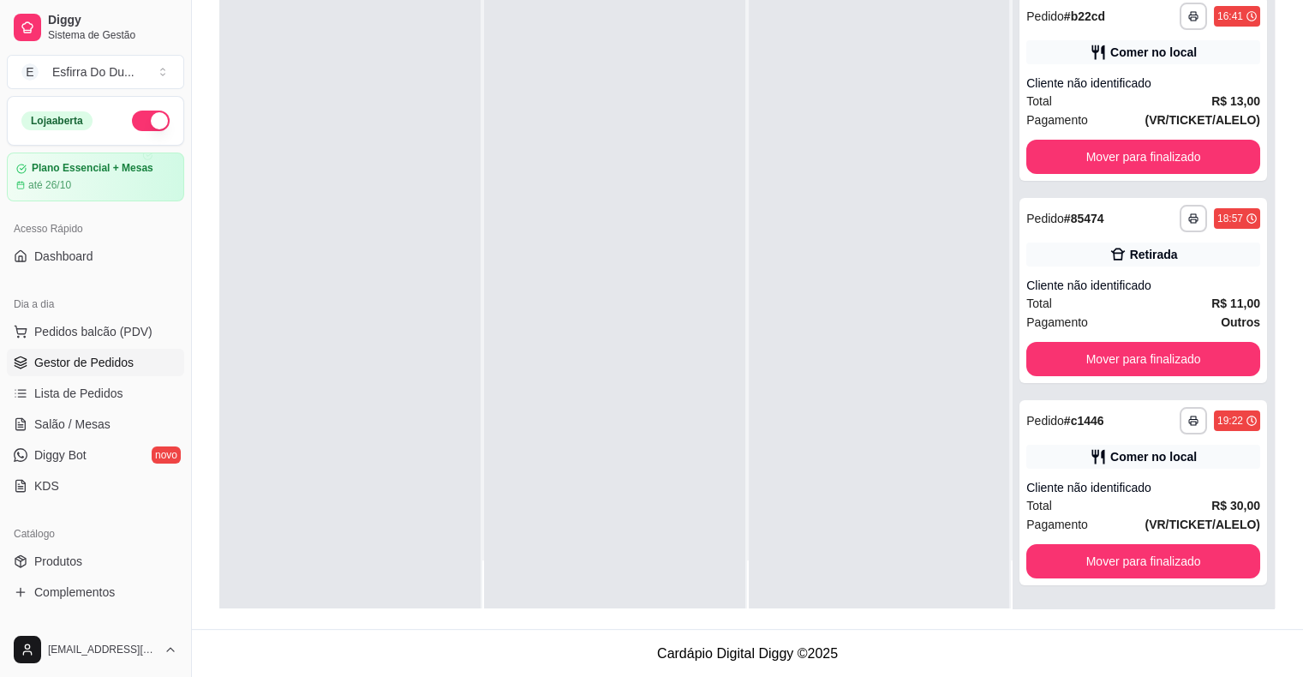
click at [1093, 560] on button "Mover para finalizado" at bounding box center [1144, 561] width 234 height 34
click at [1093, 560] on div "Mover para finalizado" at bounding box center [1144, 561] width 234 height 34
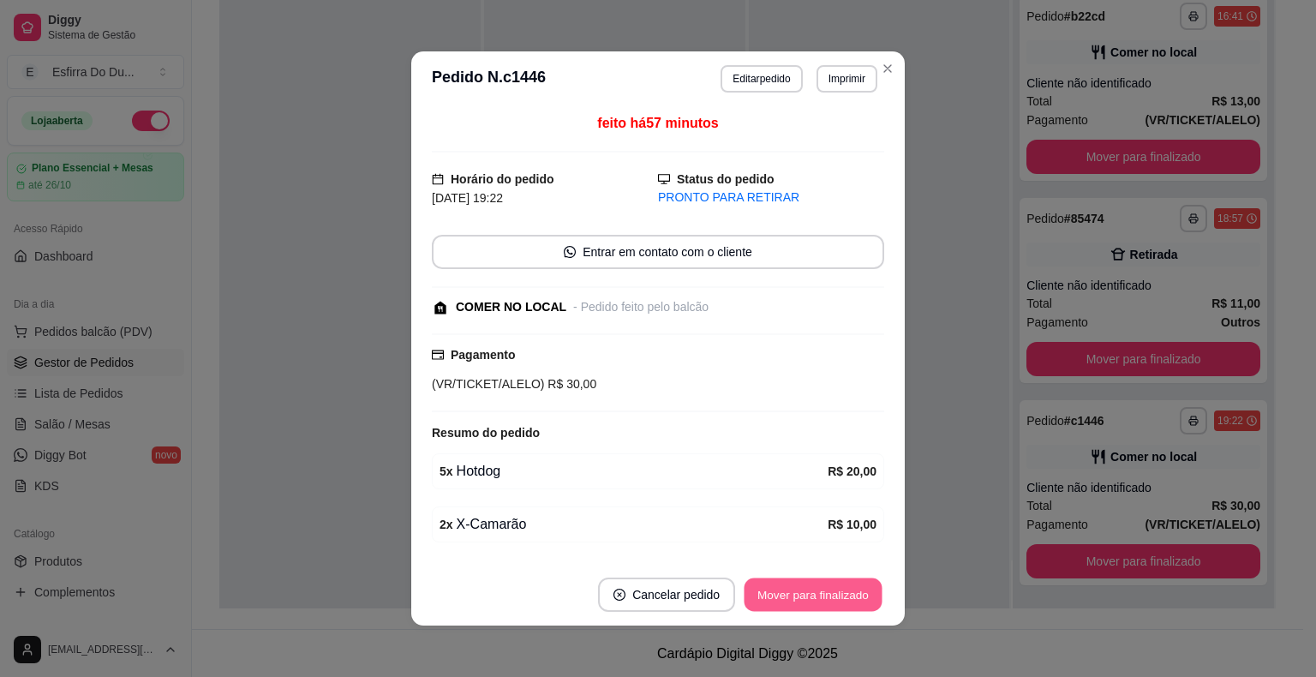
click at [821, 587] on button "Mover para finalizado" at bounding box center [814, 594] width 138 height 33
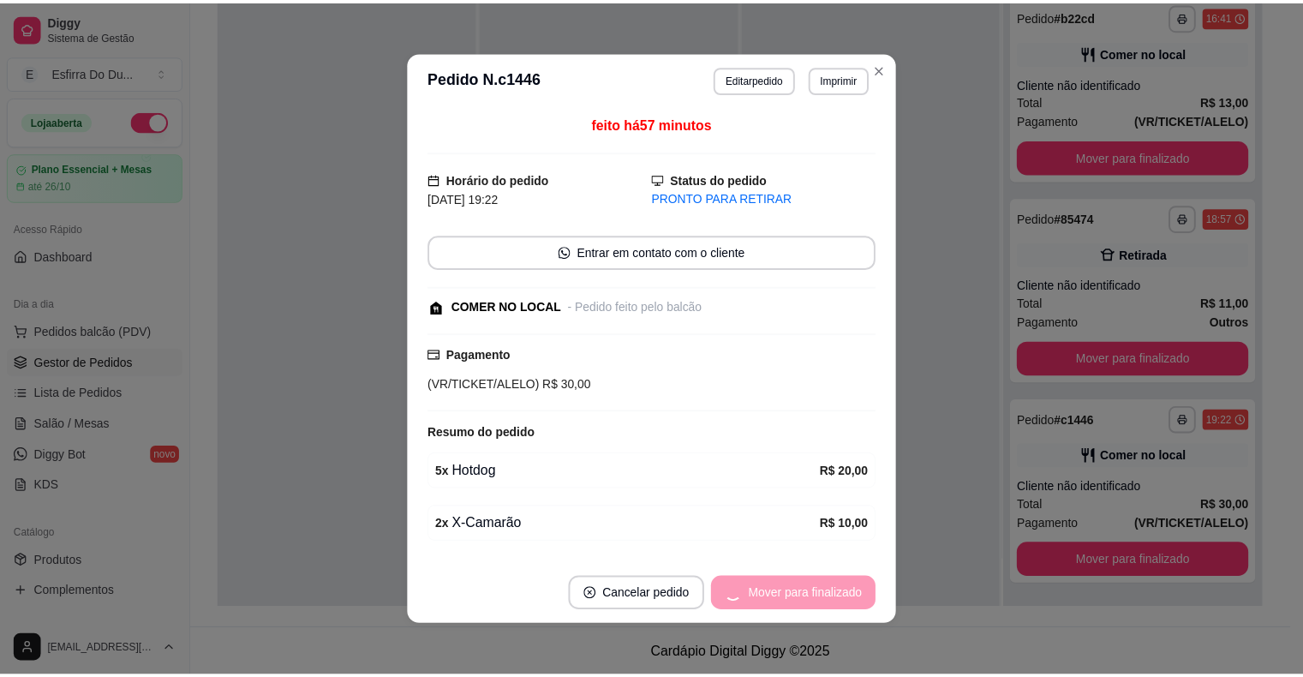
scroll to position [0, 0]
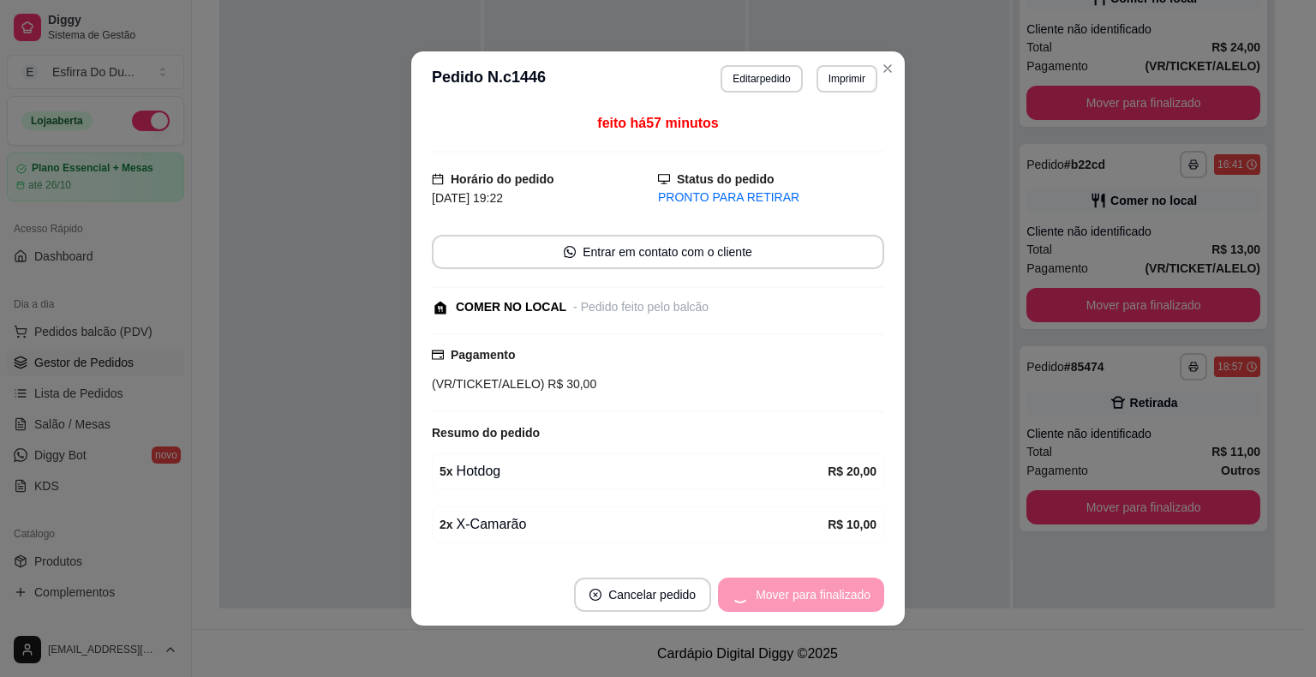
click at [821, 587] on div "Mover para finalizado" at bounding box center [801, 595] width 166 height 34
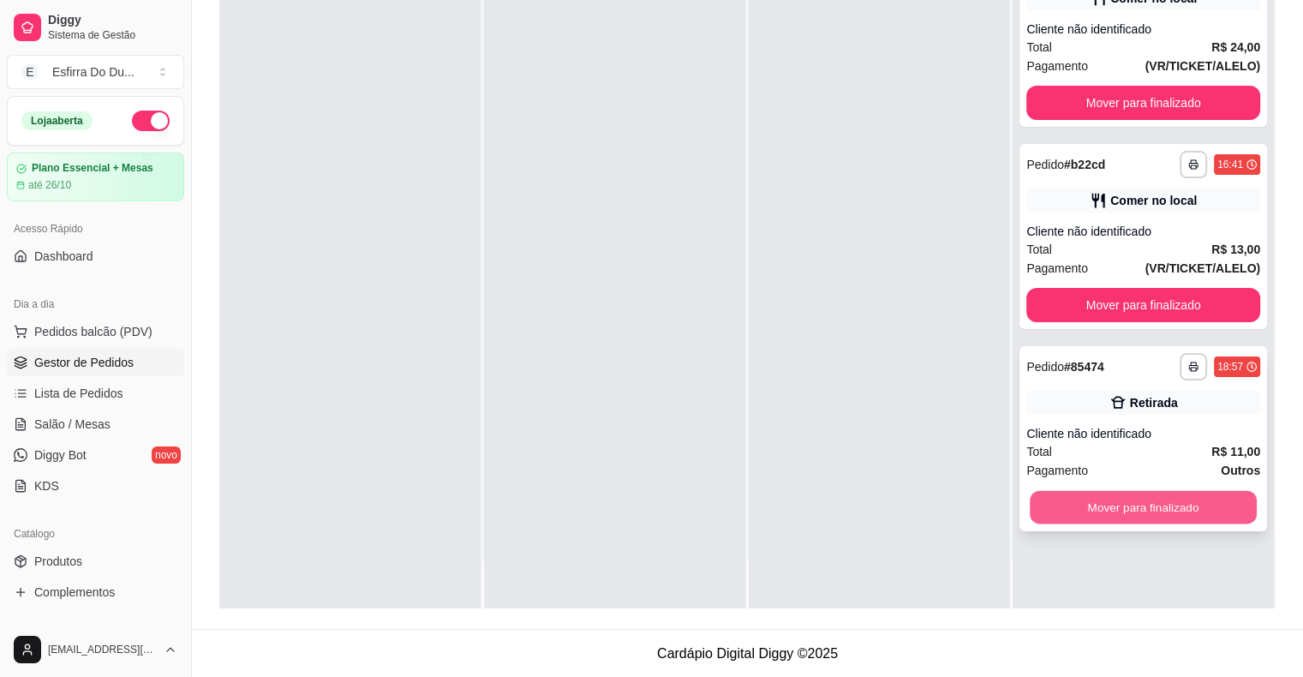
click at [1127, 504] on button "Mover para finalizado" at bounding box center [1143, 507] width 227 height 33
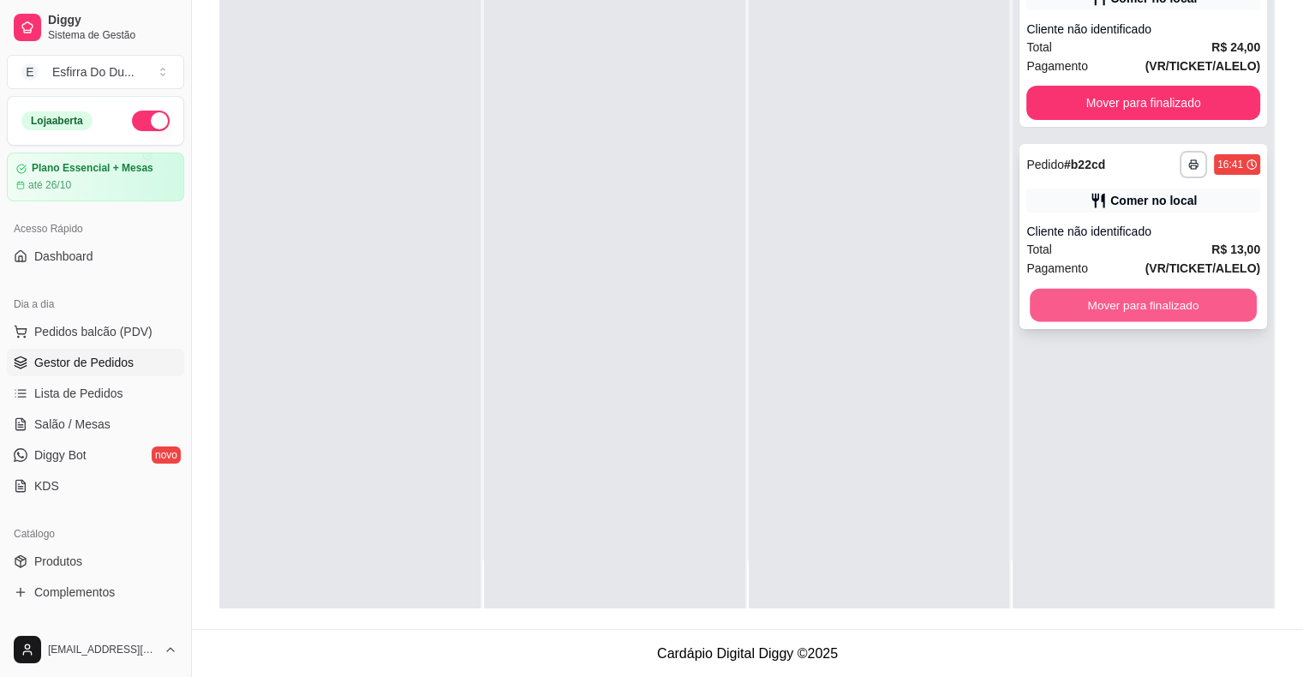
click at [1178, 297] on button "Mover para finalizado" at bounding box center [1143, 305] width 227 height 33
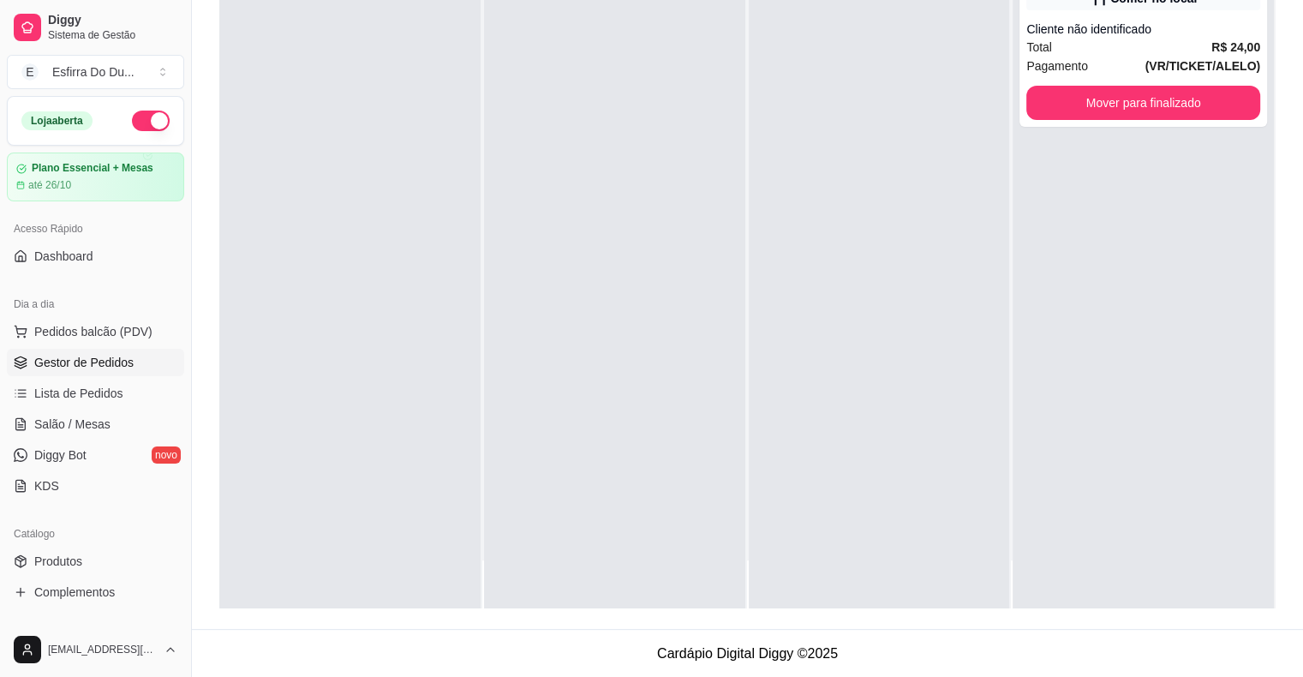
click at [1178, 297] on div "**********" at bounding box center [1143, 269] width 261 height 677
click at [1183, 99] on button "Mover para finalizado" at bounding box center [1144, 103] width 234 height 34
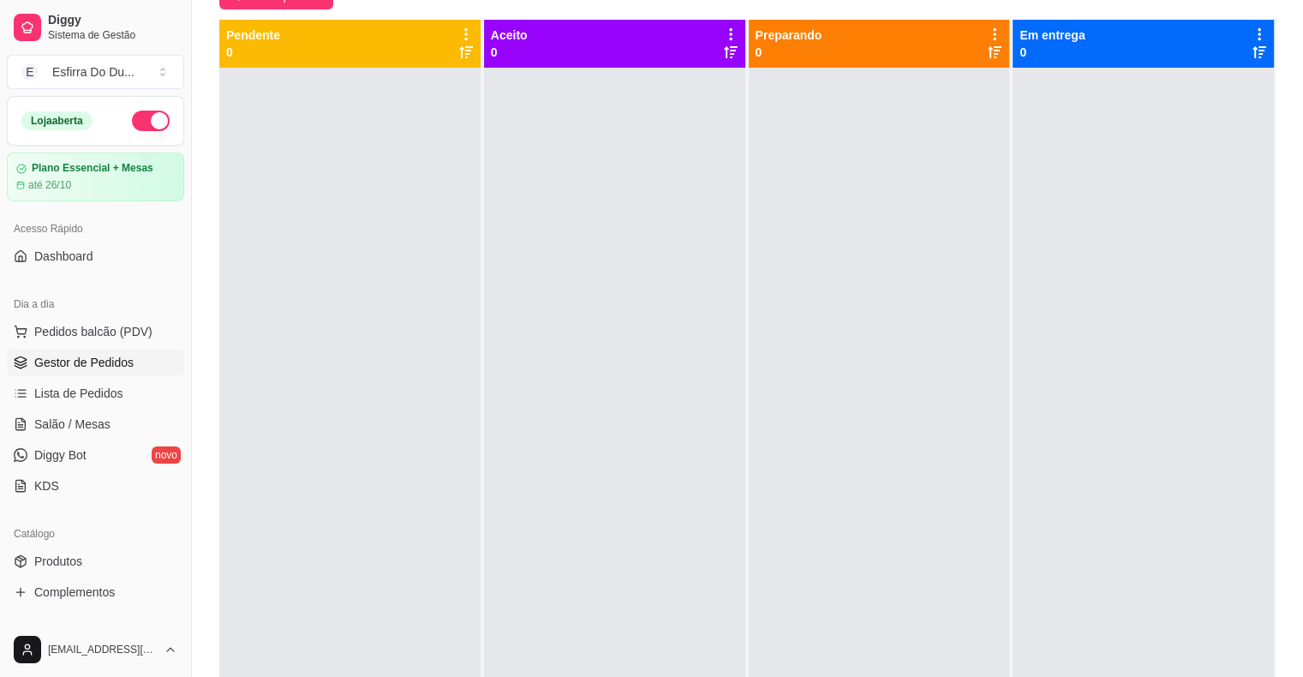
scroll to position [3, 0]
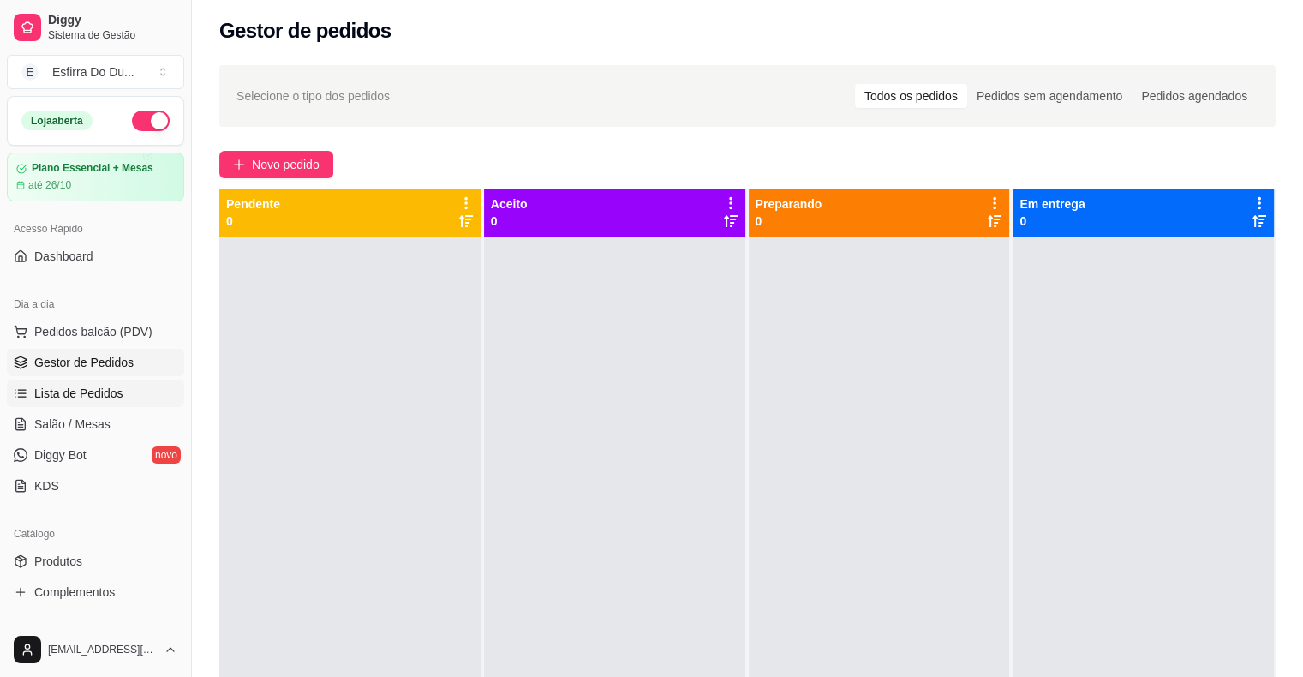
click at [61, 398] on span "Lista de Pedidos" at bounding box center [78, 393] width 89 height 17
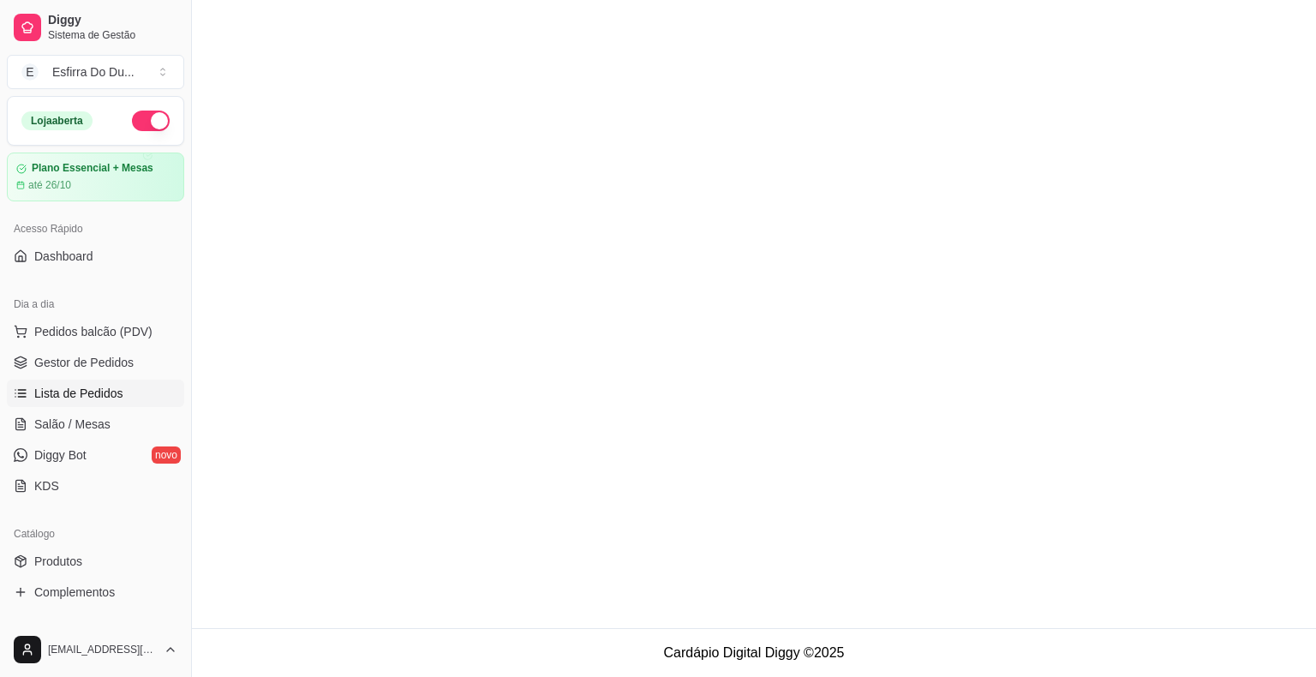
click at [61, 398] on span "Lista de Pedidos" at bounding box center [78, 393] width 89 height 17
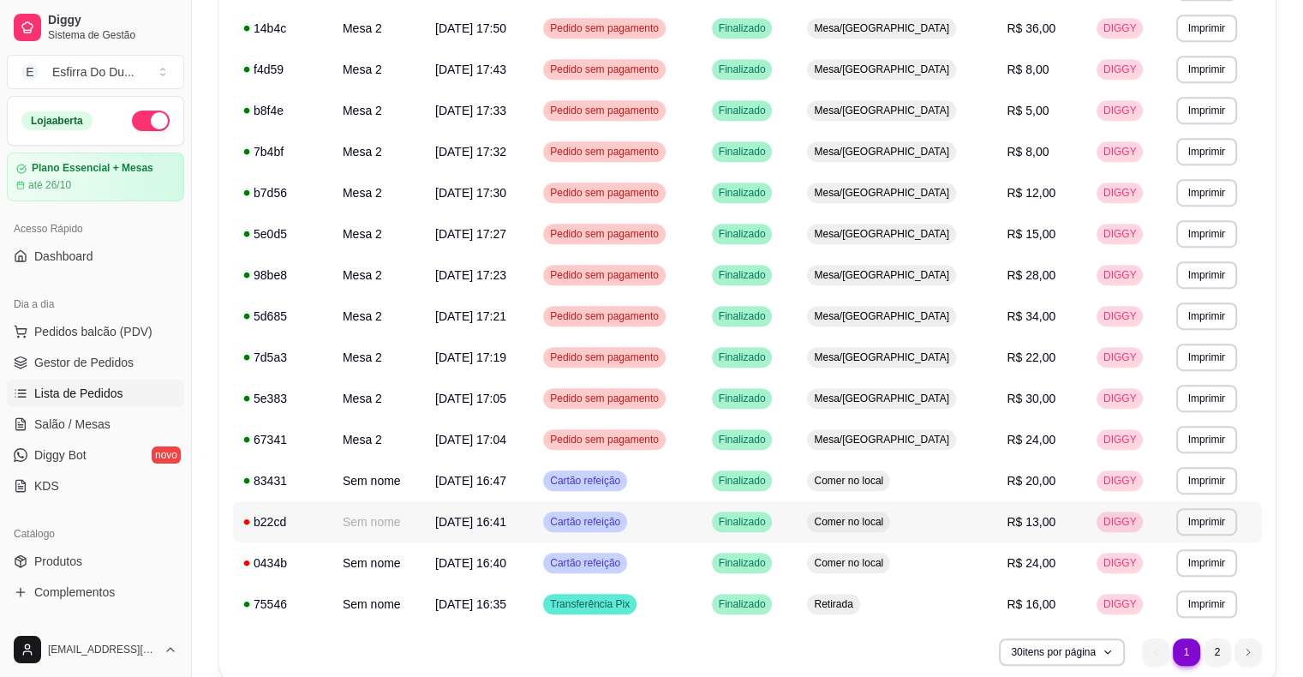
scroll to position [928, 0]
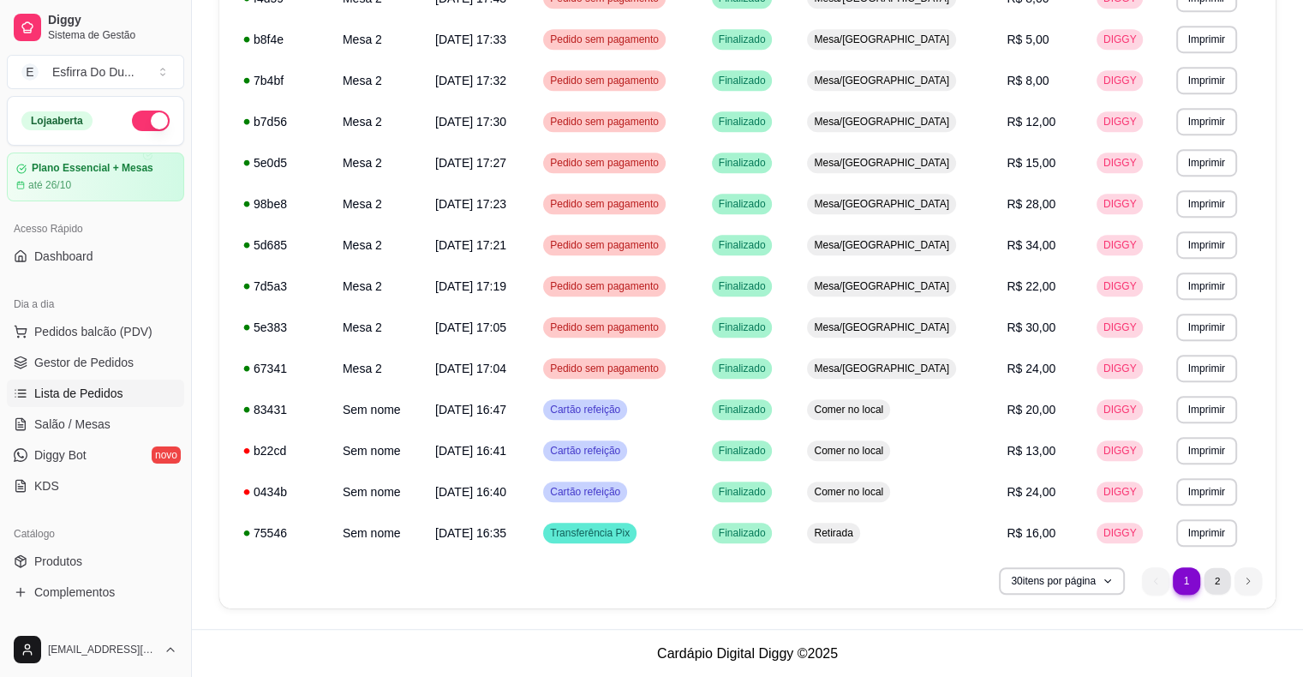
click at [1223, 592] on li "2" at bounding box center [1217, 580] width 27 height 27
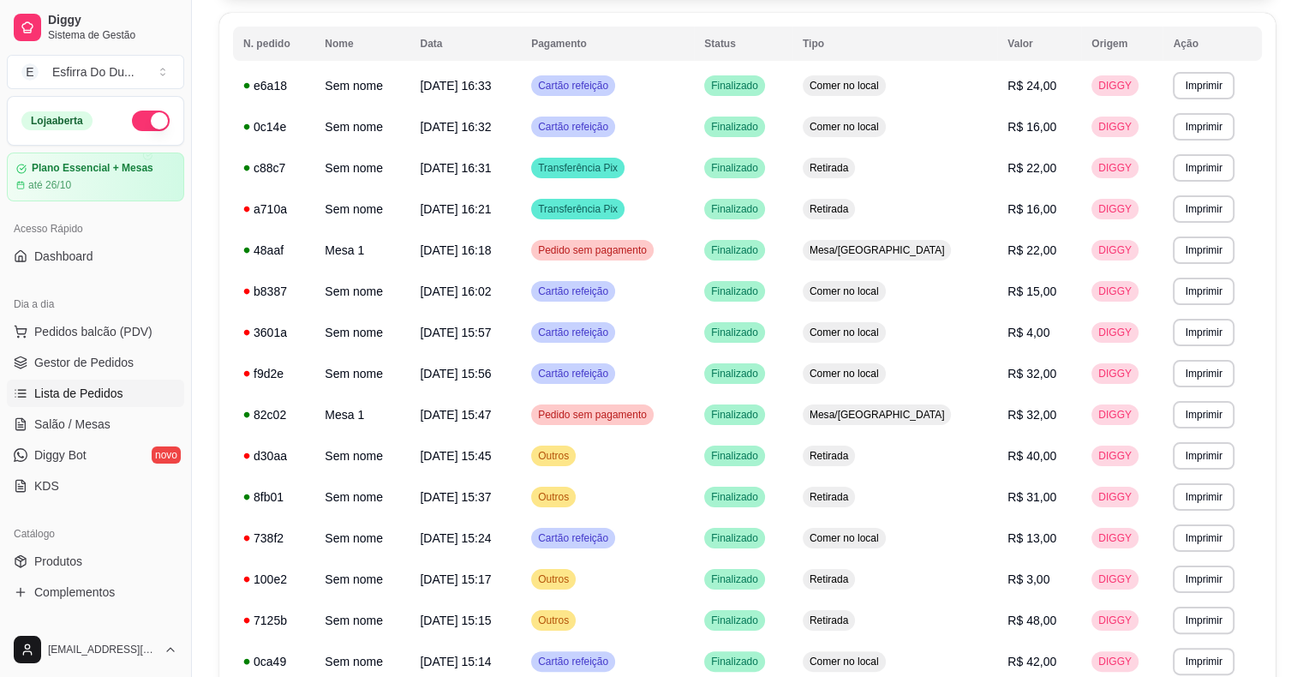
scroll to position [133, 0]
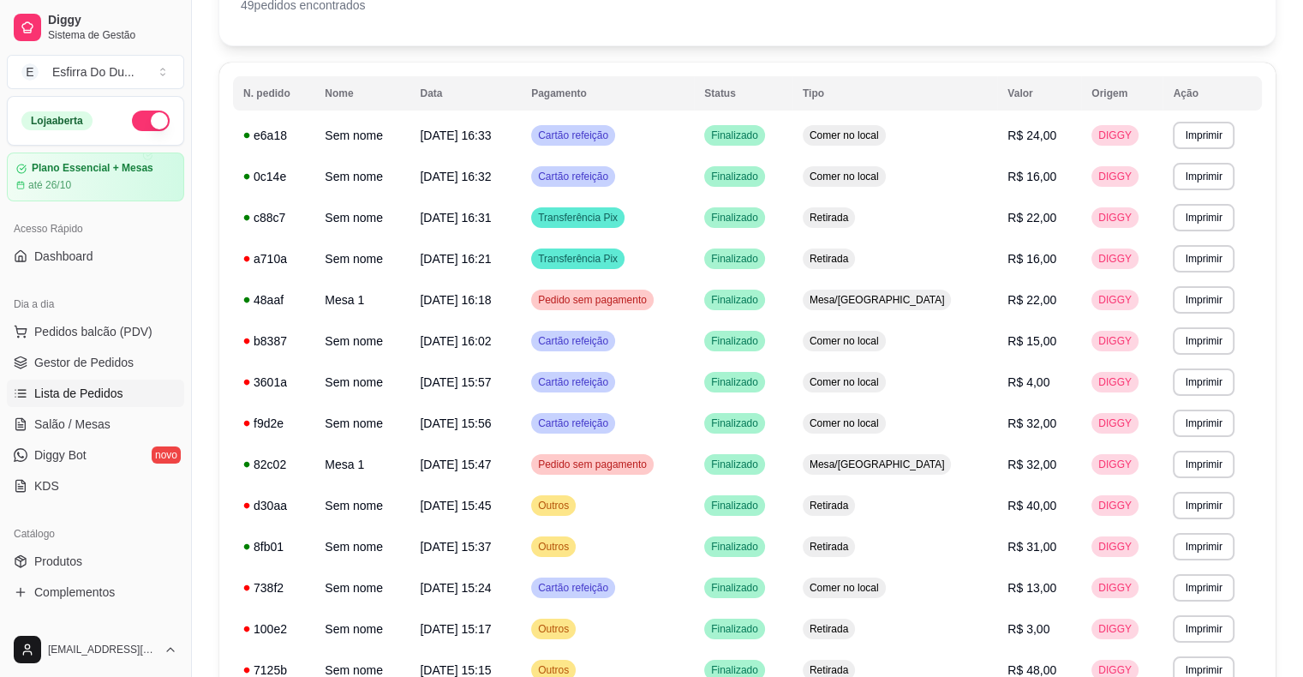
click at [123, 312] on div "Dia a dia" at bounding box center [95, 304] width 177 height 27
click at [118, 323] on span "Pedidos balcão (PDV)" at bounding box center [93, 331] width 118 height 17
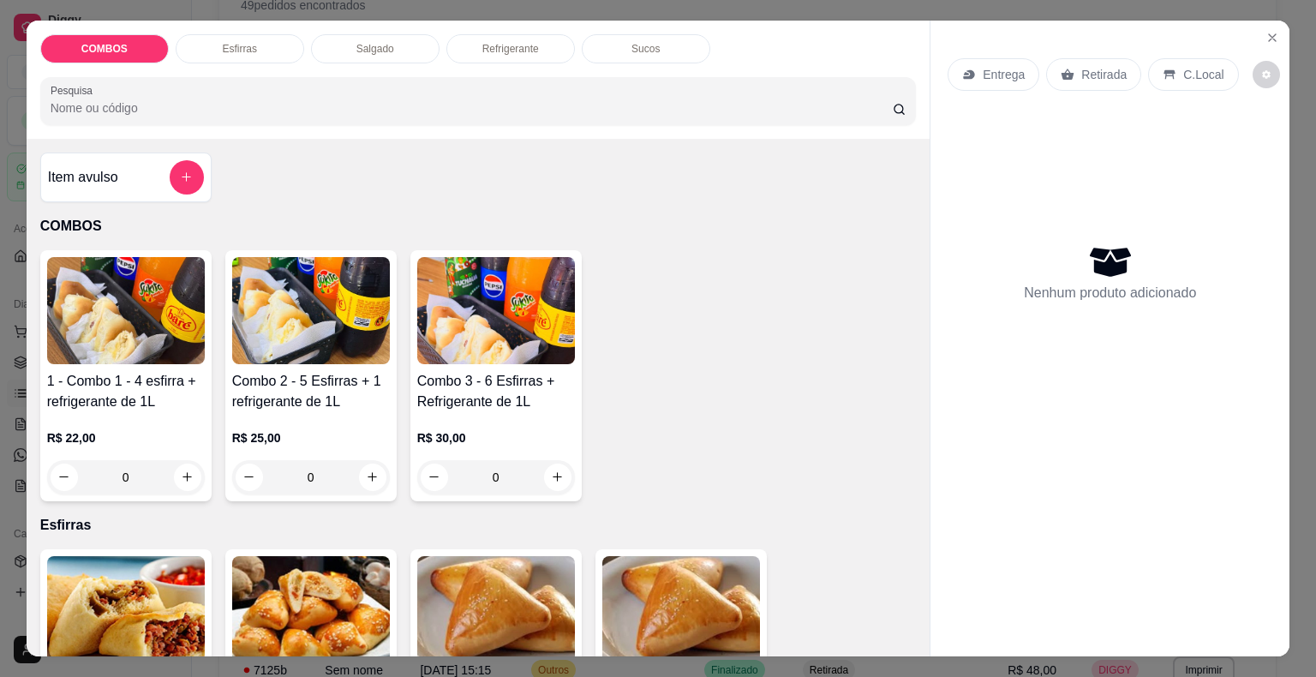
click at [0, 74] on div "COMBOS Esfirras Salgado Refrigerante Sucos Pesquisa Item avulso COMBOS 1 - Comb…" at bounding box center [658, 338] width 1316 height 677
click at [1259, 33] on button "Close" at bounding box center [1272, 37] width 27 height 27
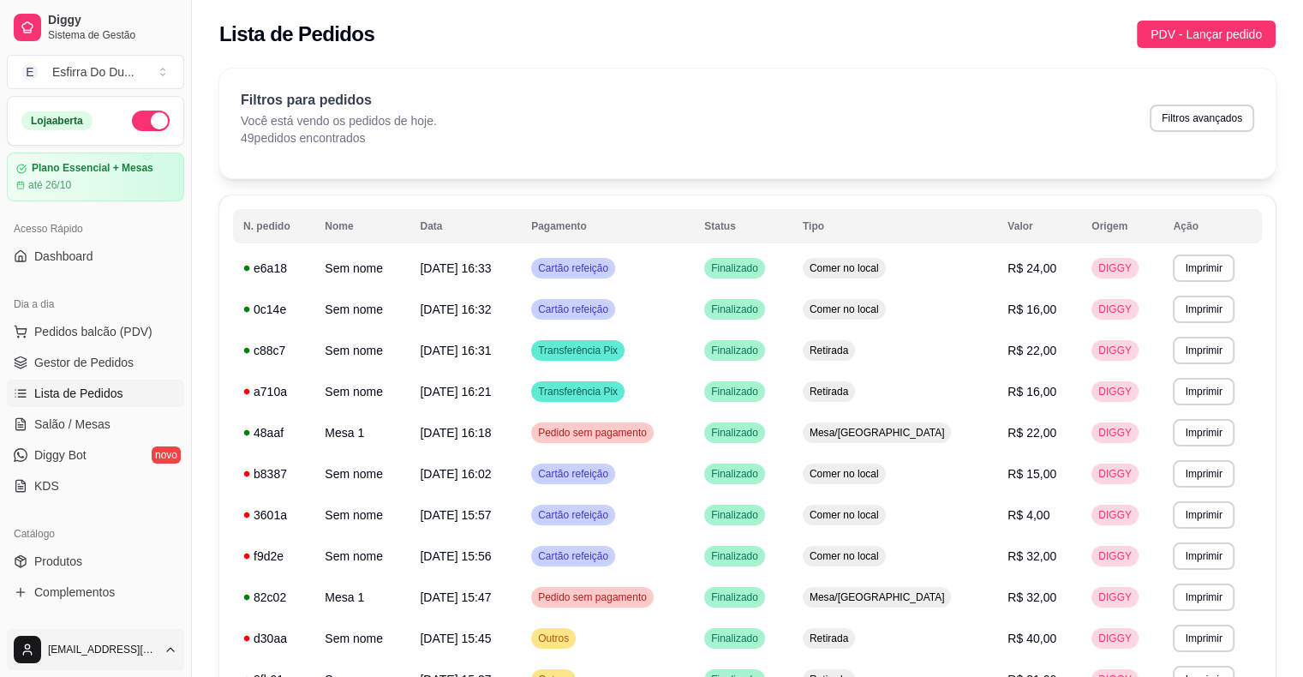
click at [36, 646] on html "Diggy Sistema de Gestão E Esfirra Do Du ... Loja aberta Plano Essencial + Mesas…" at bounding box center [651, 338] width 1303 height 677
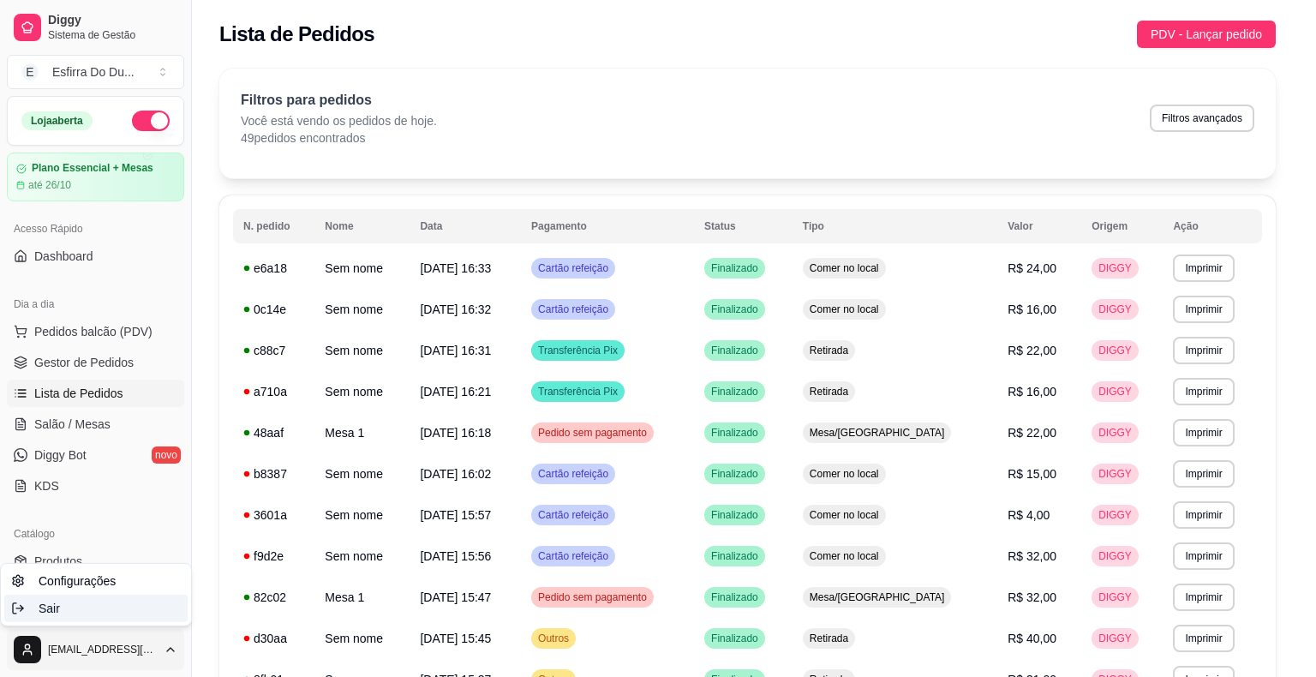
click at [105, 616] on div "Sair" at bounding box center [95, 608] width 183 height 27
